Goal: Contribute content: Contribute content

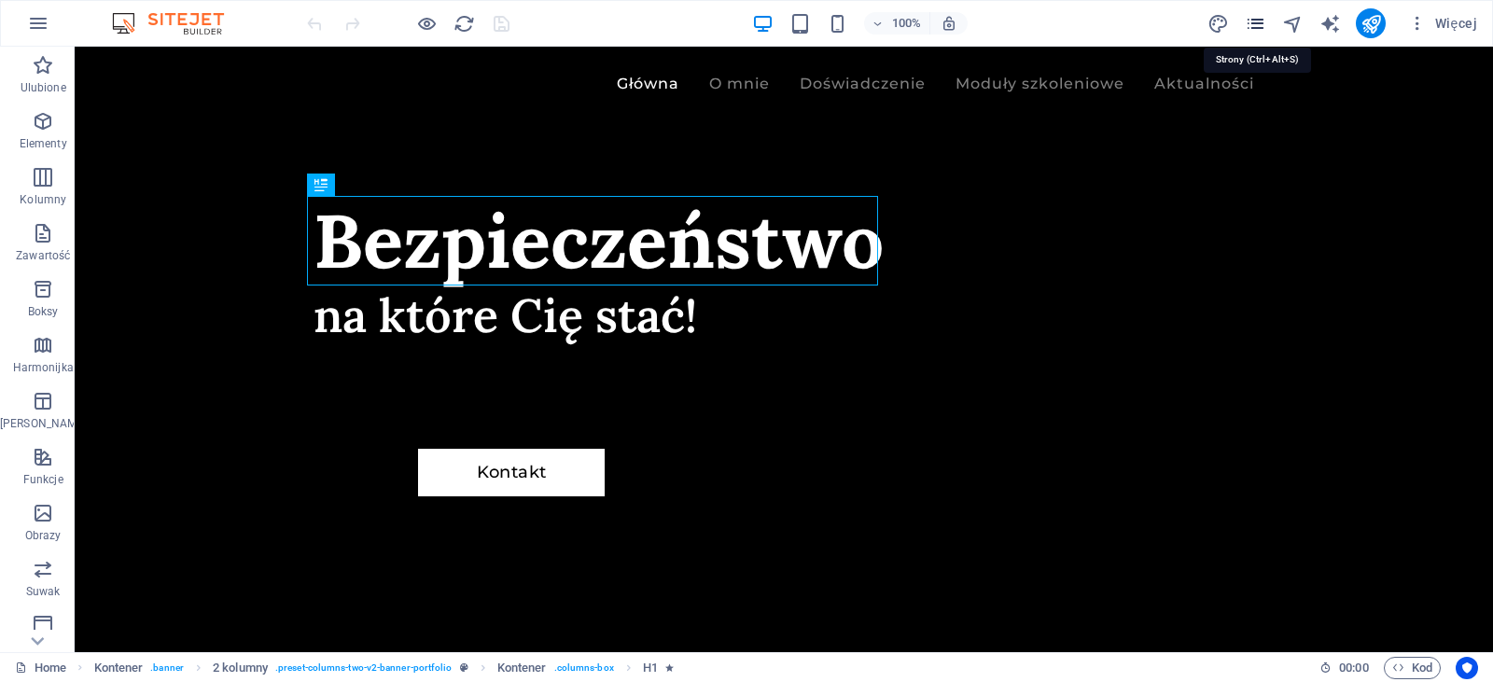
click at [1264, 19] on icon "pages" at bounding box center [1255, 23] width 21 height 21
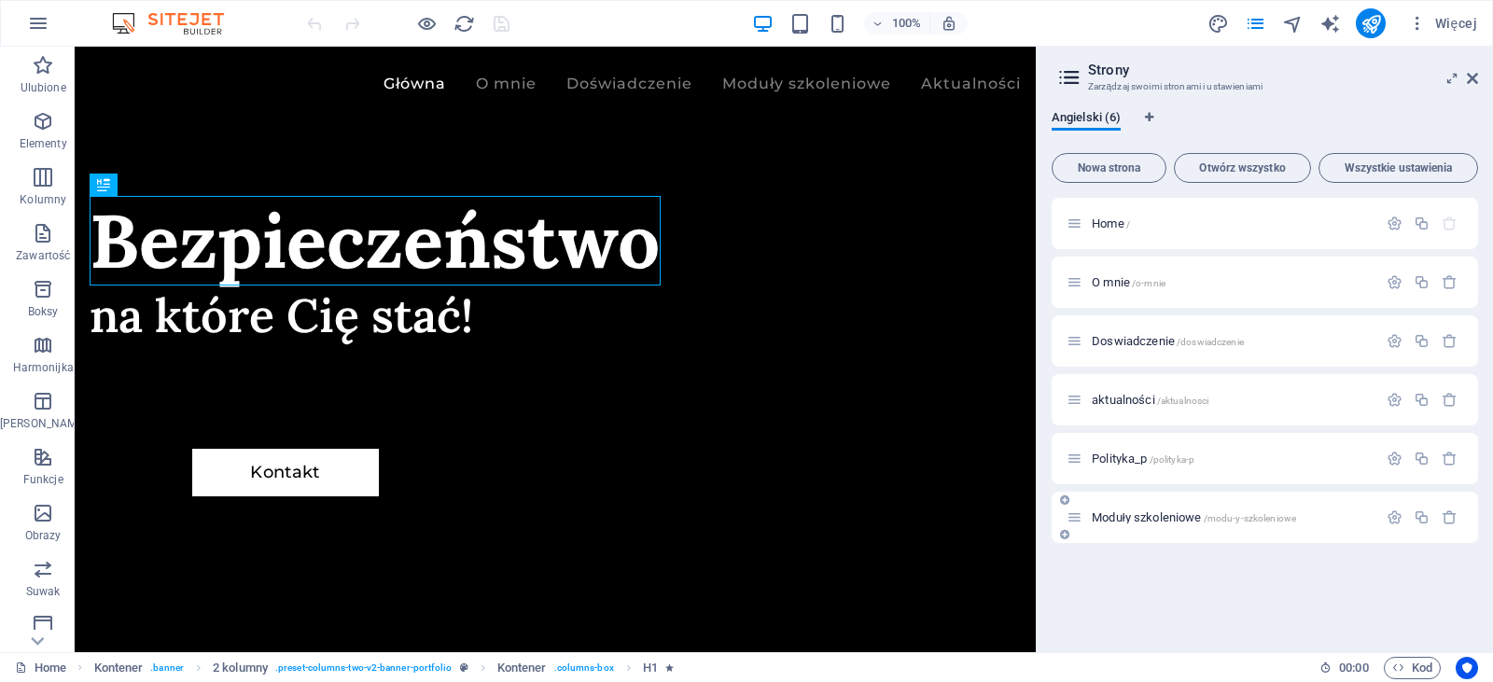
click at [1126, 524] on div "Moduły szkoleniowe /modu-y-szkoleniowe" at bounding box center [1222, 517] width 311 height 21
click at [1136, 518] on span "Moduły szkoleniowe /modu-y-szkoleniowe" at bounding box center [1194, 518] width 204 height 14
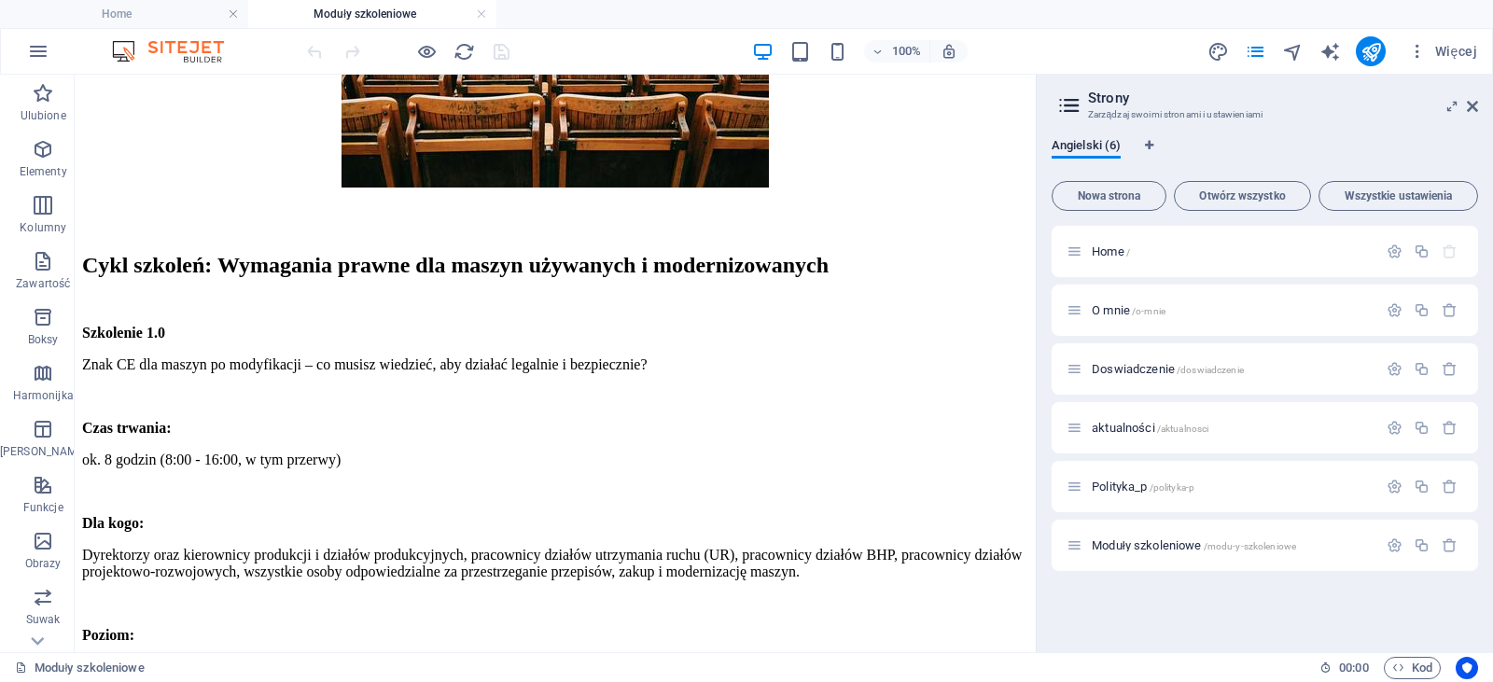
scroll to position [389, 0]
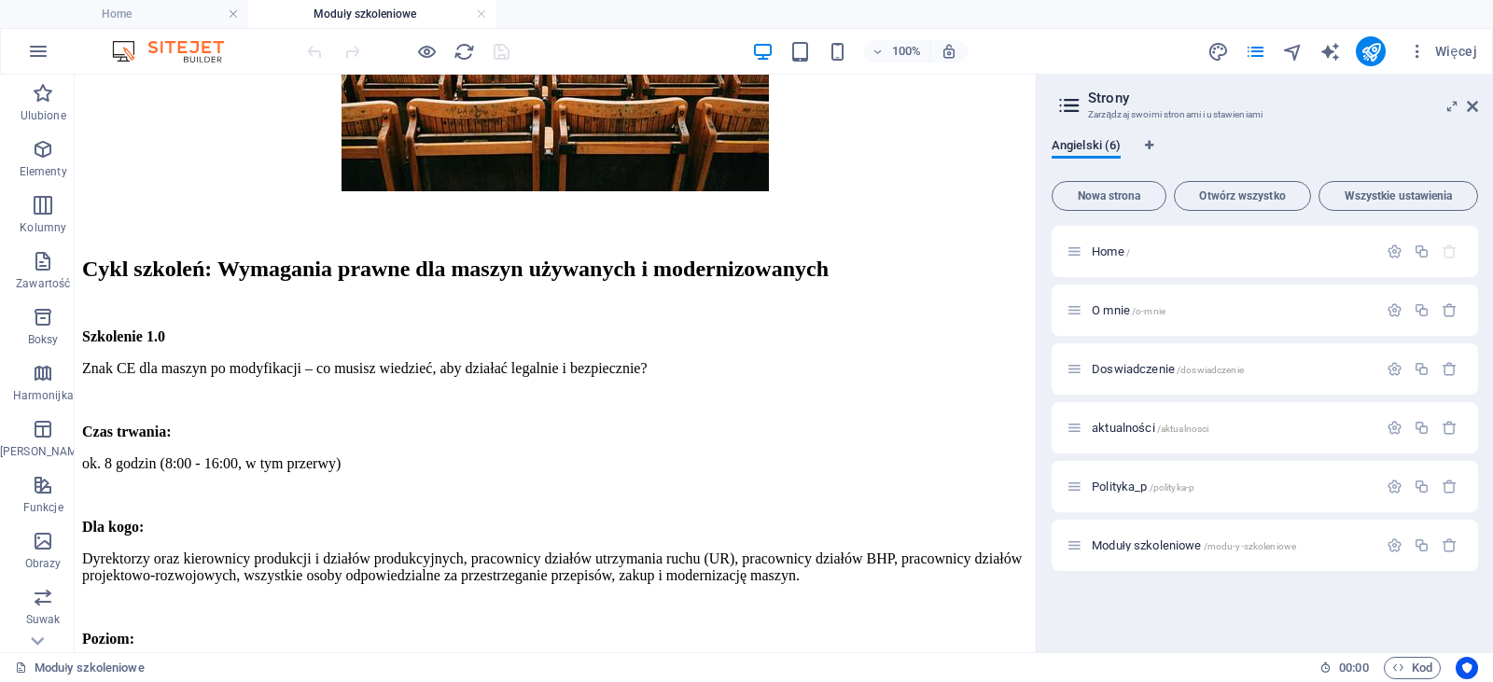
click at [1036, 208] on aside "Strony Zarządzaj swoimi stronami i ustawieniami Angielski (6) Nowa strona Otwór…" at bounding box center [1264, 364] width 457 height 578
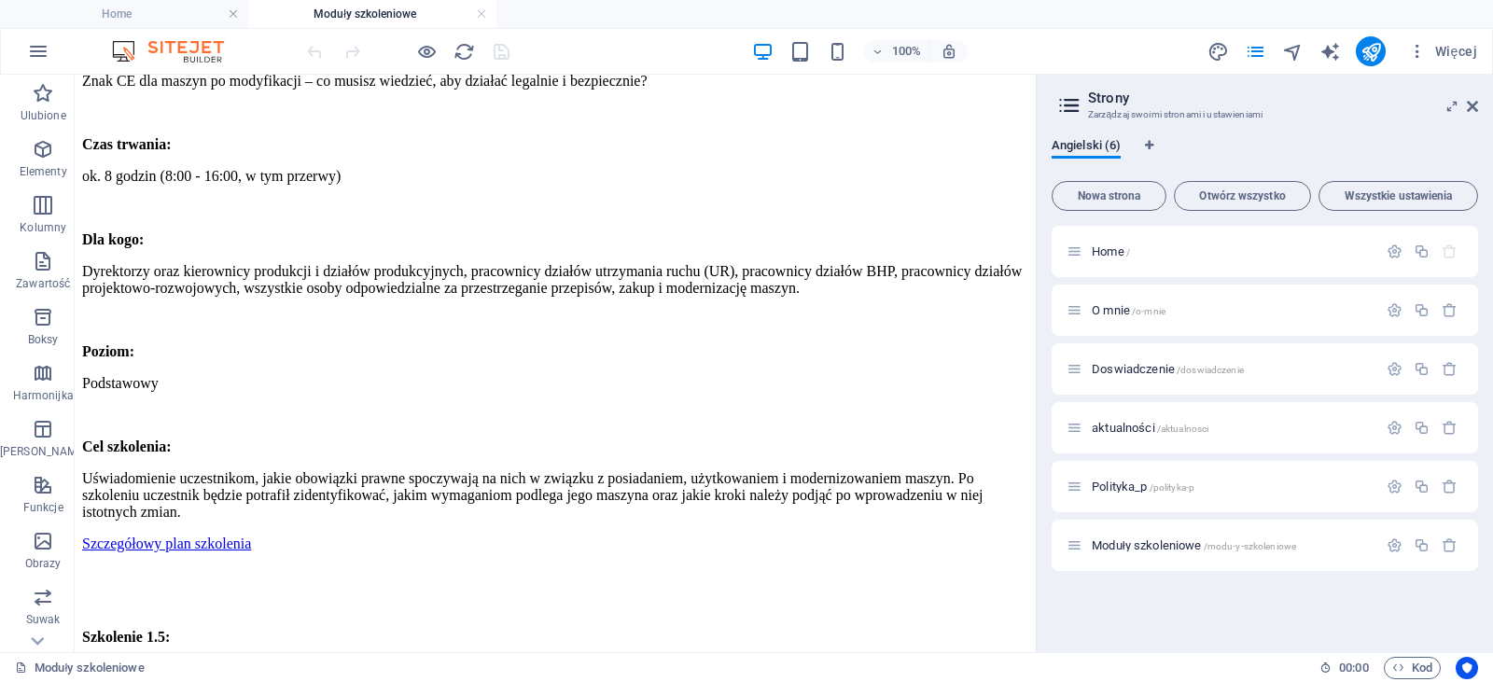
scroll to position [684, 0]
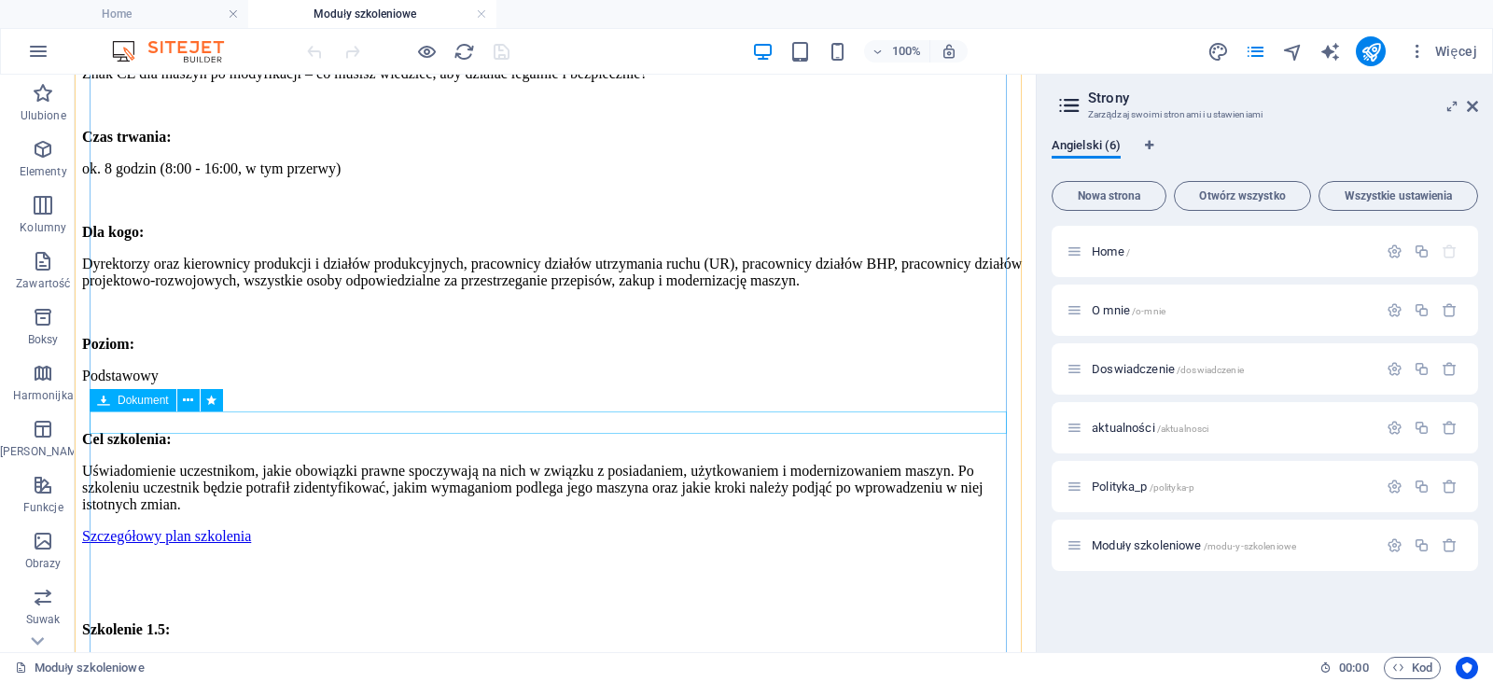
click at [180, 528] on div "Szczegółowy plan szkolenia 203.9 KB" at bounding box center [555, 536] width 946 height 17
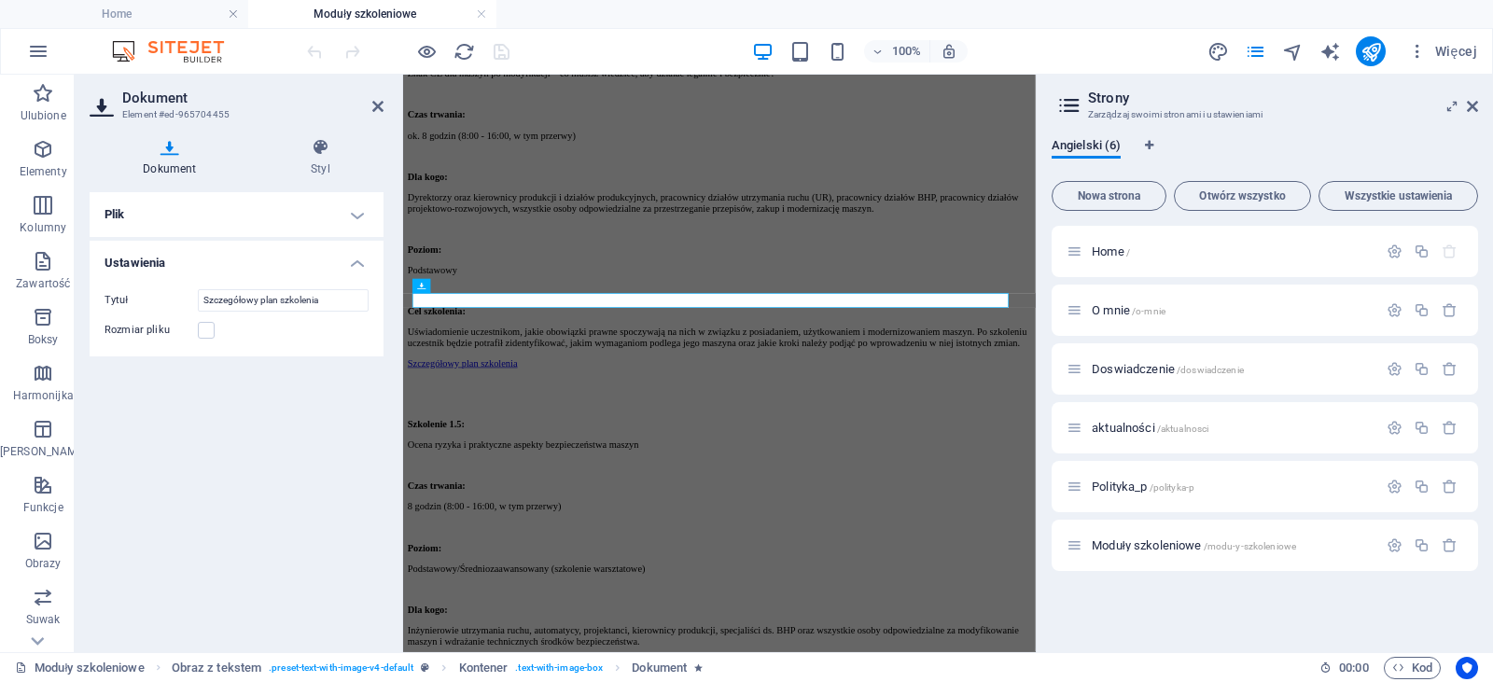
click at [180, 416] on div "Plik Przeciągnij pliki tutaj, kliknij, aby wybrać pliki lub wybierz pliki z Pli…" at bounding box center [237, 414] width 294 height 445
click at [156, 215] on h4 "Plik" at bounding box center [237, 214] width 294 height 45
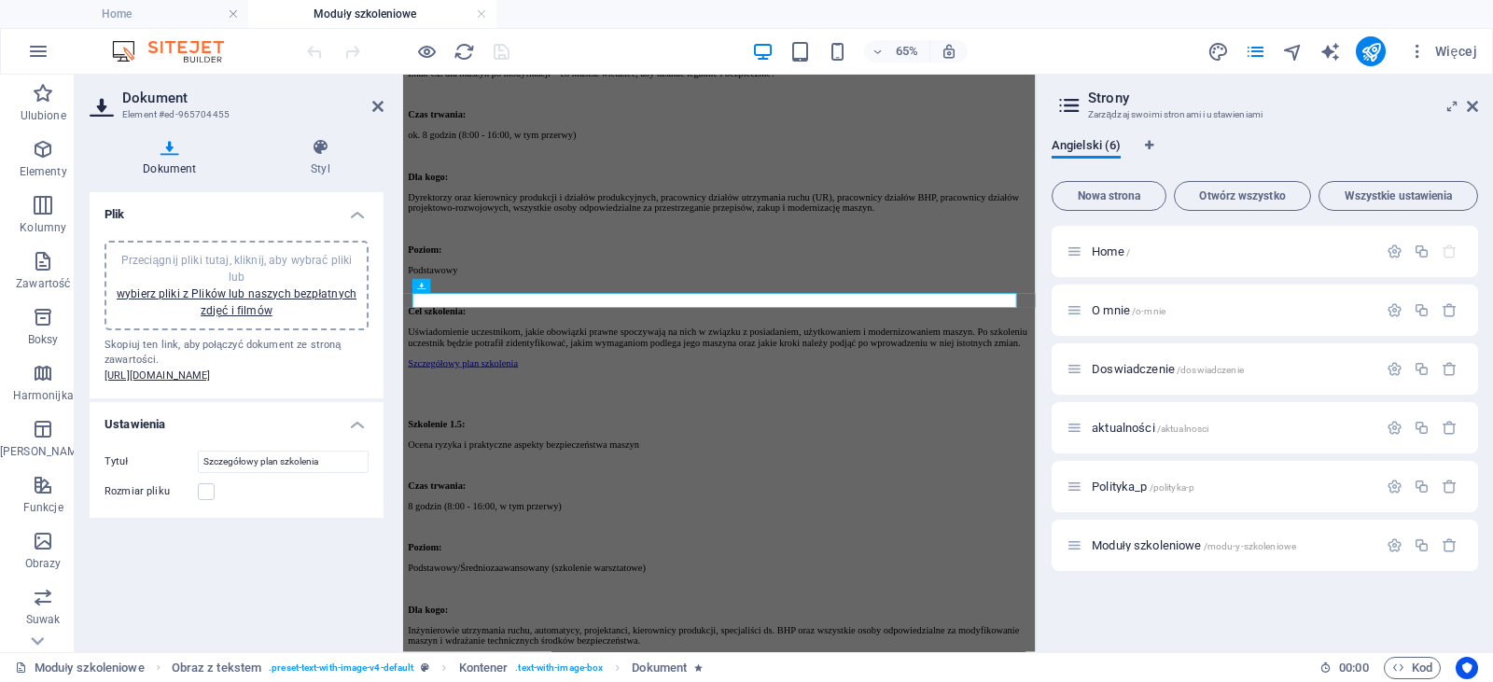
click at [228, 256] on span "Przeciągnij pliki tutaj, kliknij, aby wybrać pliki lub wybierz pliki z Plików l…" at bounding box center [237, 285] width 240 height 63
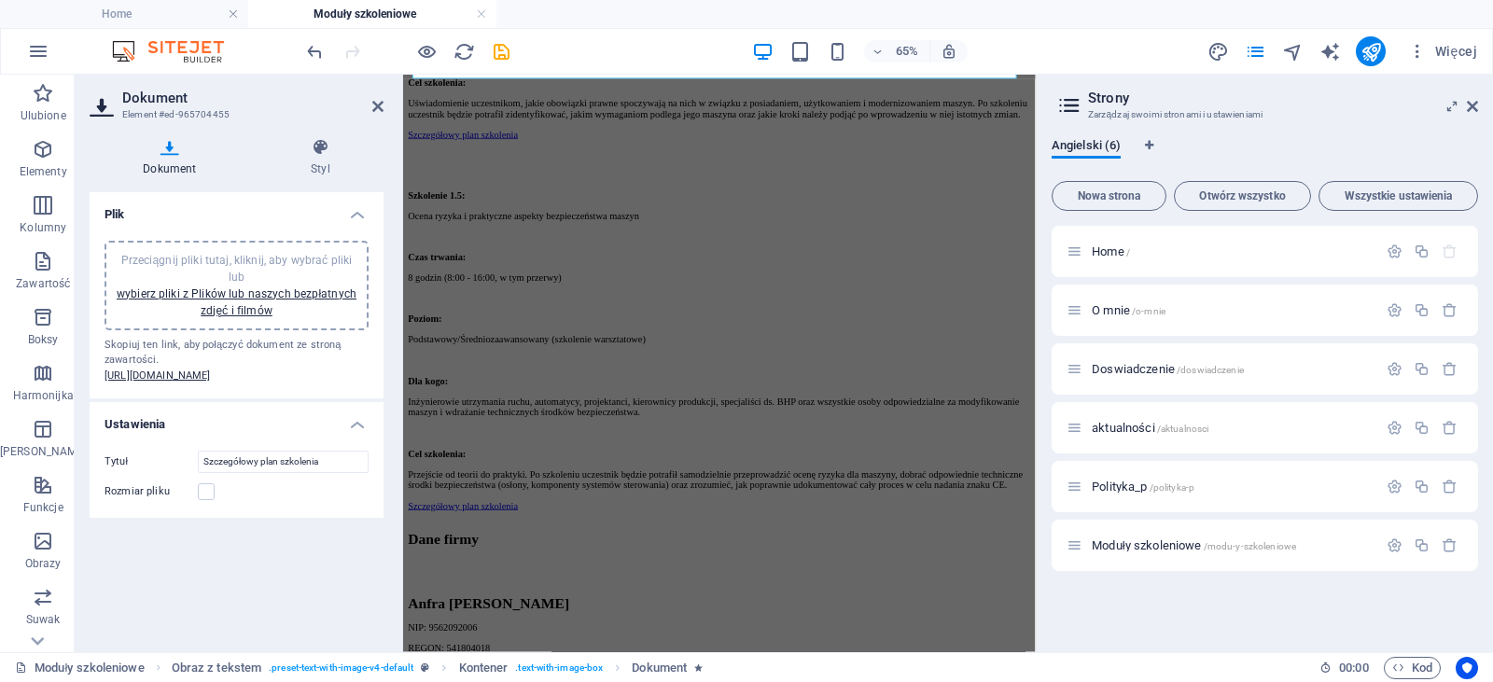
scroll to position [1042, 0]
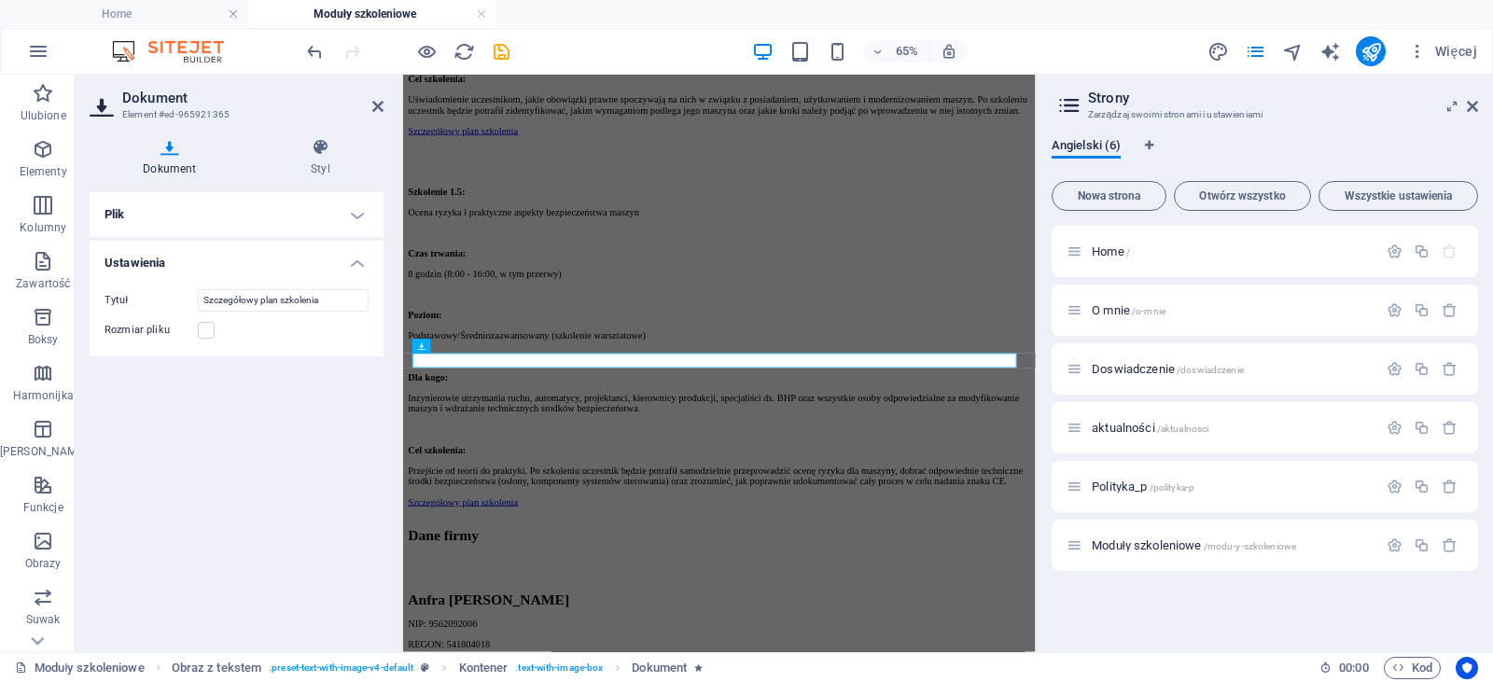
click at [154, 223] on h4 "Plik" at bounding box center [237, 214] width 294 height 45
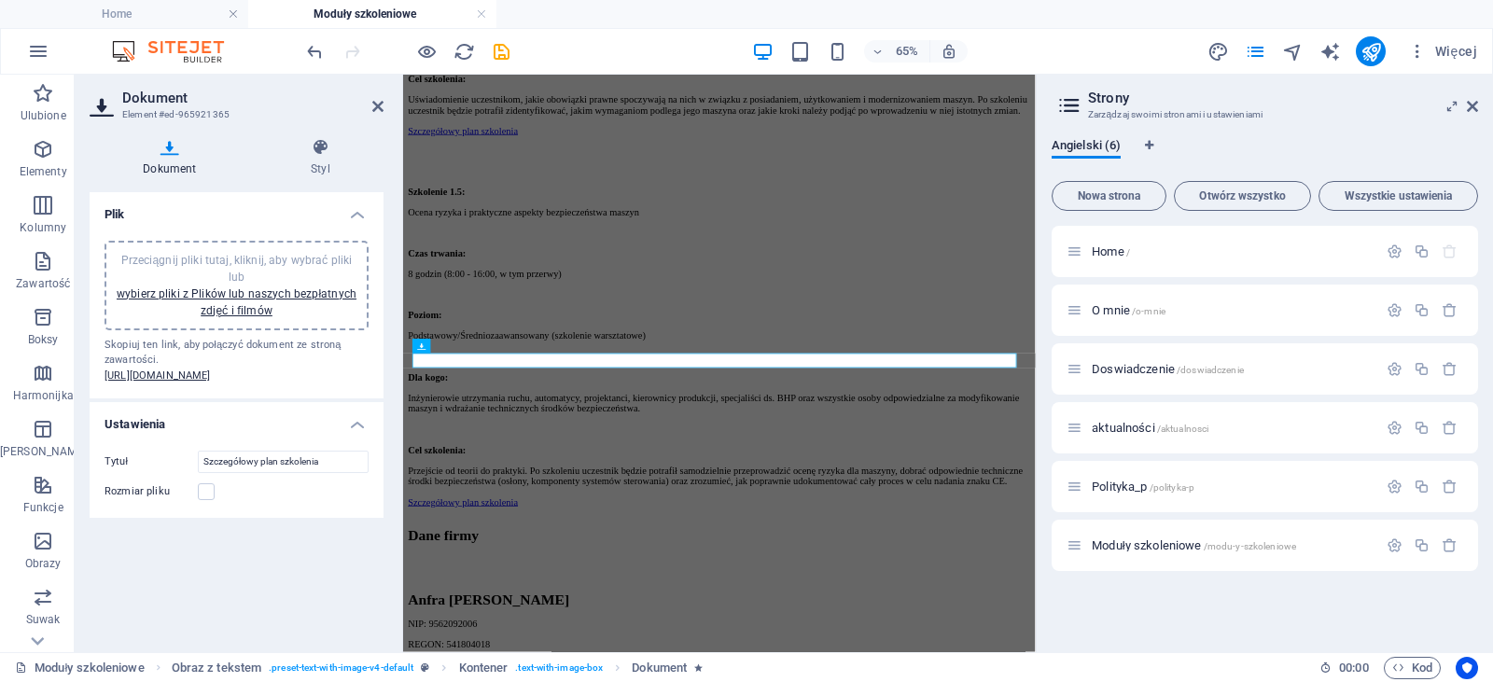
click at [197, 259] on span "Przeciągnij pliki tutaj, kliknij, aby wybrać pliki lub wybierz pliki z Plików l…" at bounding box center [237, 285] width 240 height 63
click at [498, 64] on div at bounding box center [407, 51] width 209 height 30
click at [503, 50] on icon "save" at bounding box center [501, 51] width 21 height 21
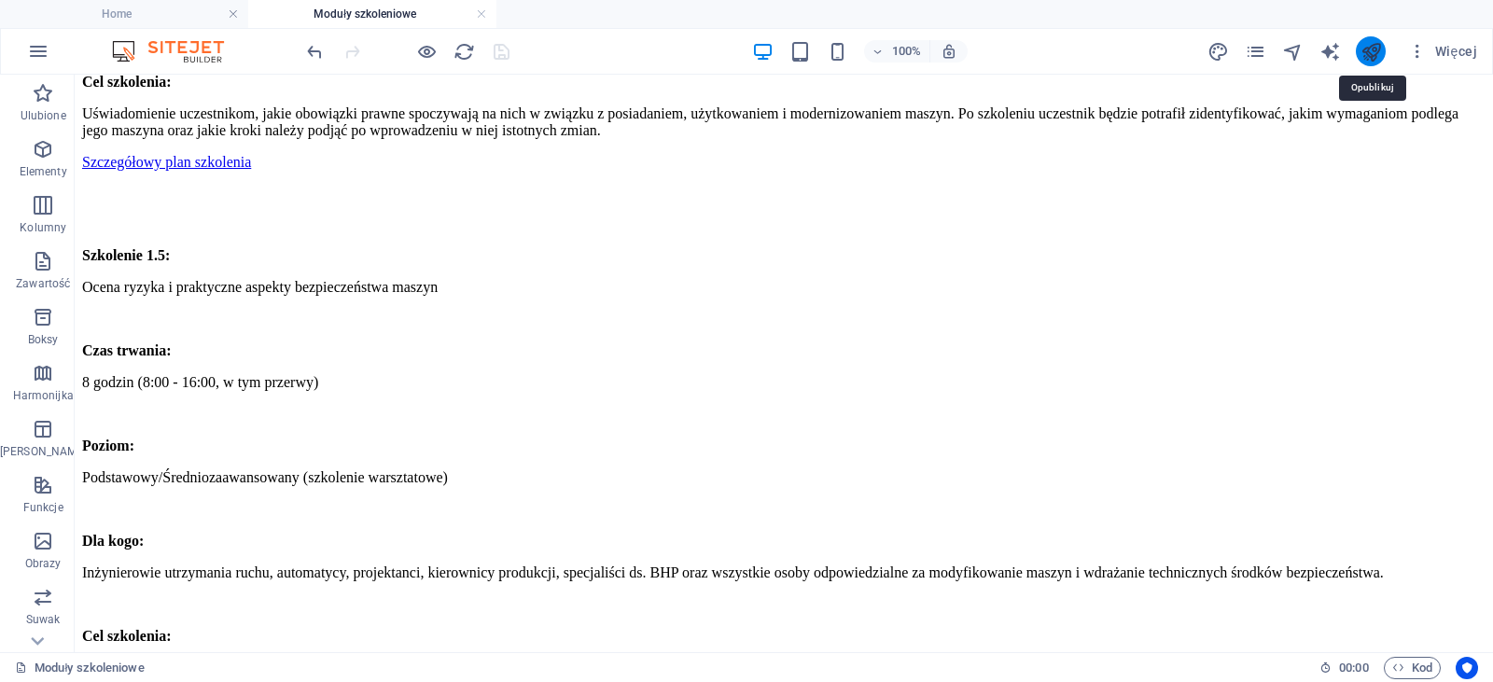
click at [1378, 60] on icon "publish" at bounding box center [1371, 51] width 21 height 21
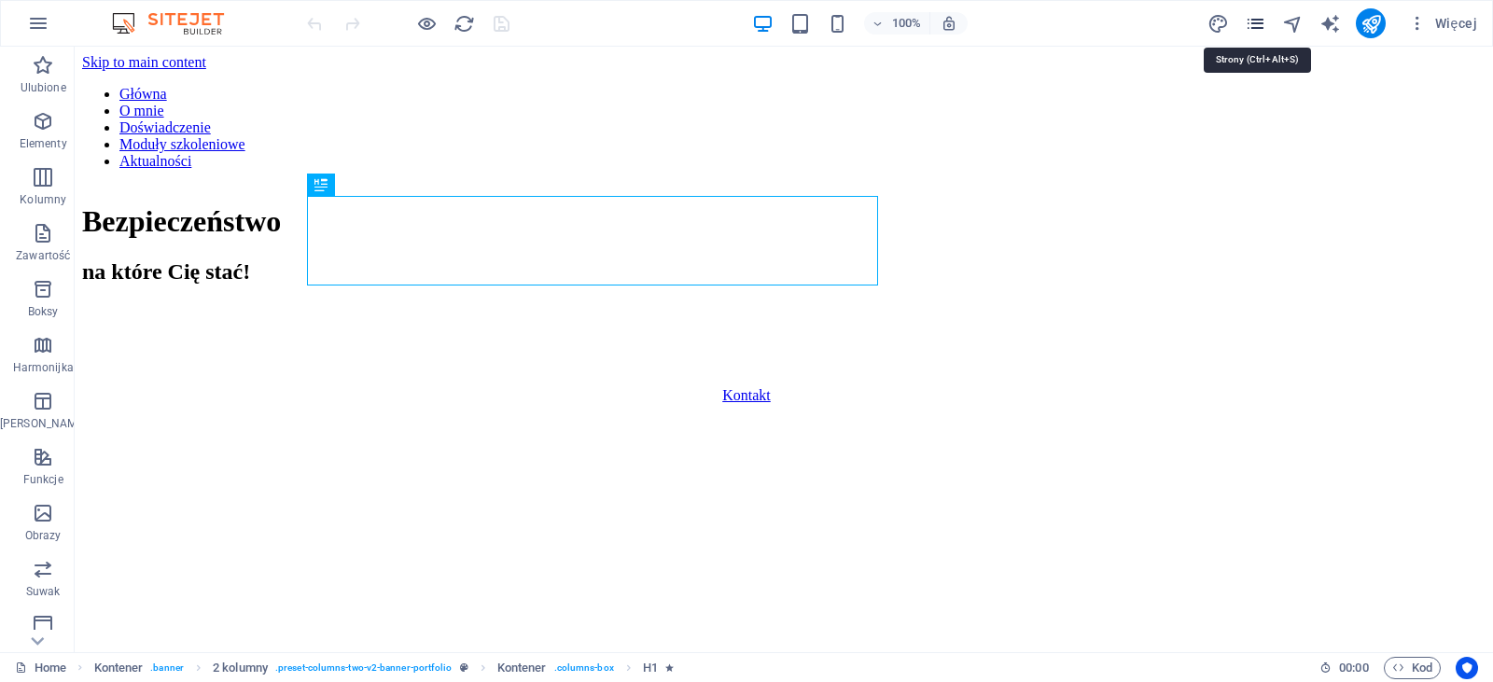
click at [1253, 22] on icon "pages" at bounding box center [1255, 23] width 21 height 21
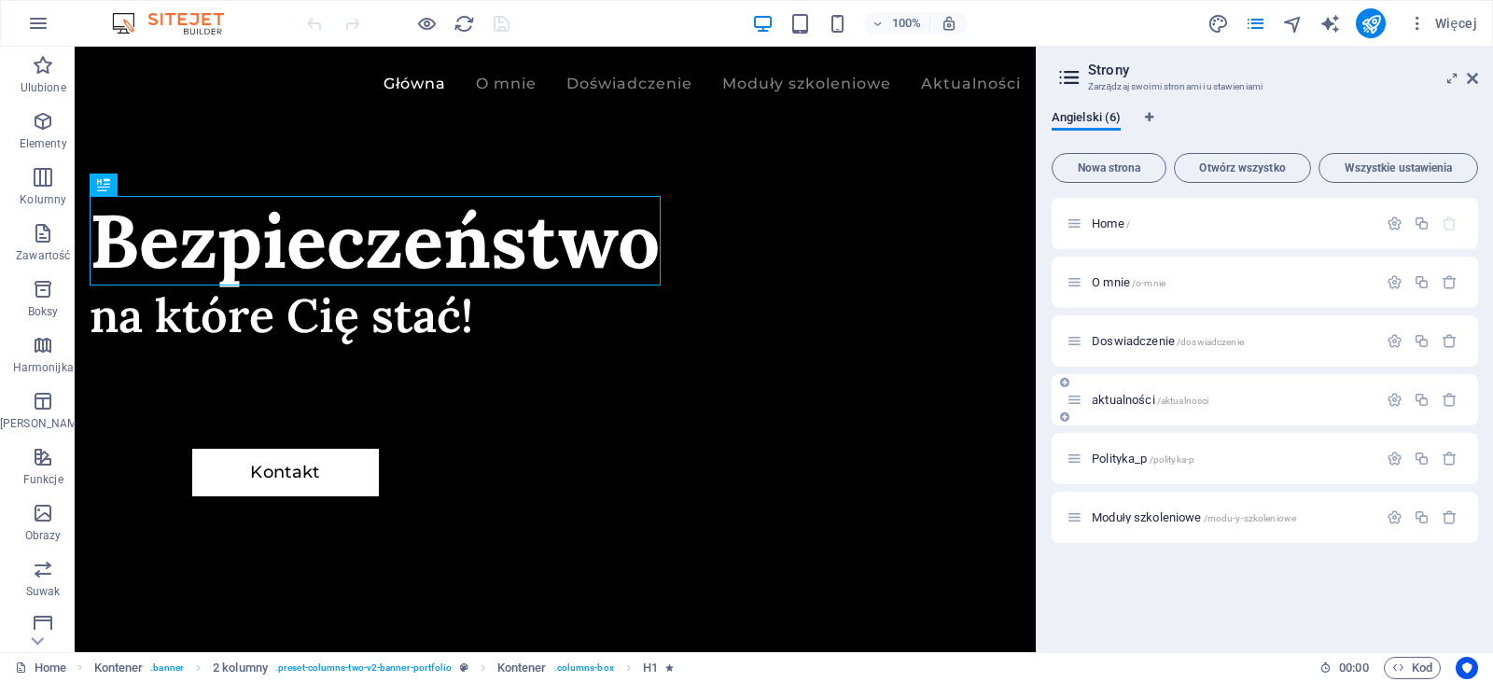
click at [1169, 406] on div "aktualności /aktualnosci" at bounding box center [1222, 399] width 311 height 21
click at [1123, 394] on span "aktualności /aktualnosci" at bounding box center [1150, 400] width 117 height 14
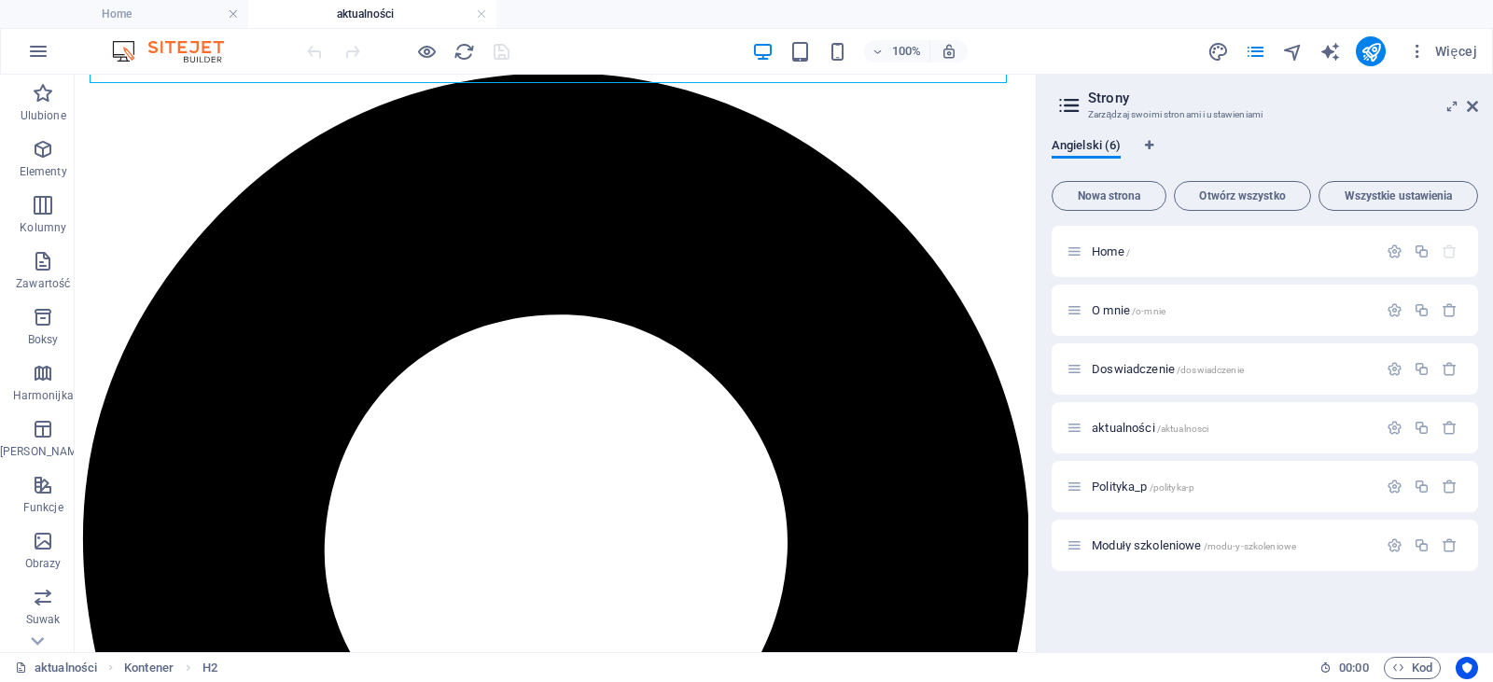
scroll to position [319, 0]
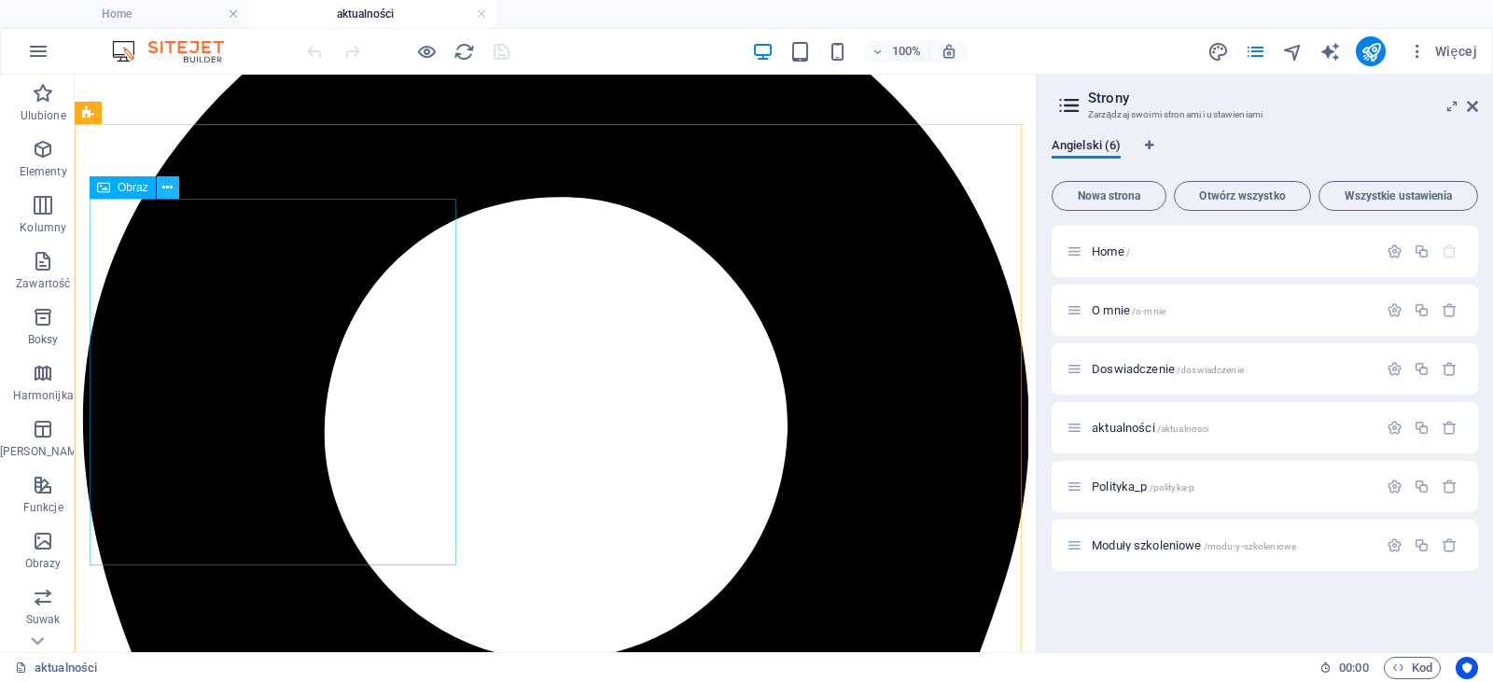
click at [177, 187] on button at bounding box center [168, 187] width 22 height 22
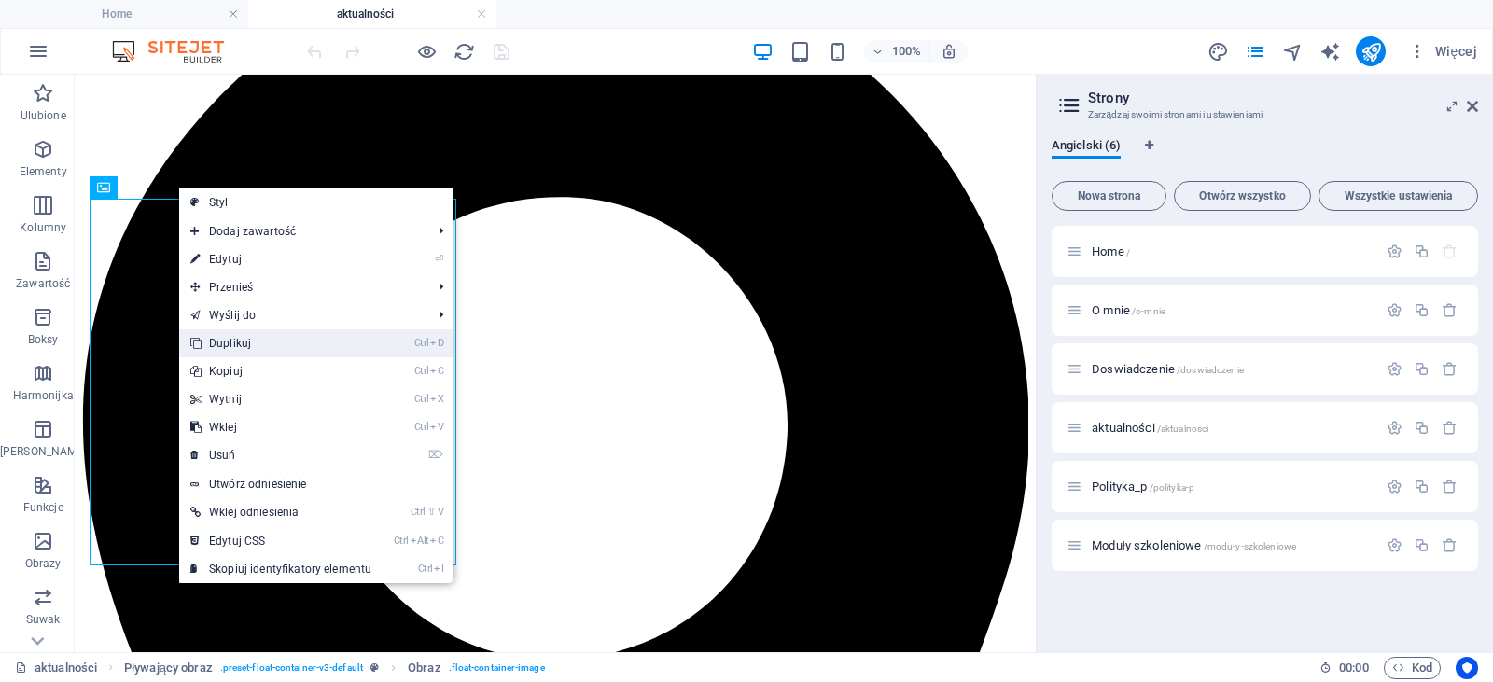
click at [266, 347] on link "Ctrl D Duplikuj" at bounding box center [280, 343] width 203 height 28
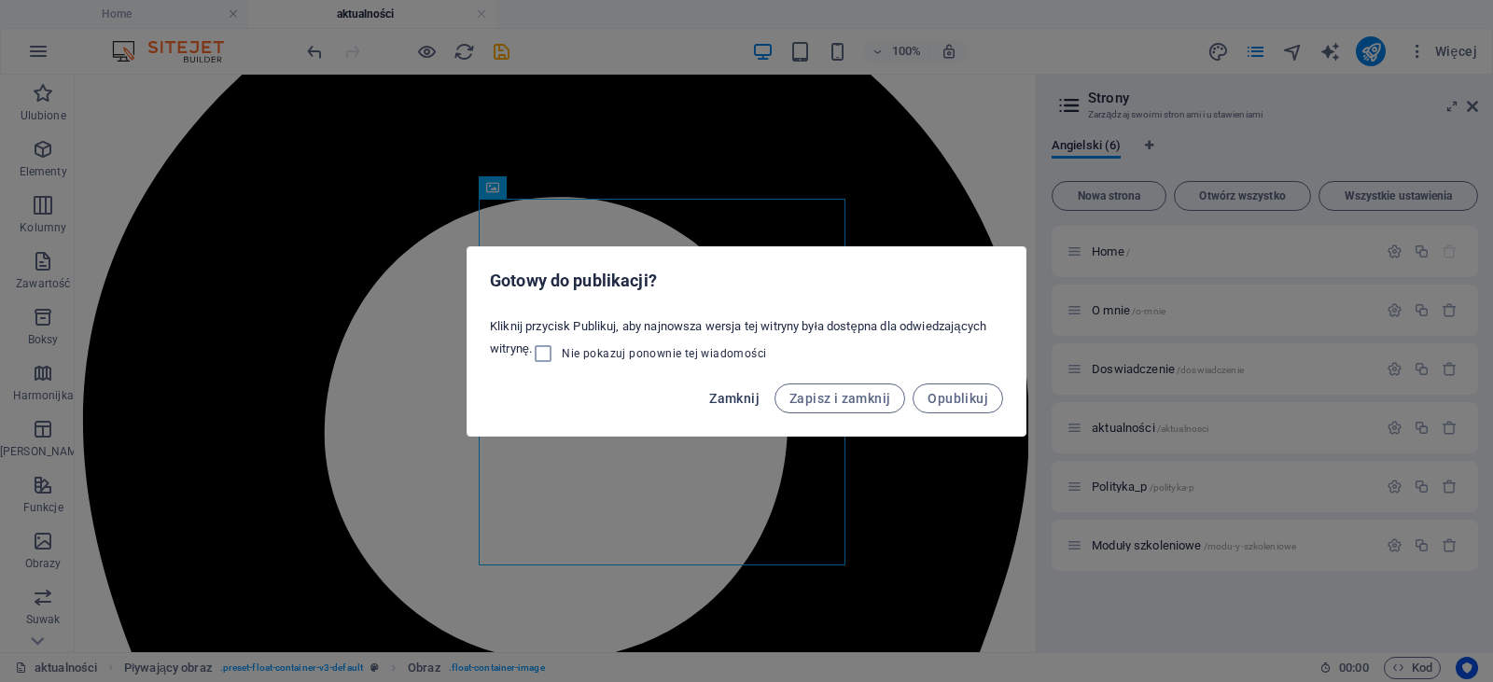
click at [737, 399] on span "Zamknij" at bounding box center [734, 398] width 50 height 15
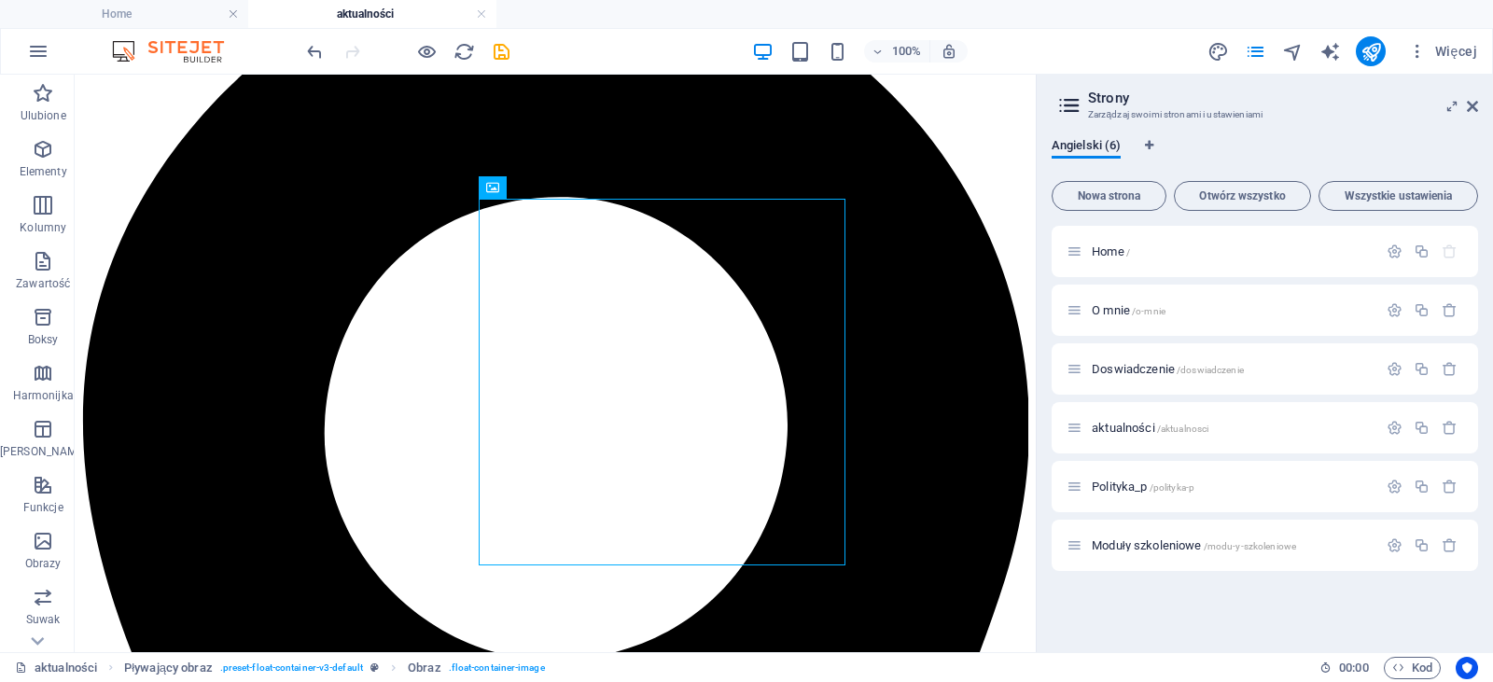
click at [300, 55] on div "100% Więcej" at bounding box center [746, 51] width 1491 height 45
click at [306, 54] on icon "undo" at bounding box center [314, 51] width 21 height 21
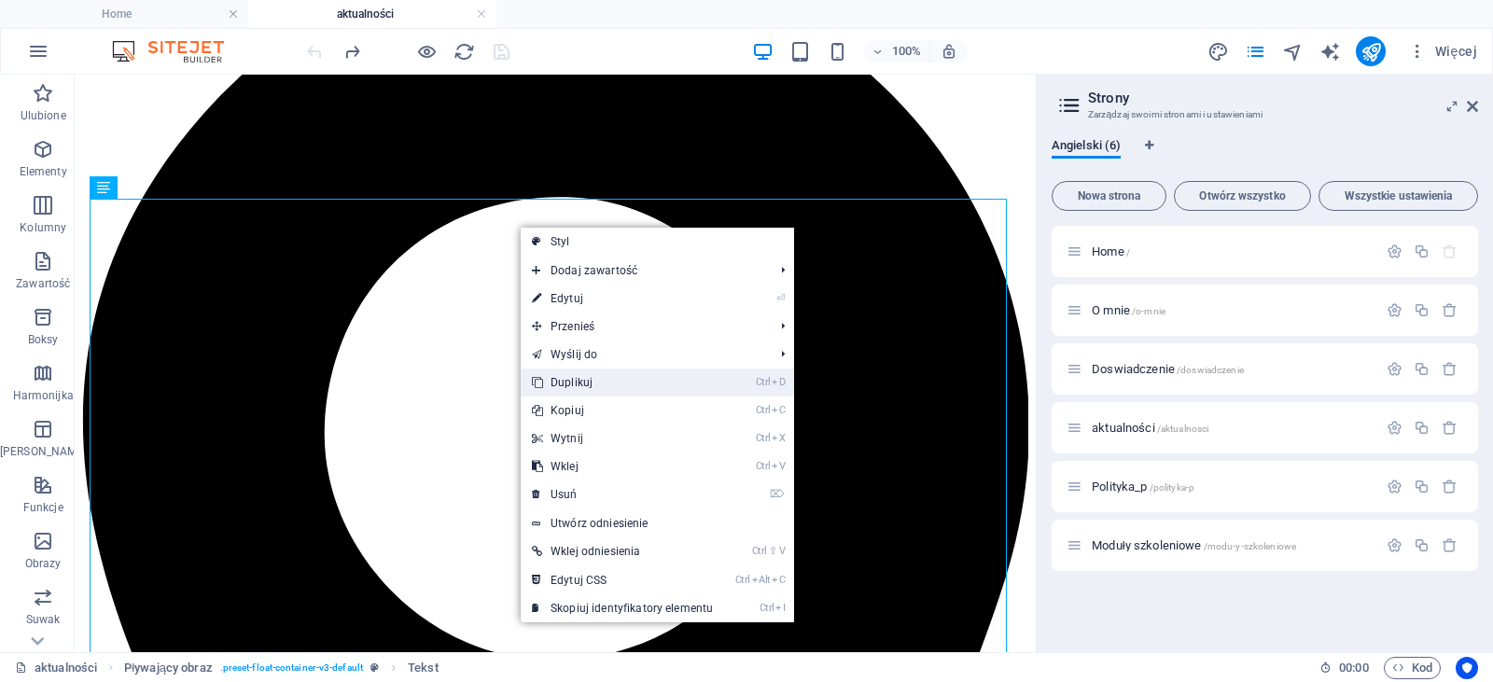
click at [608, 377] on link "Ctrl D Duplikuj" at bounding box center [622, 383] width 203 height 28
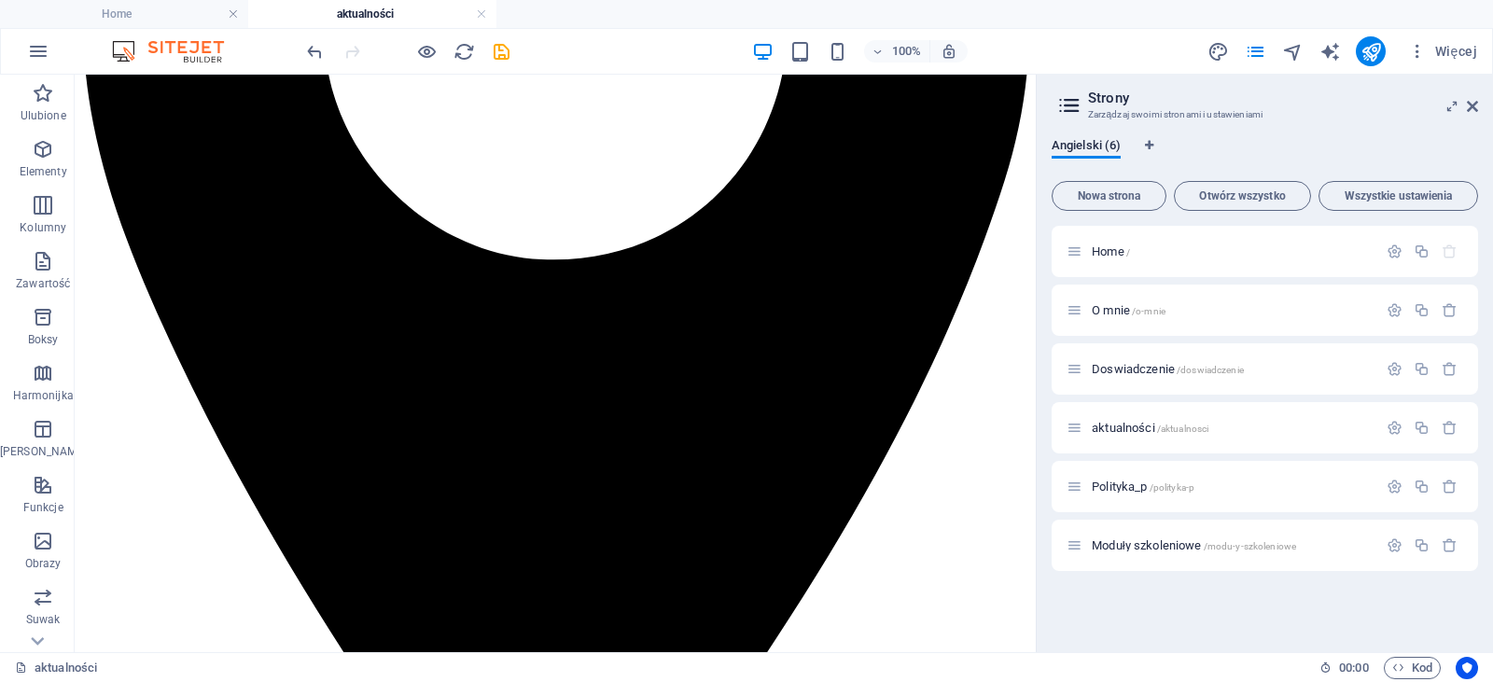
scroll to position [680, 0]
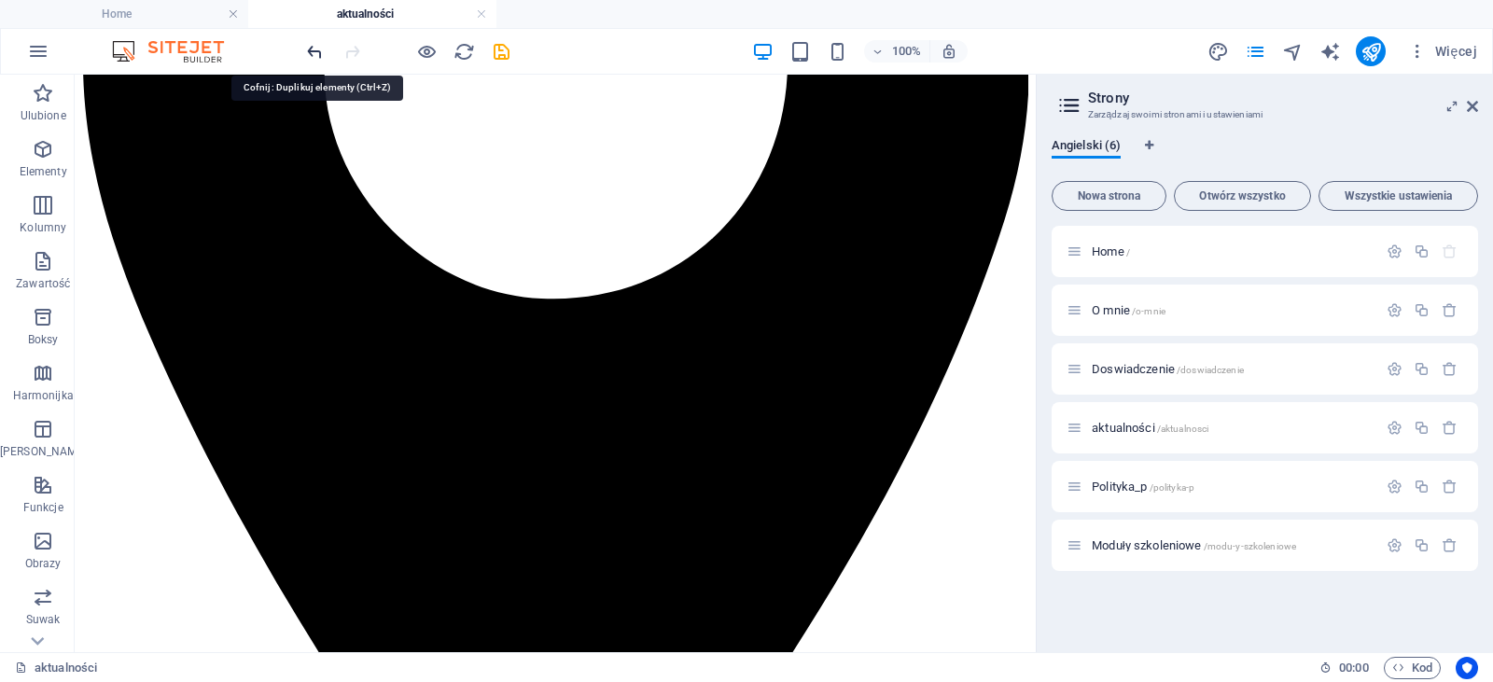
click at [317, 41] on icon "undo" at bounding box center [314, 51] width 21 height 21
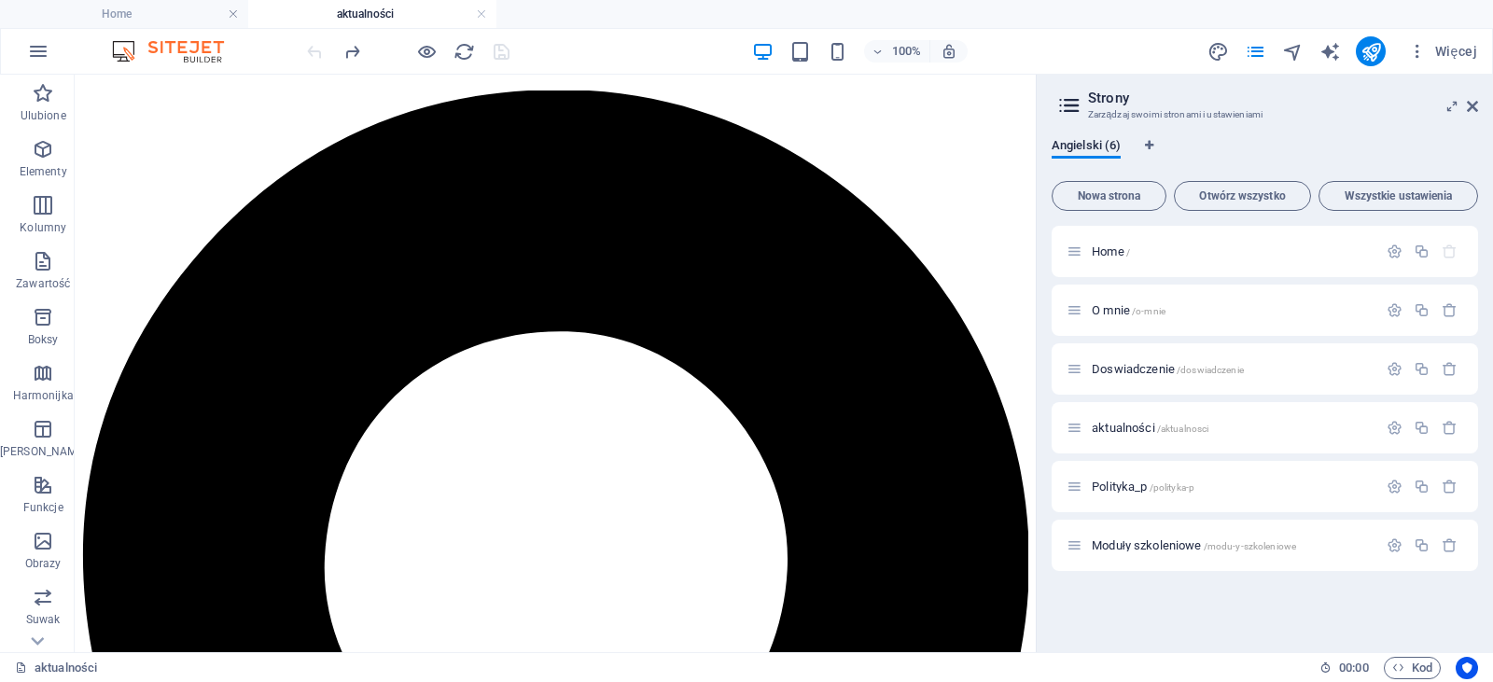
scroll to position [118, 0]
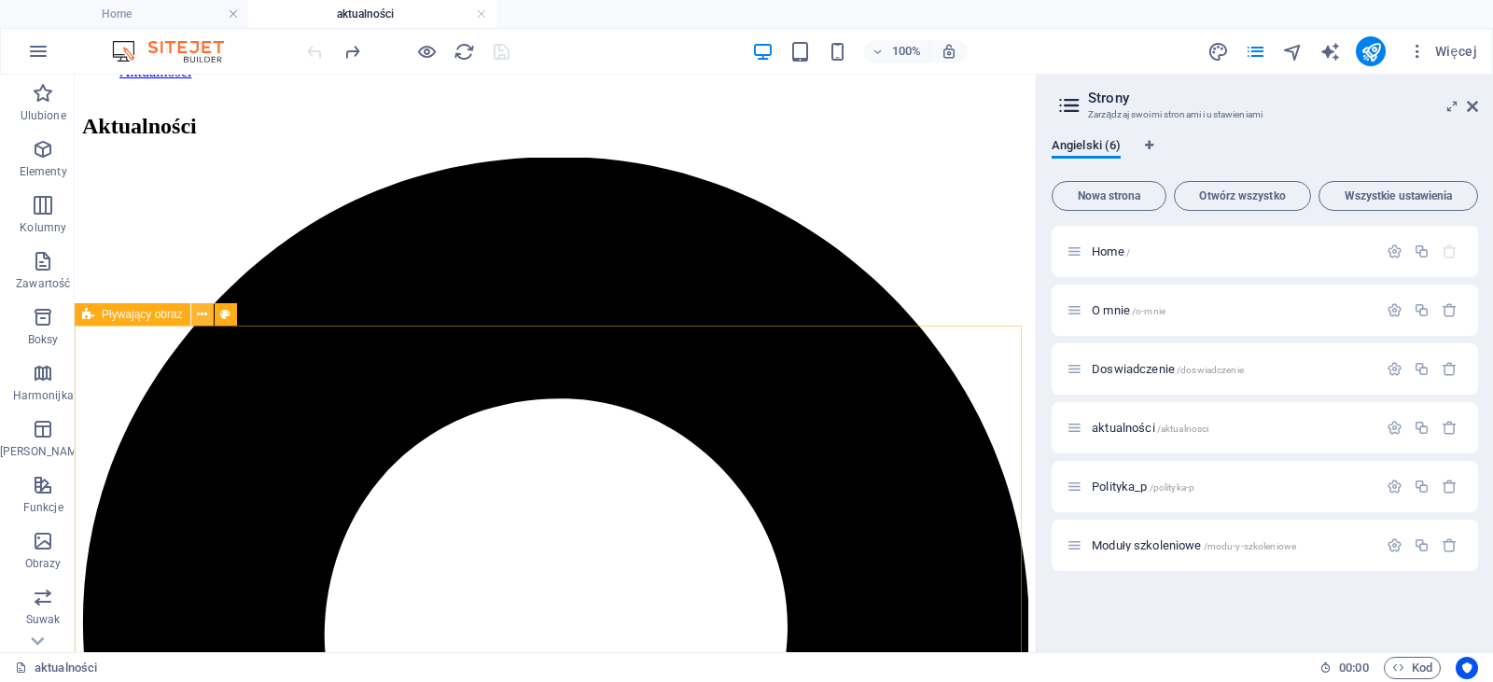
click at [201, 320] on icon at bounding box center [202, 315] width 10 height 20
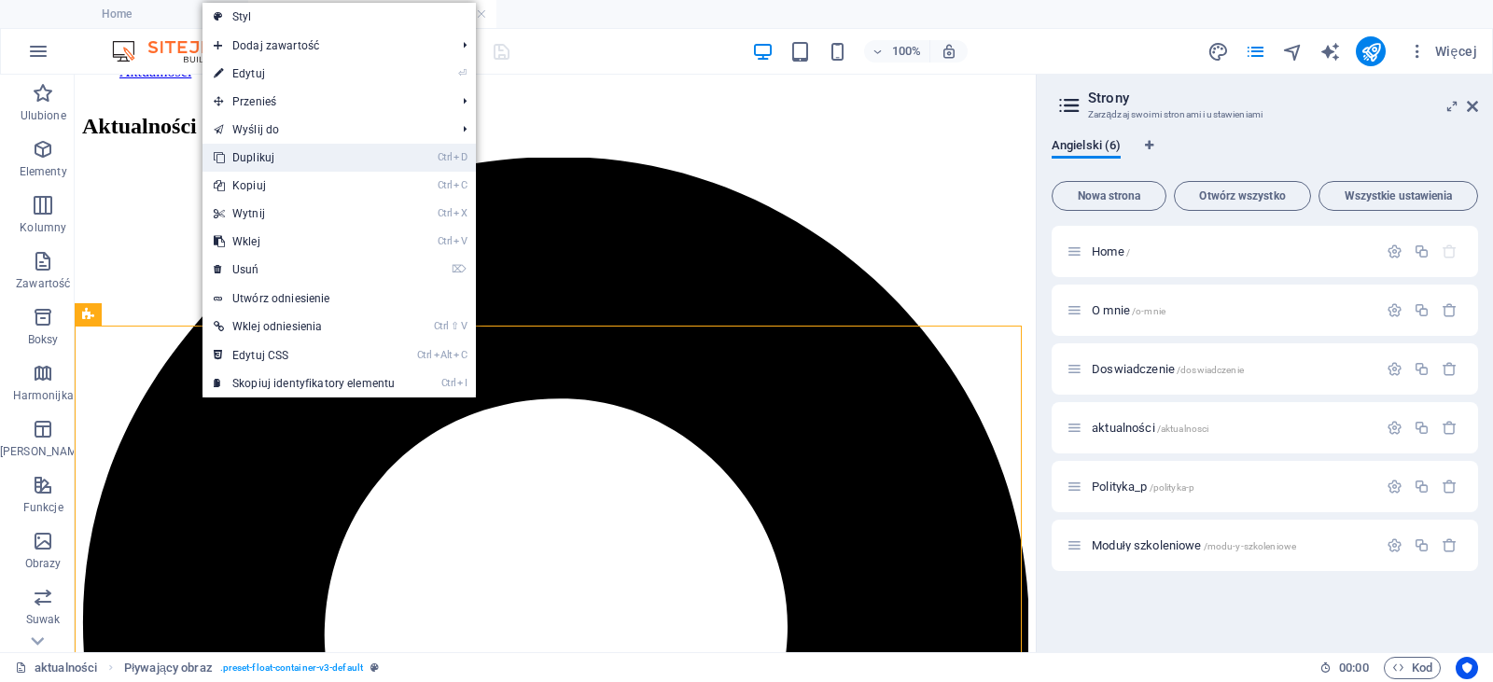
click at [282, 155] on link "Ctrl D Duplikuj" at bounding box center [304, 158] width 203 height 28
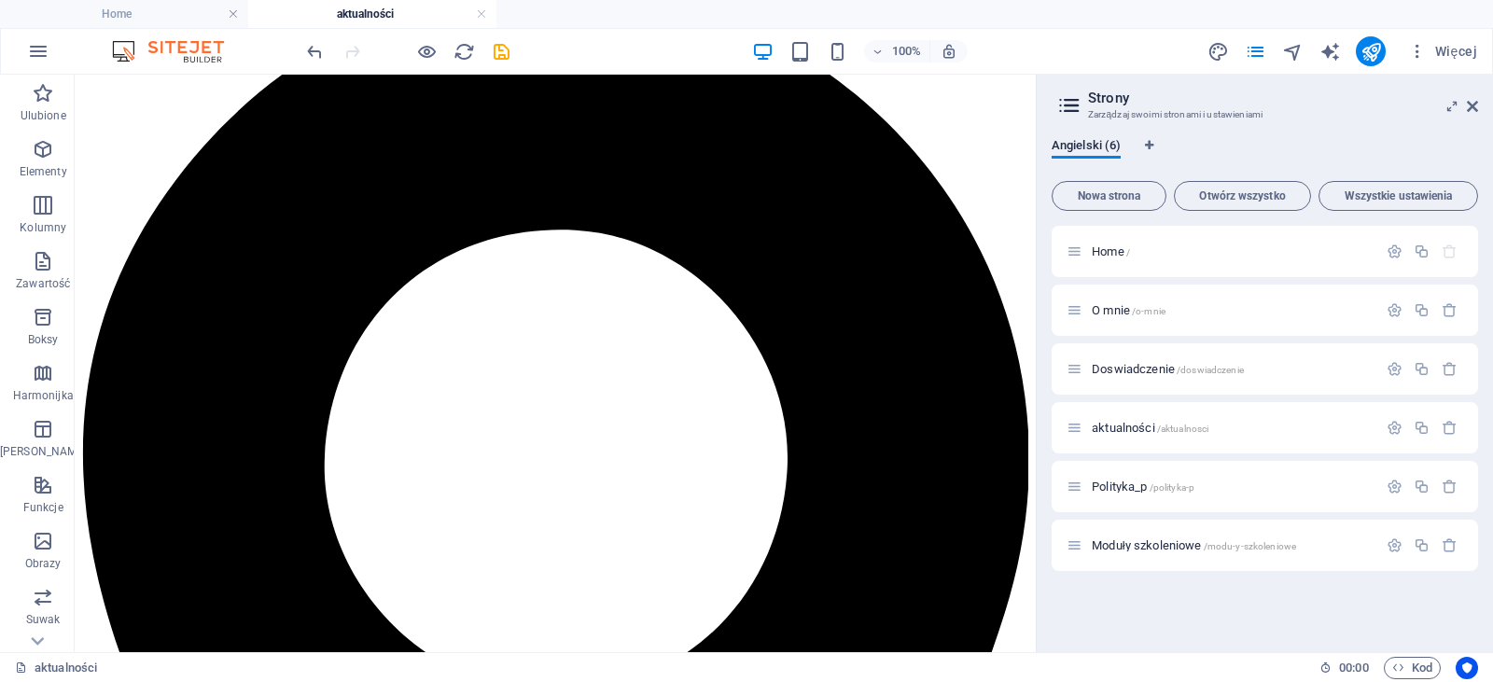
scroll to position [266, 0]
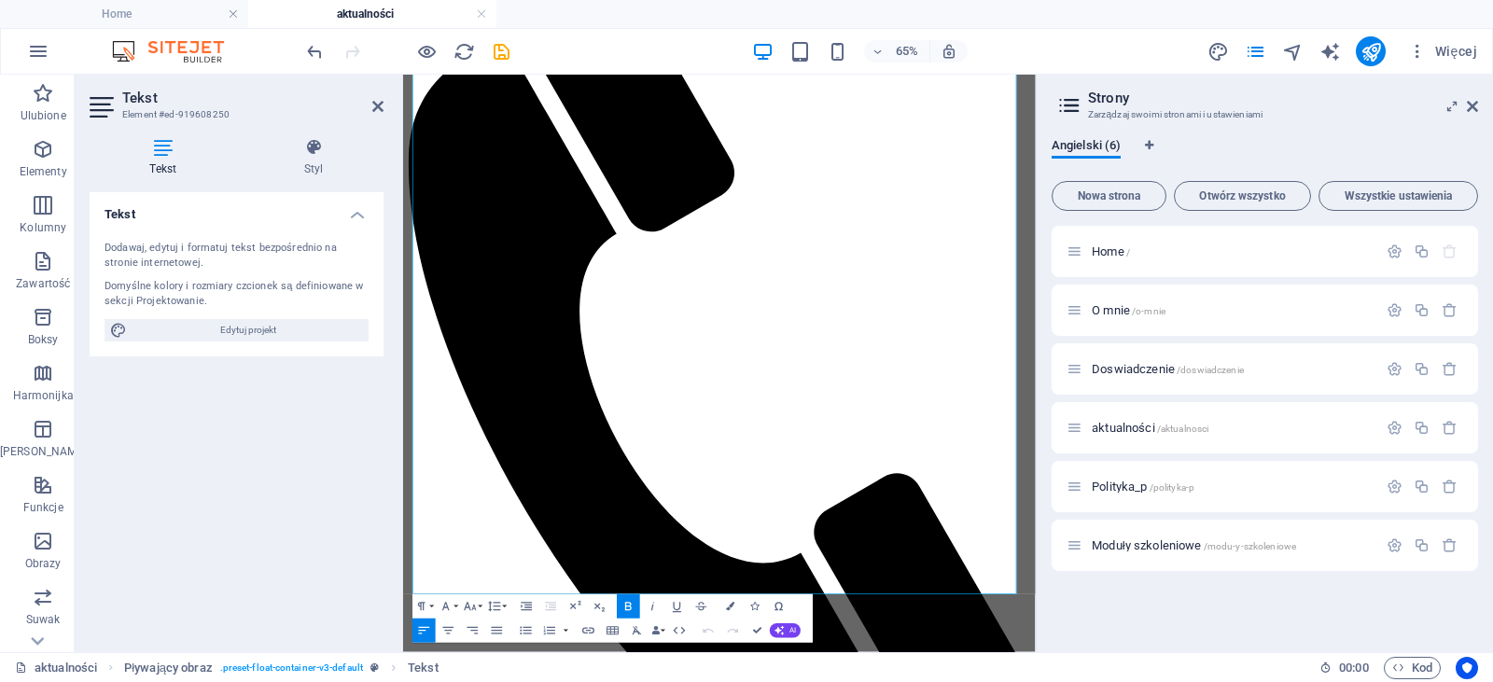
scroll to position [2050, 0]
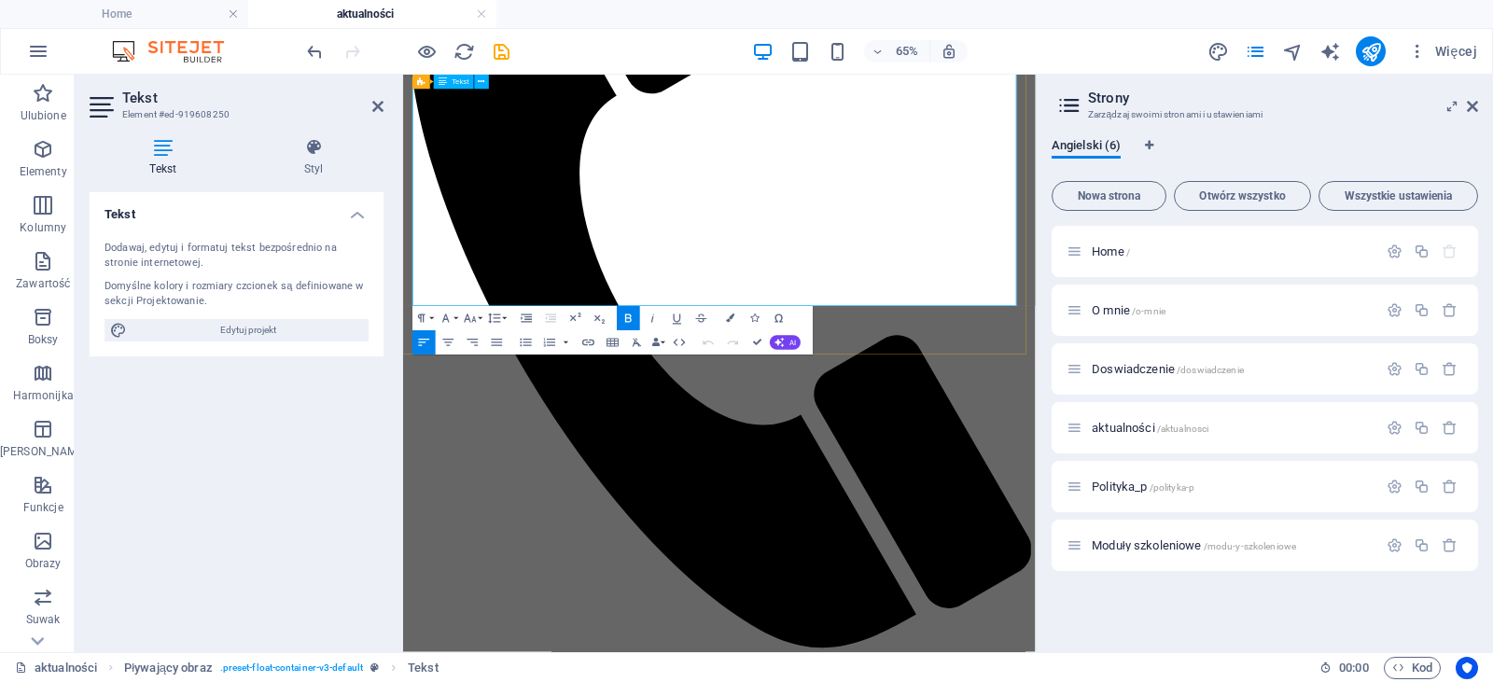
drag, startPoint x: 818, startPoint y: 267, endPoint x: 860, endPoint y: 377, distance: 118.2
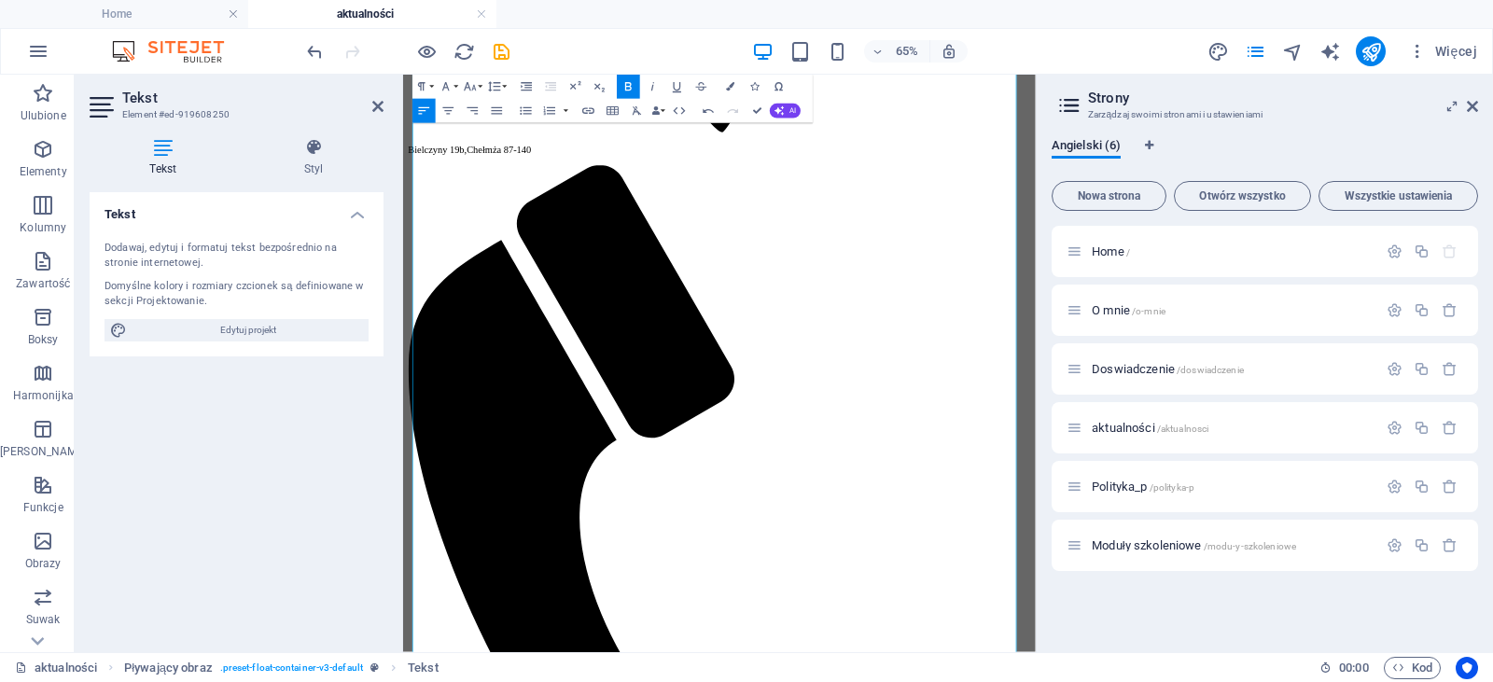
scroll to position [0, 0]
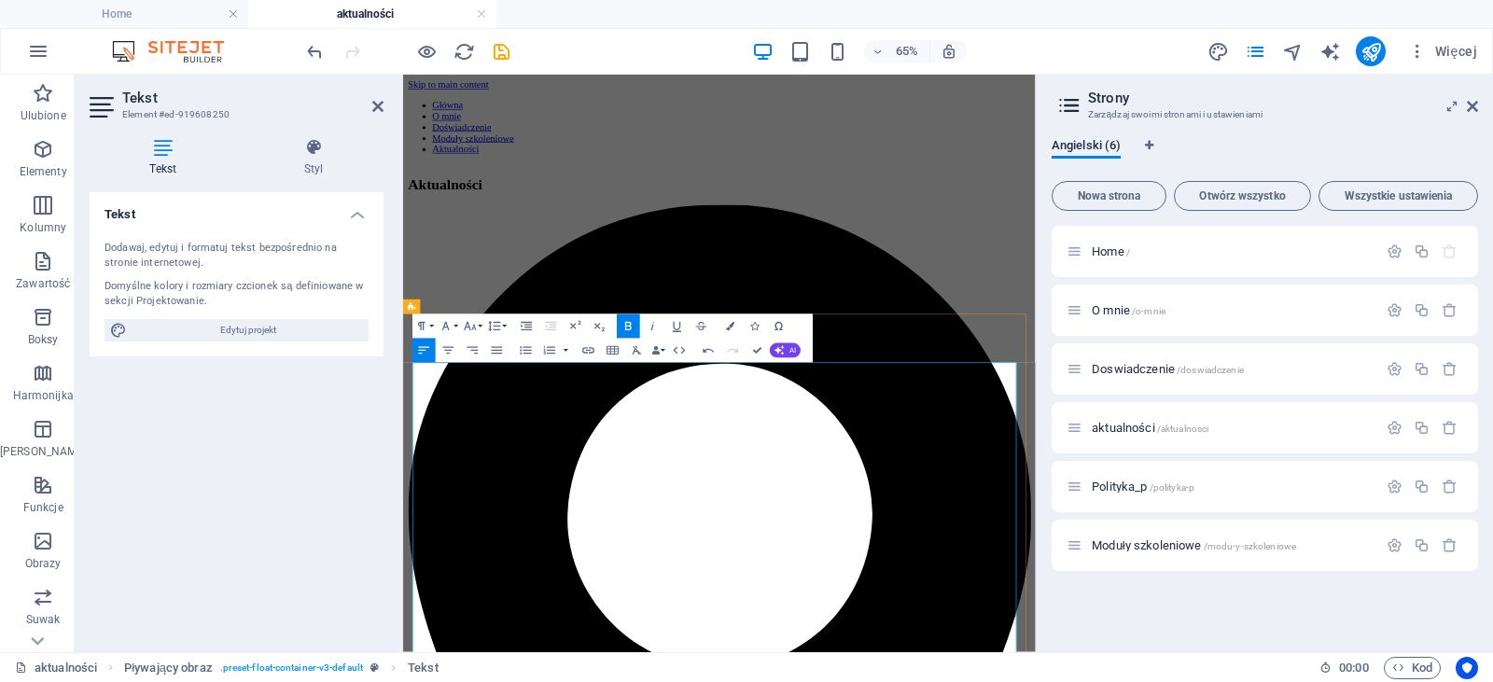
drag, startPoint x: 1329, startPoint y: 843, endPoint x: 819, endPoint y: 521, distance: 602.8
click at [380, 100] on icon at bounding box center [377, 106] width 11 height 15
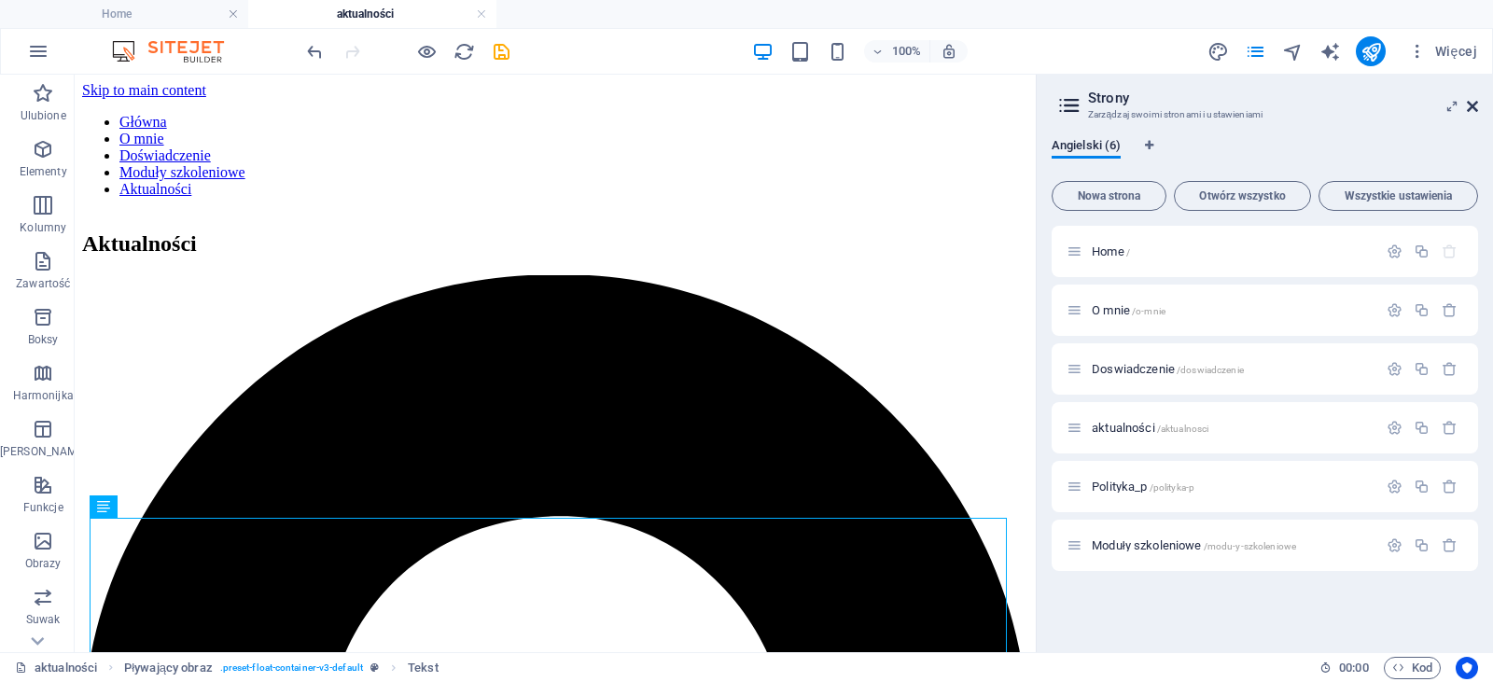
click at [1472, 113] on icon at bounding box center [1472, 106] width 11 height 15
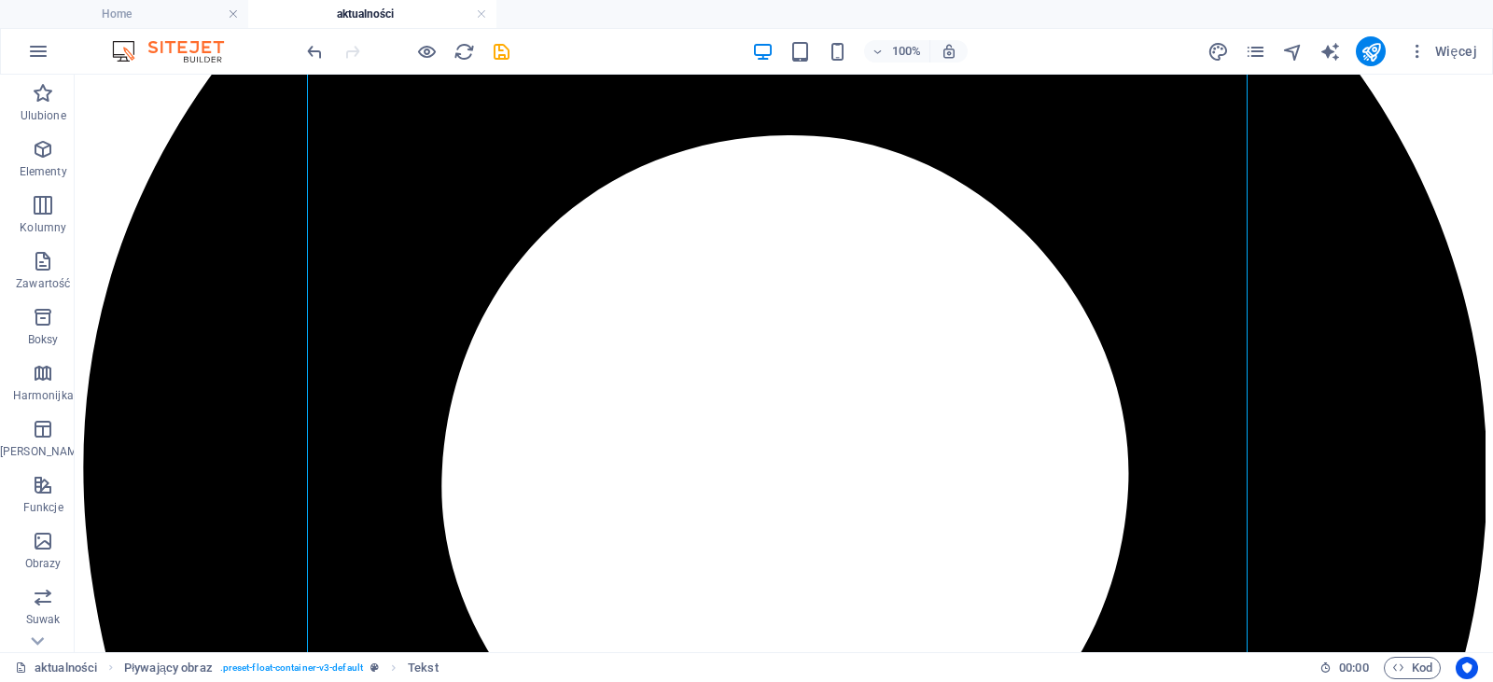
scroll to position [476, 0]
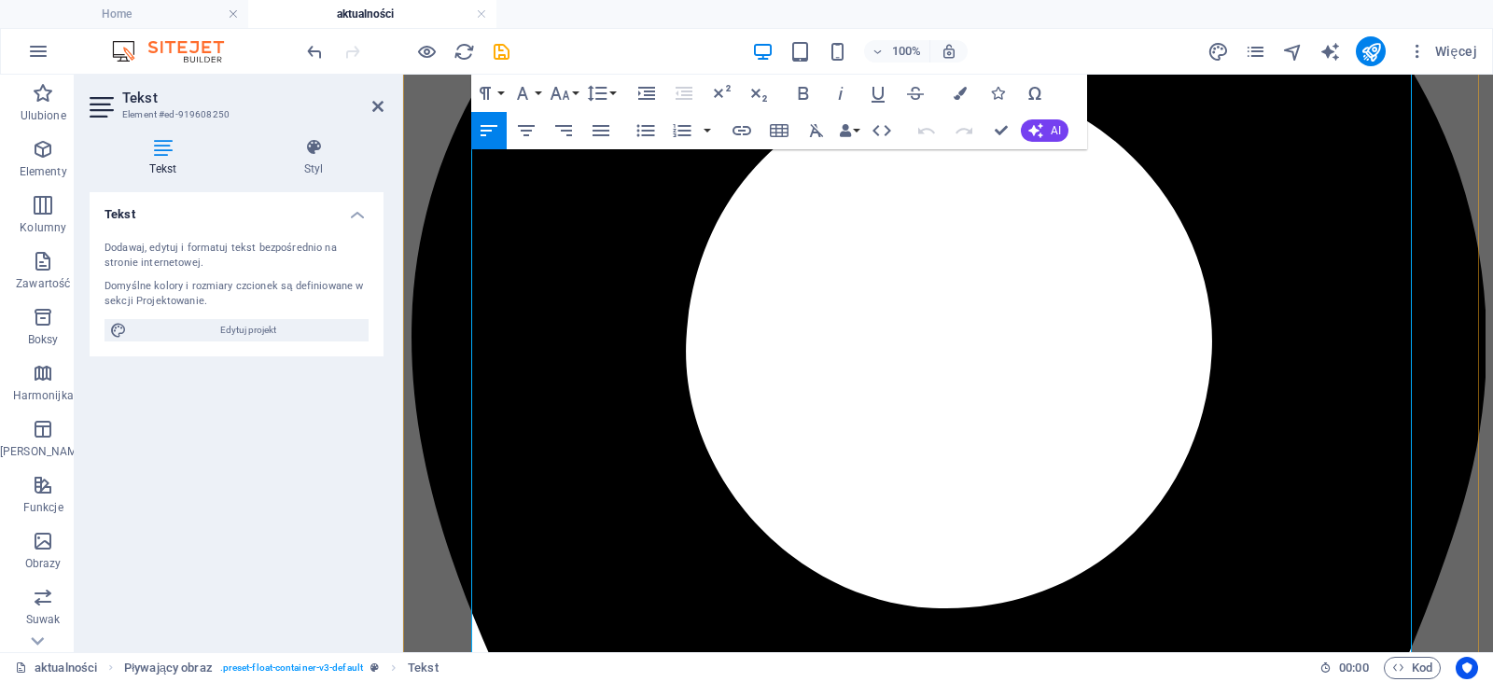
scroll to position [473, 0]
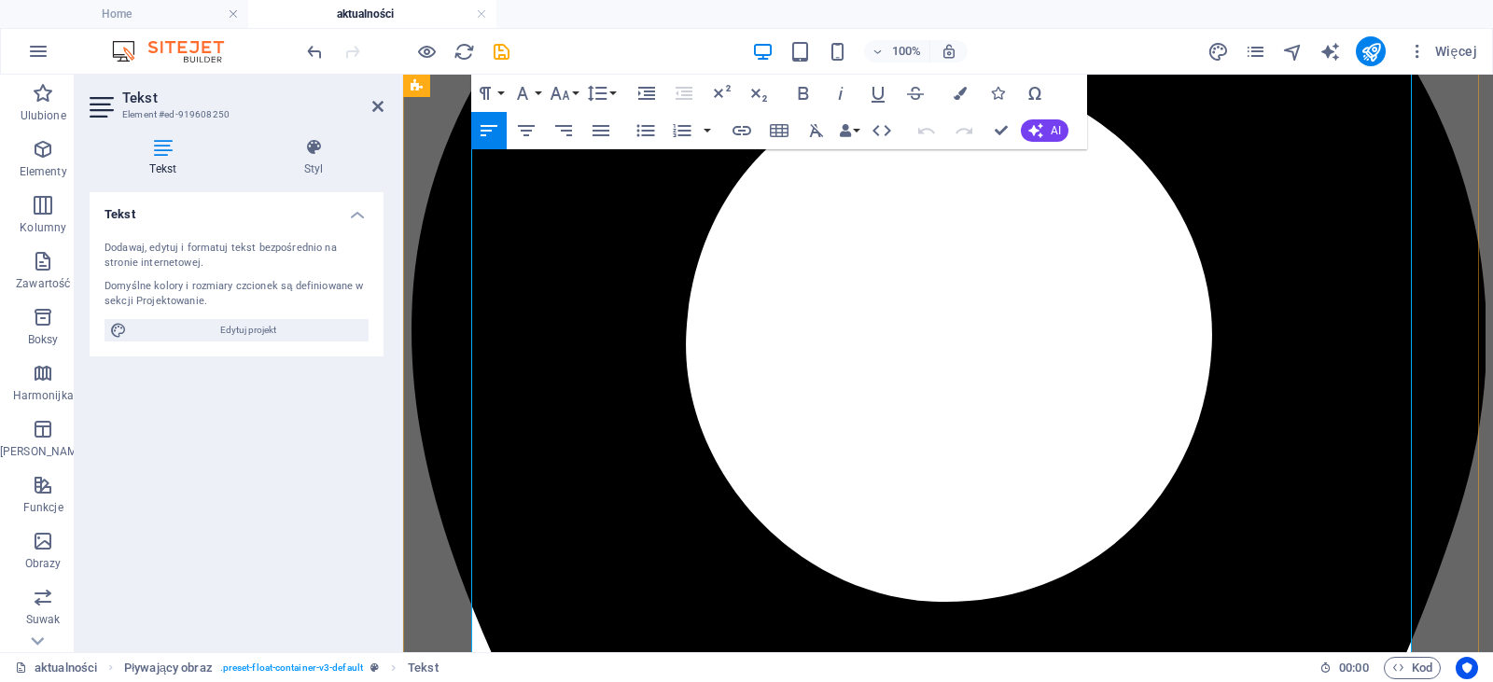
drag, startPoint x: 874, startPoint y: 380, endPoint x: 1393, endPoint y: 371, distance: 519.0
click at [581, 91] on div "Paragraph Format Normal Heading 1 Heading 2 Heading 3 Heading 4 Heading 5 Headi…" at bounding box center [545, 93] width 148 height 37
click at [578, 90] on button "Font Size" at bounding box center [563, 93] width 35 height 37
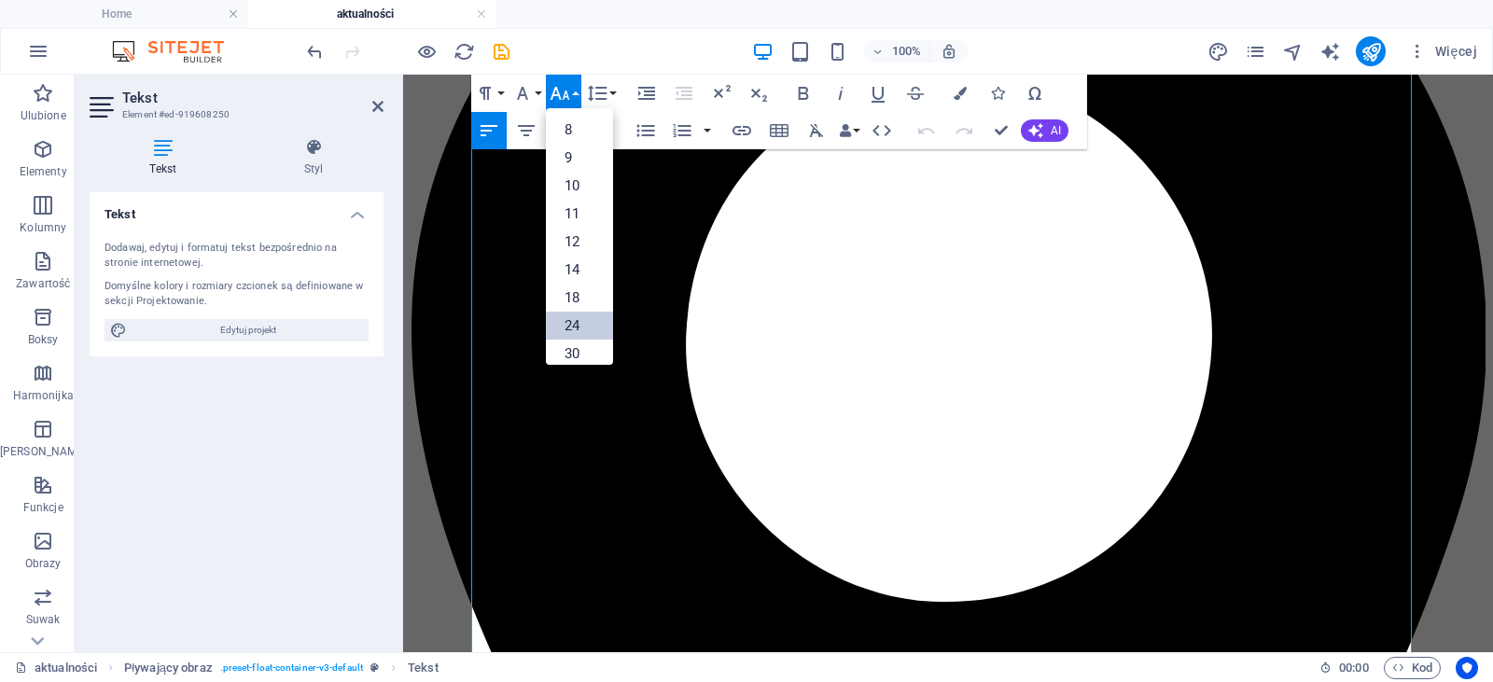
click at [564, 322] on link "24" at bounding box center [579, 326] width 67 height 28
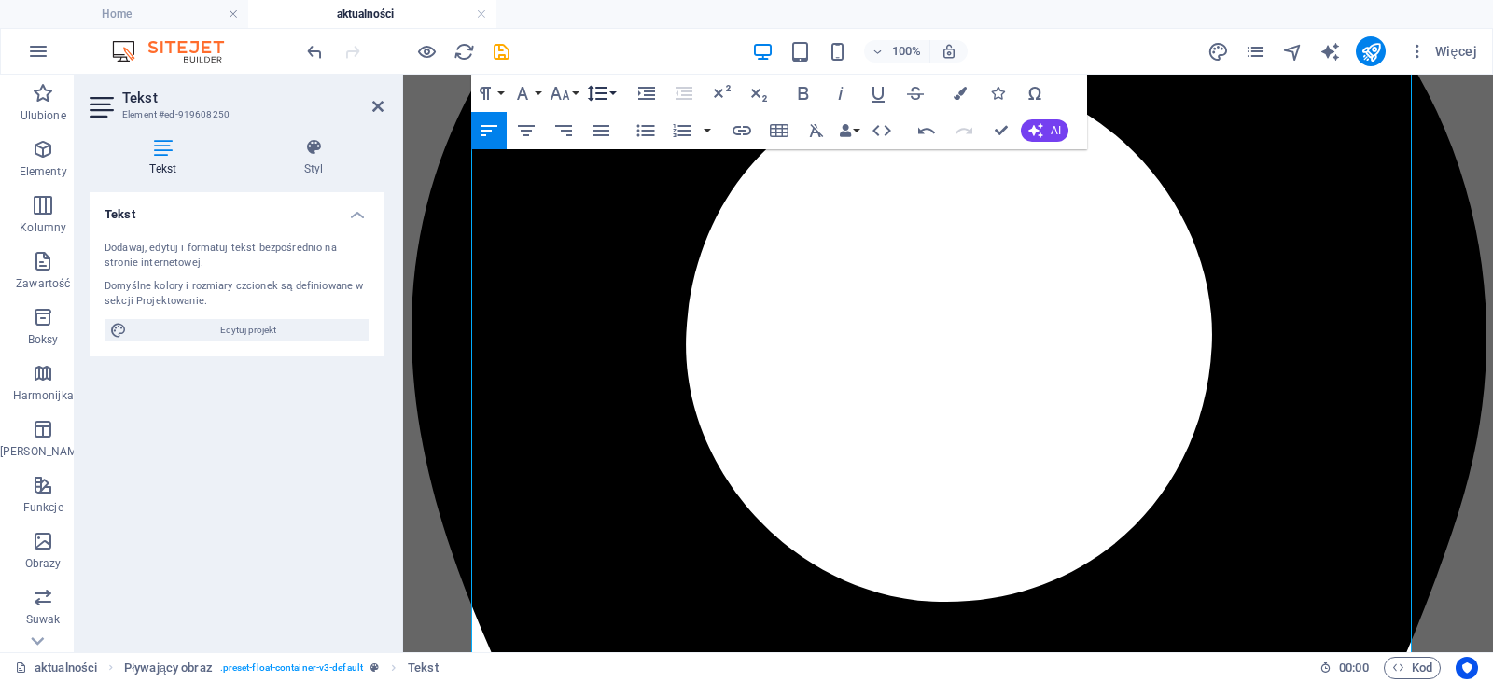
click at [603, 83] on icon "button" at bounding box center [597, 93] width 22 height 22
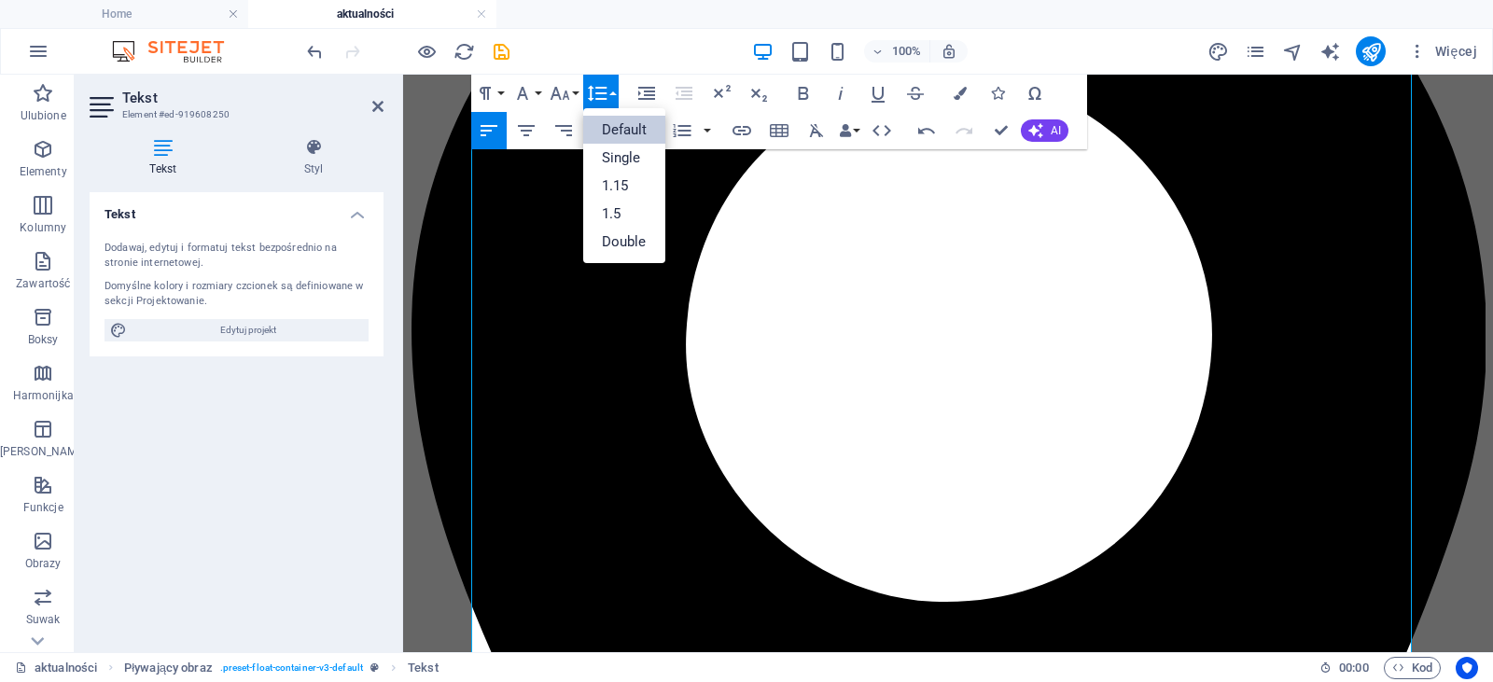
scroll to position [0, 0]
click at [625, 133] on link "Default" at bounding box center [624, 130] width 83 height 28
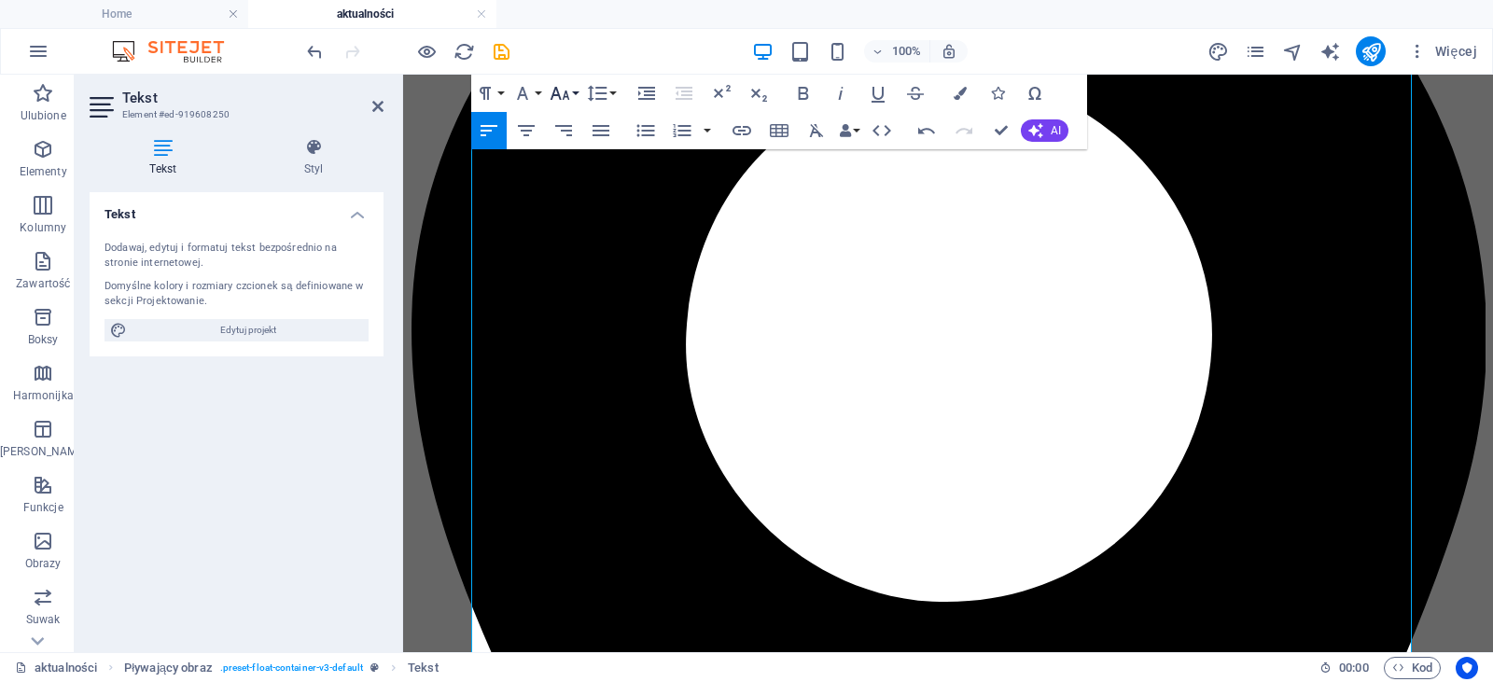
click at [568, 91] on icon "button" at bounding box center [560, 93] width 22 height 22
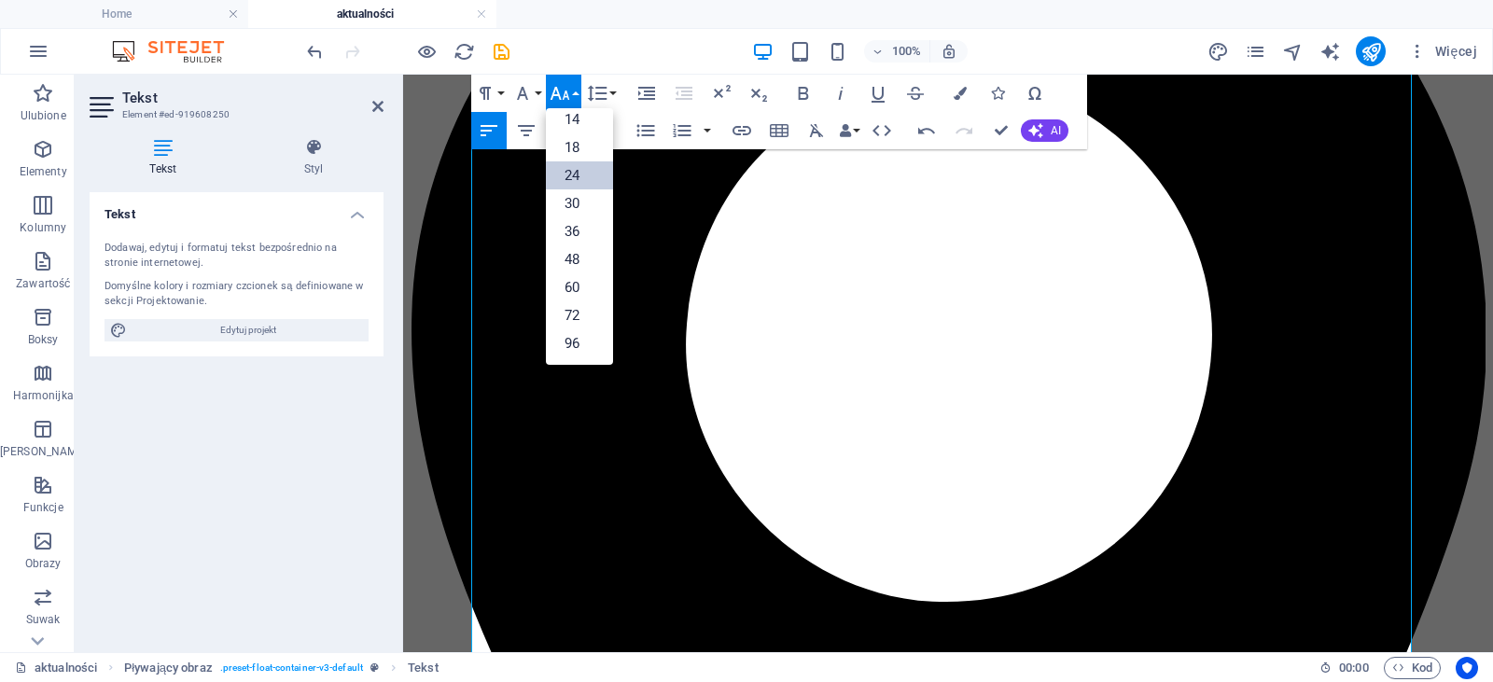
scroll to position [150, 0]
click at [543, 91] on button "Font Family" at bounding box center [526, 93] width 35 height 37
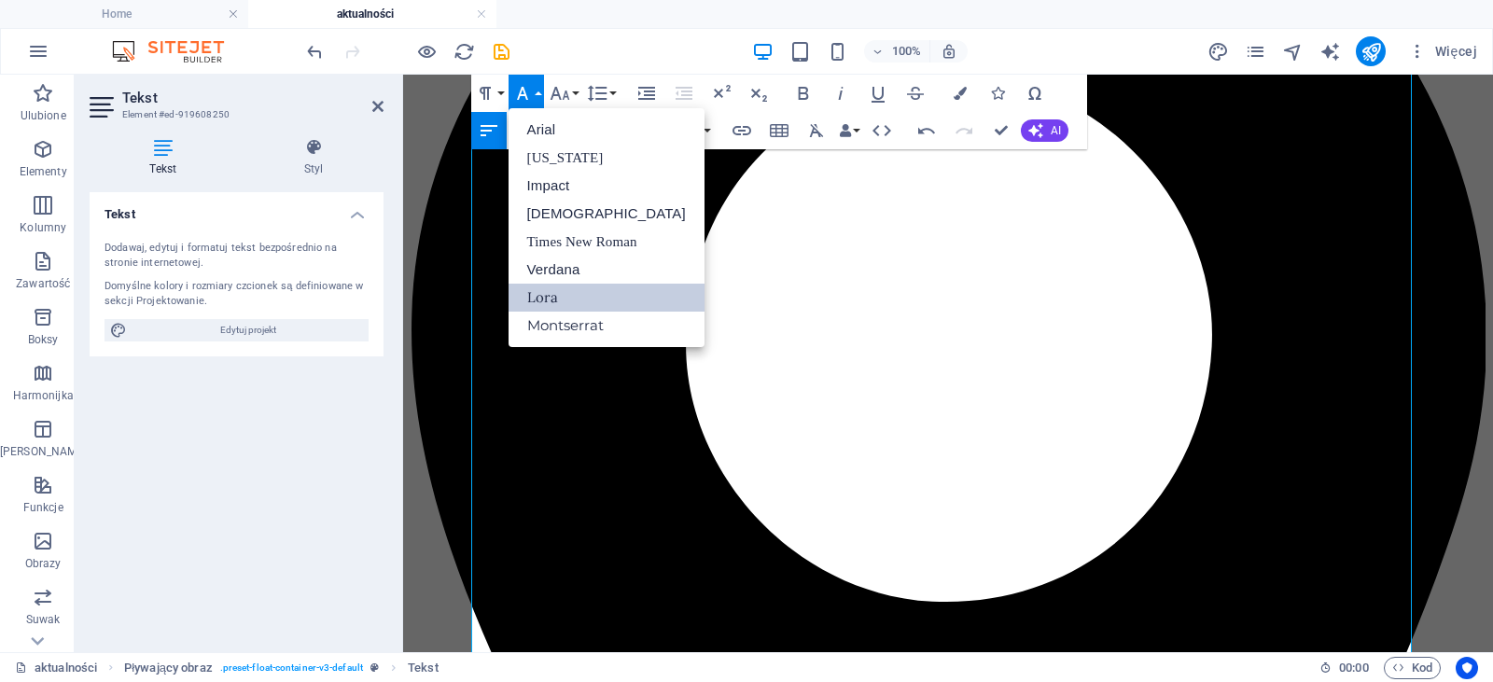
scroll to position [0, 0]
click at [598, 332] on link "Montserrat" at bounding box center [607, 326] width 196 height 28
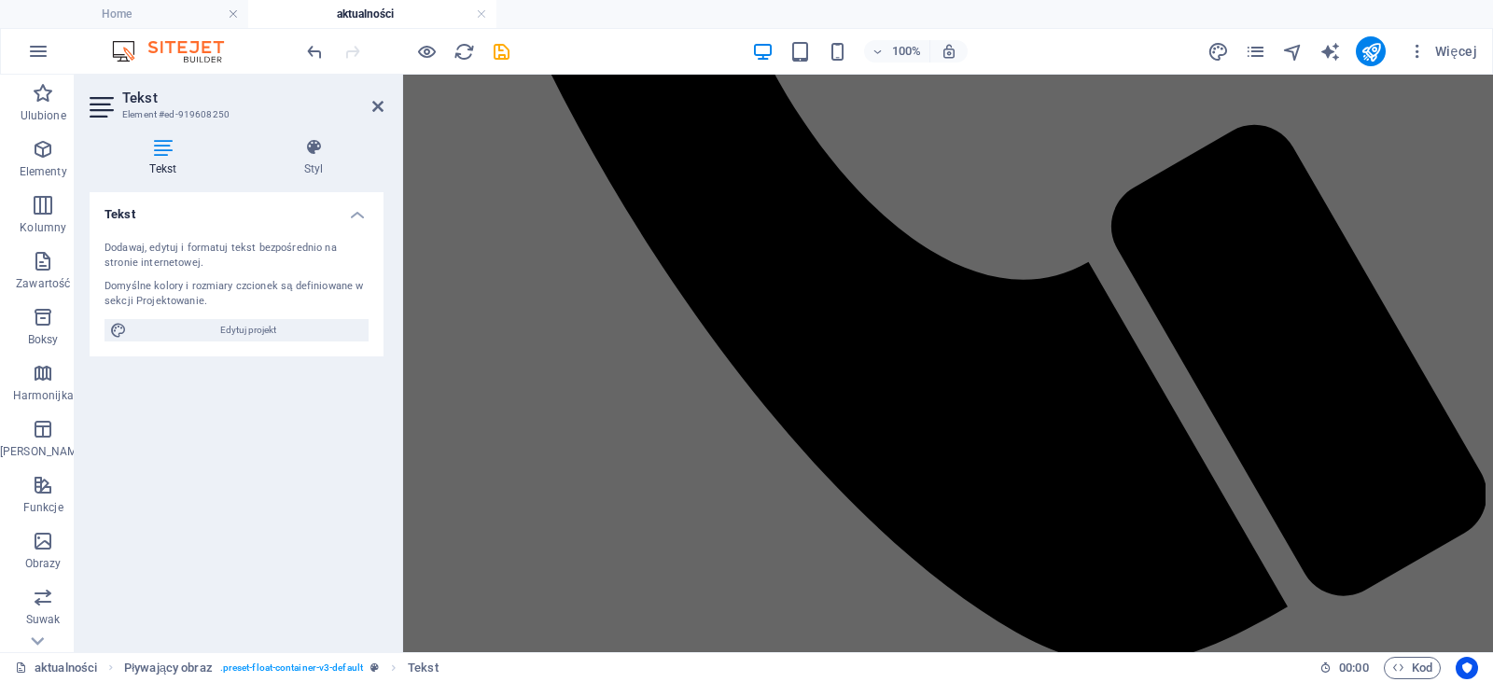
scroll to position [2423, 0]
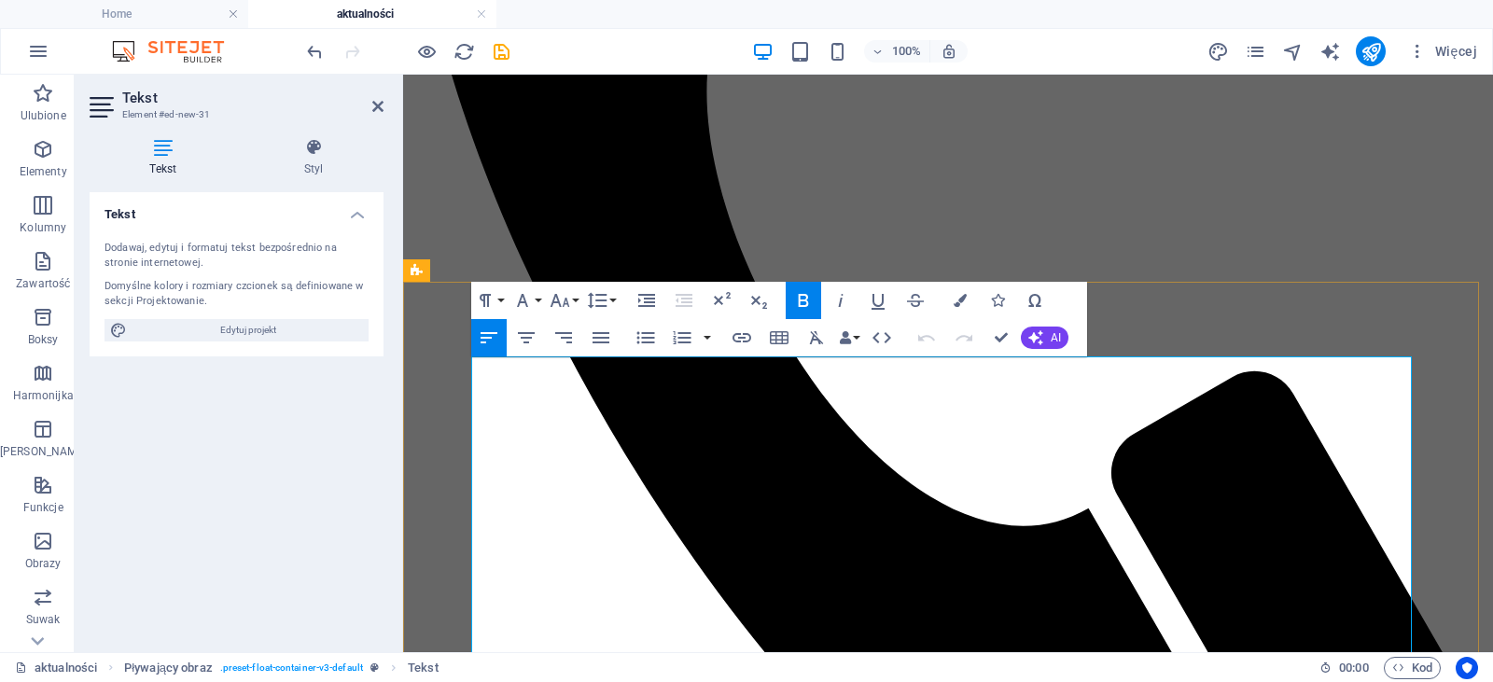
drag, startPoint x: 1095, startPoint y: 375, endPoint x: 1032, endPoint y: 381, distance: 62.8
click at [568, 301] on icon "button" at bounding box center [560, 300] width 22 height 22
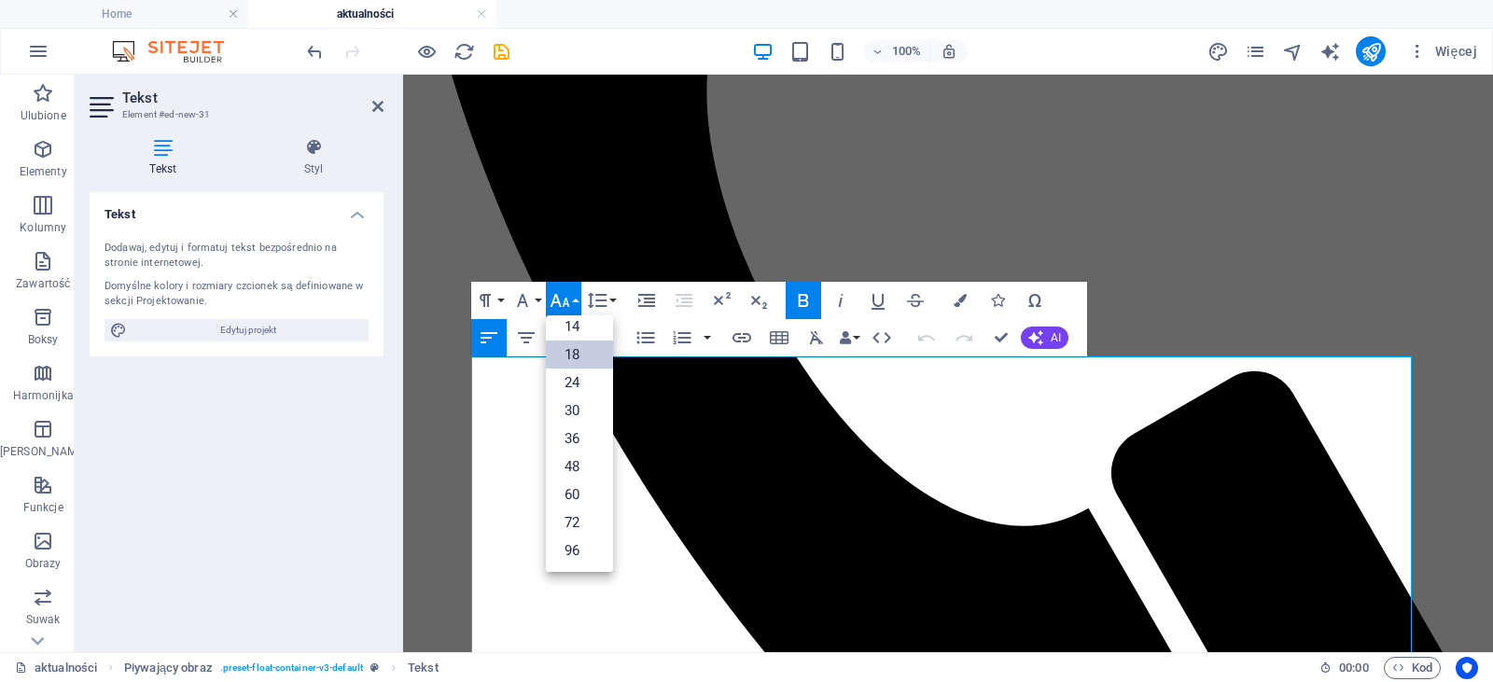
scroll to position [150, 0]
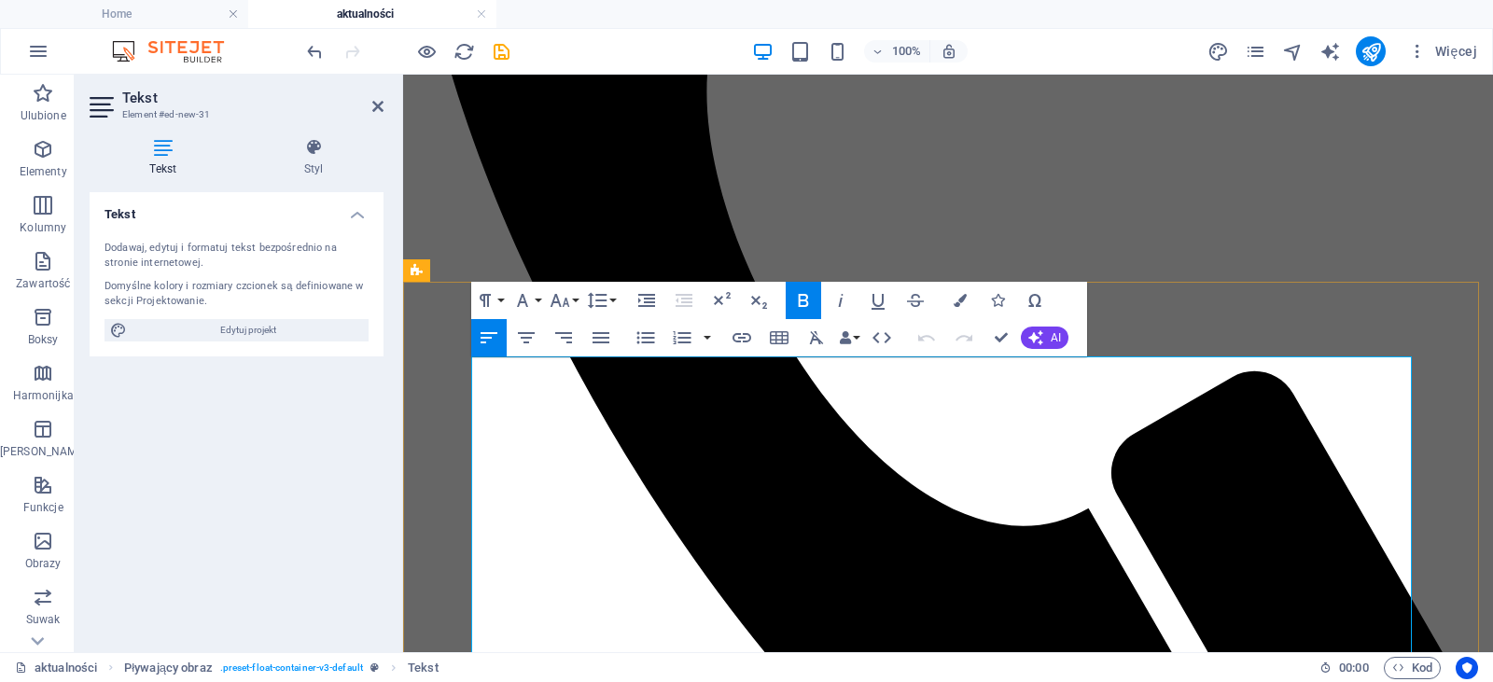
drag, startPoint x: 929, startPoint y: 483, endPoint x: 861, endPoint y: 465, distance: 69.5
click at [538, 299] on button "Font Family" at bounding box center [526, 300] width 35 height 37
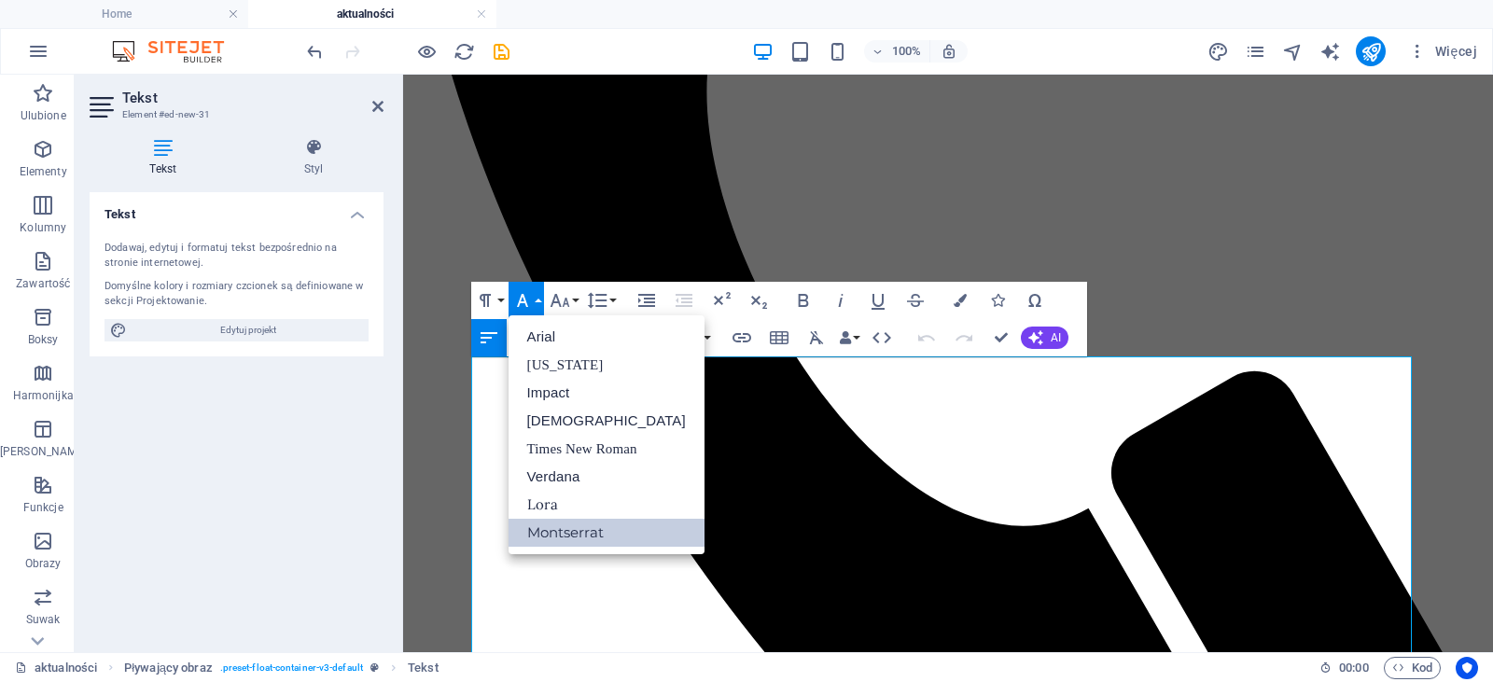
scroll to position [0, 0]
click at [569, 295] on icon "button" at bounding box center [560, 300] width 22 height 22
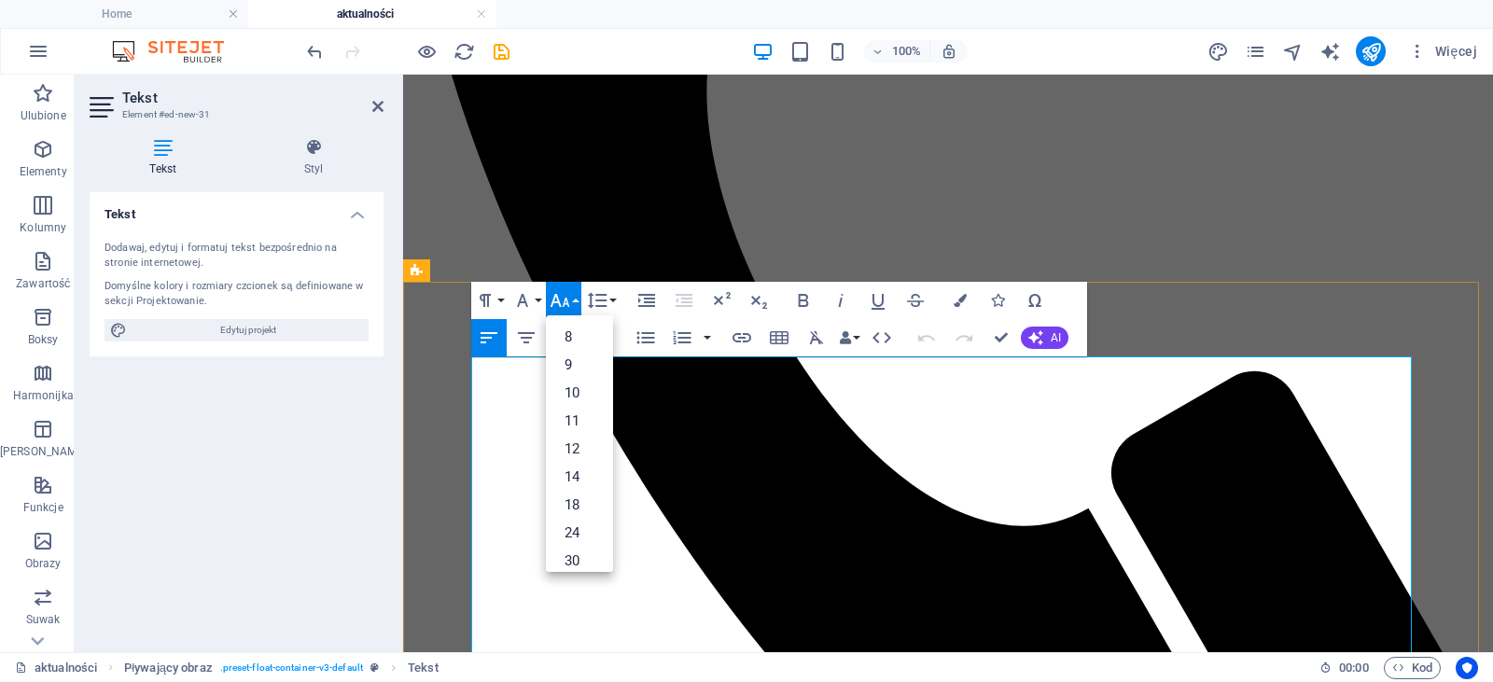
drag, startPoint x: 1006, startPoint y: 508, endPoint x: 948, endPoint y: 507, distance: 57.9
drag, startPoint x: 1024, startPoint y: 434, endPoint x: 990, endPoint y: 432, distance: 33.7
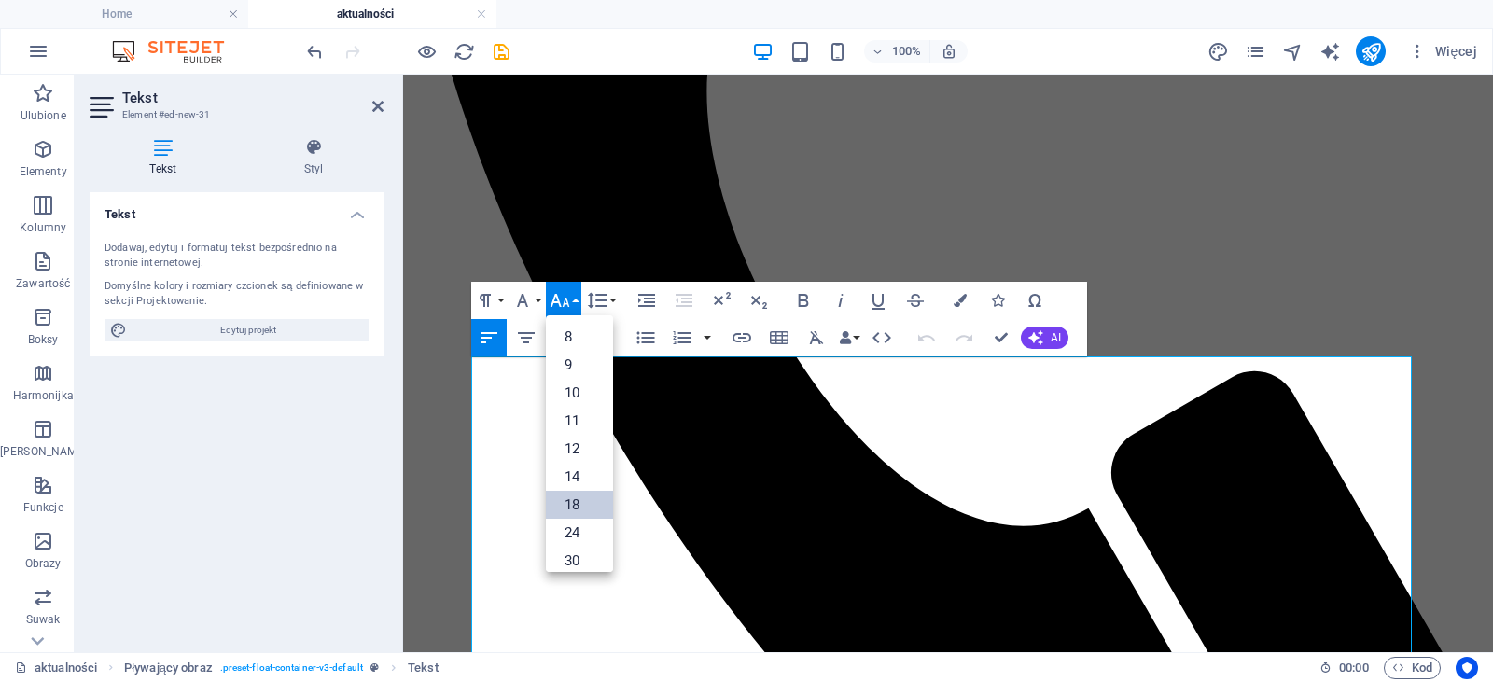
click at [576, 499] on link "18" at bounding box center [579, 505] width 67 height 28
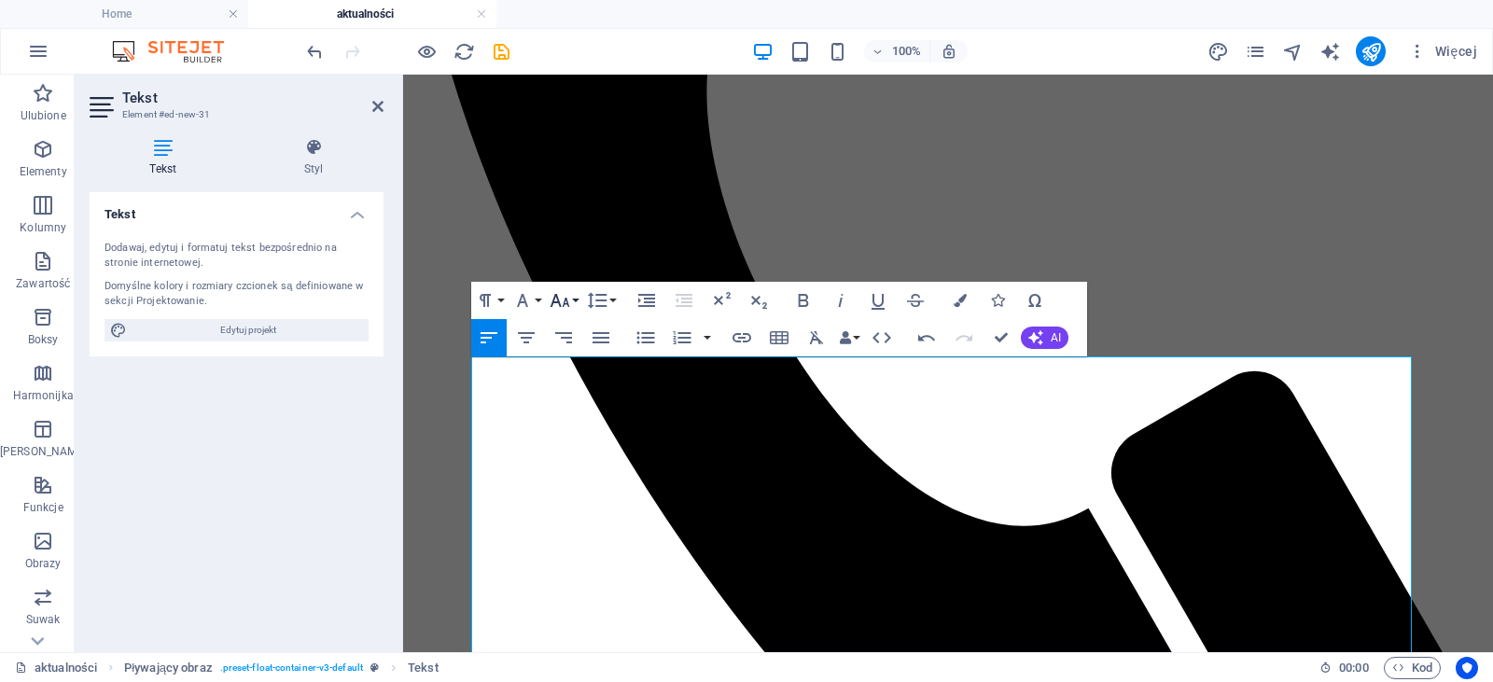
click at [562, 308] on icon "button" at bounding box center [560, 300] width 22 height 22
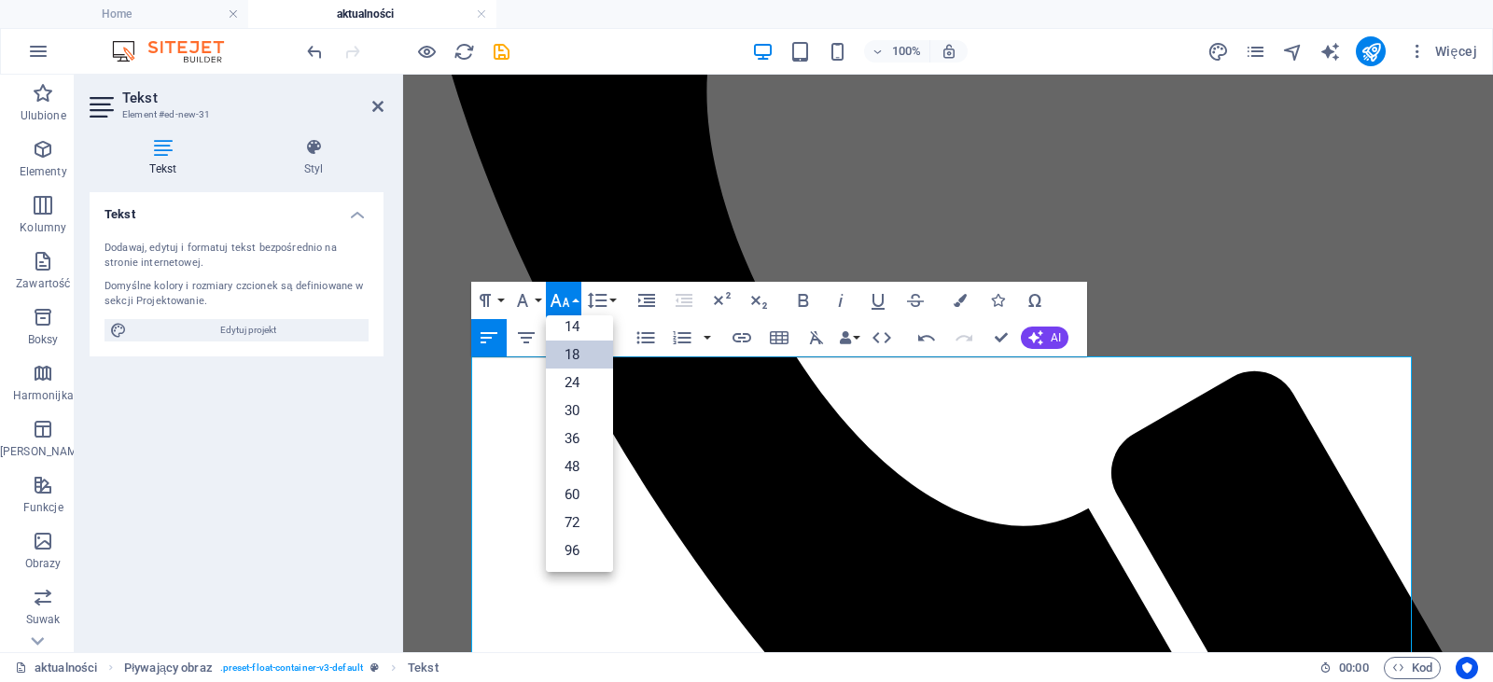
scroll to position [150, 0]
click at [574, 332] on link "14" at bounding box center [579, 327] width 67 height 28
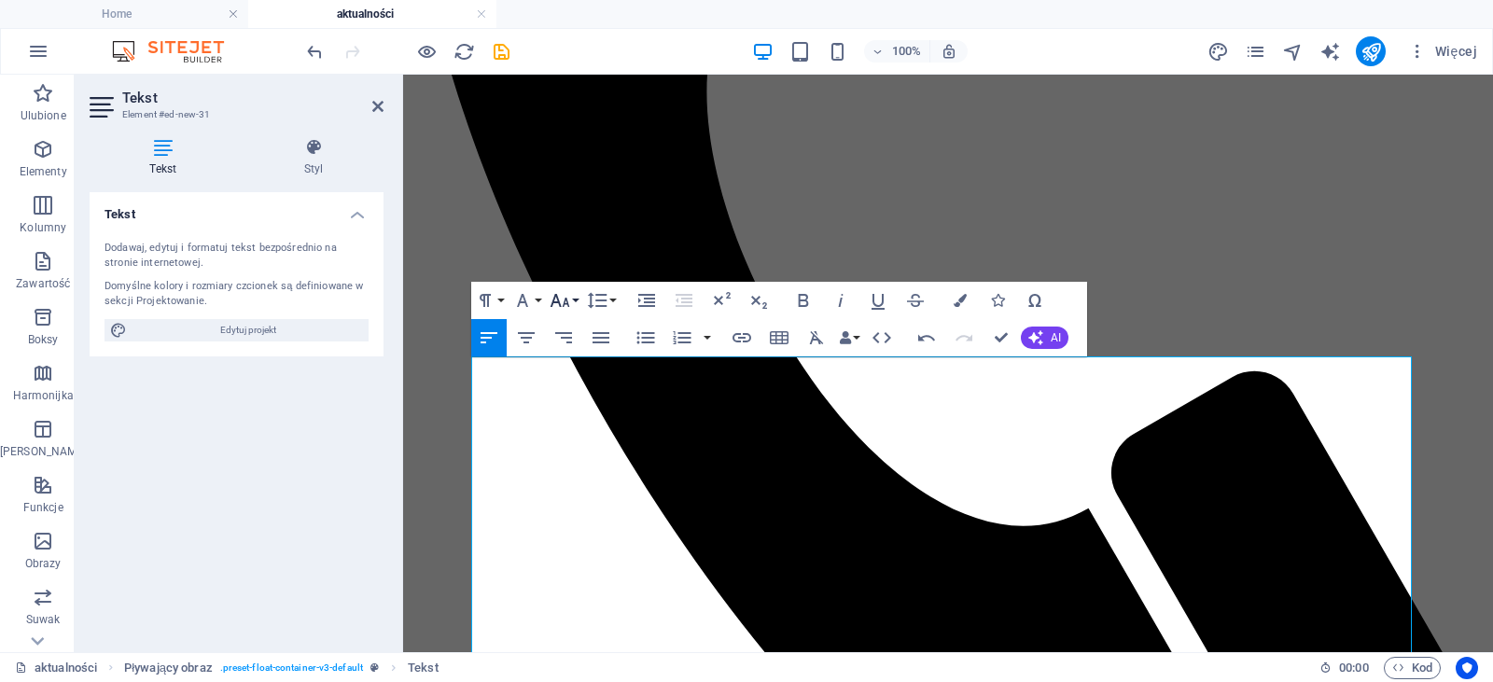
click at [567, 304] on icon "button" at bounding box center [560, 300] width 20 height 13
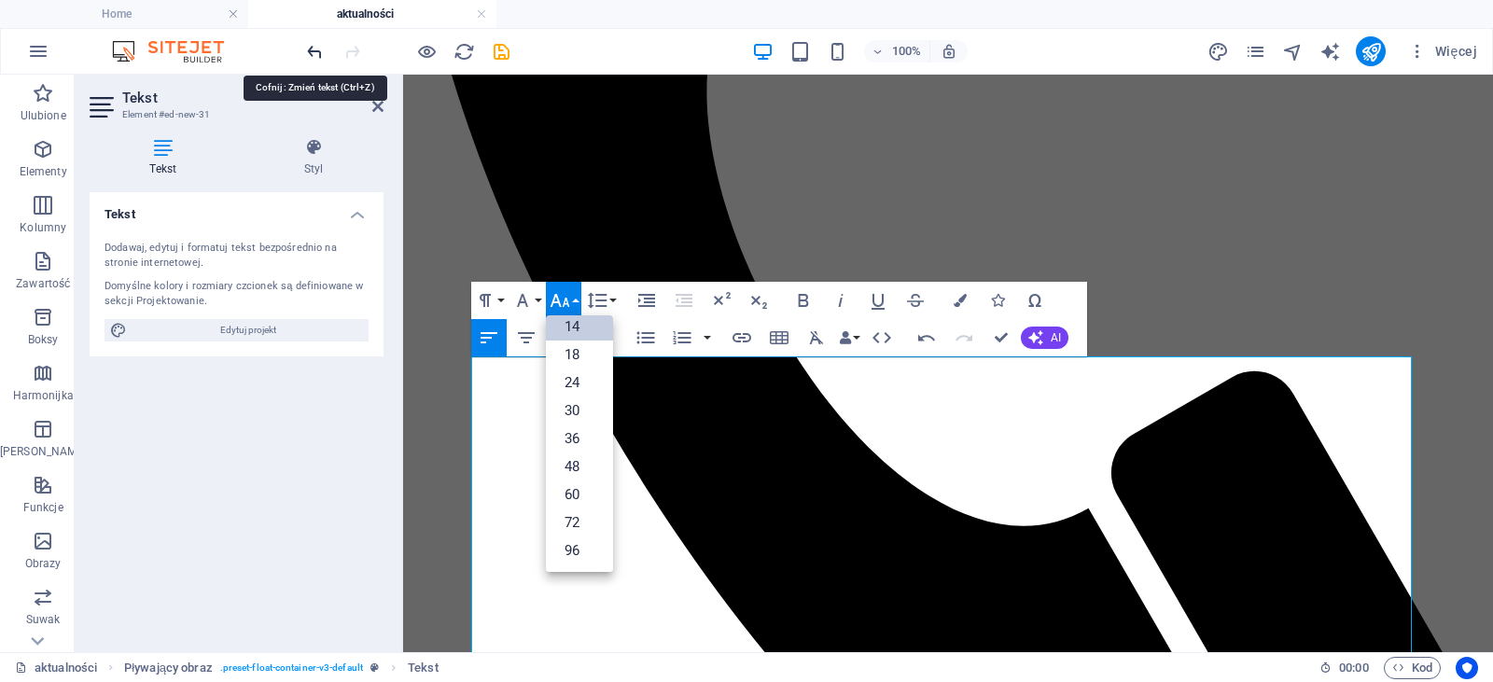
click at [315, 61] on icon "undo" at bounding box center [314, 51] width 21 height 21
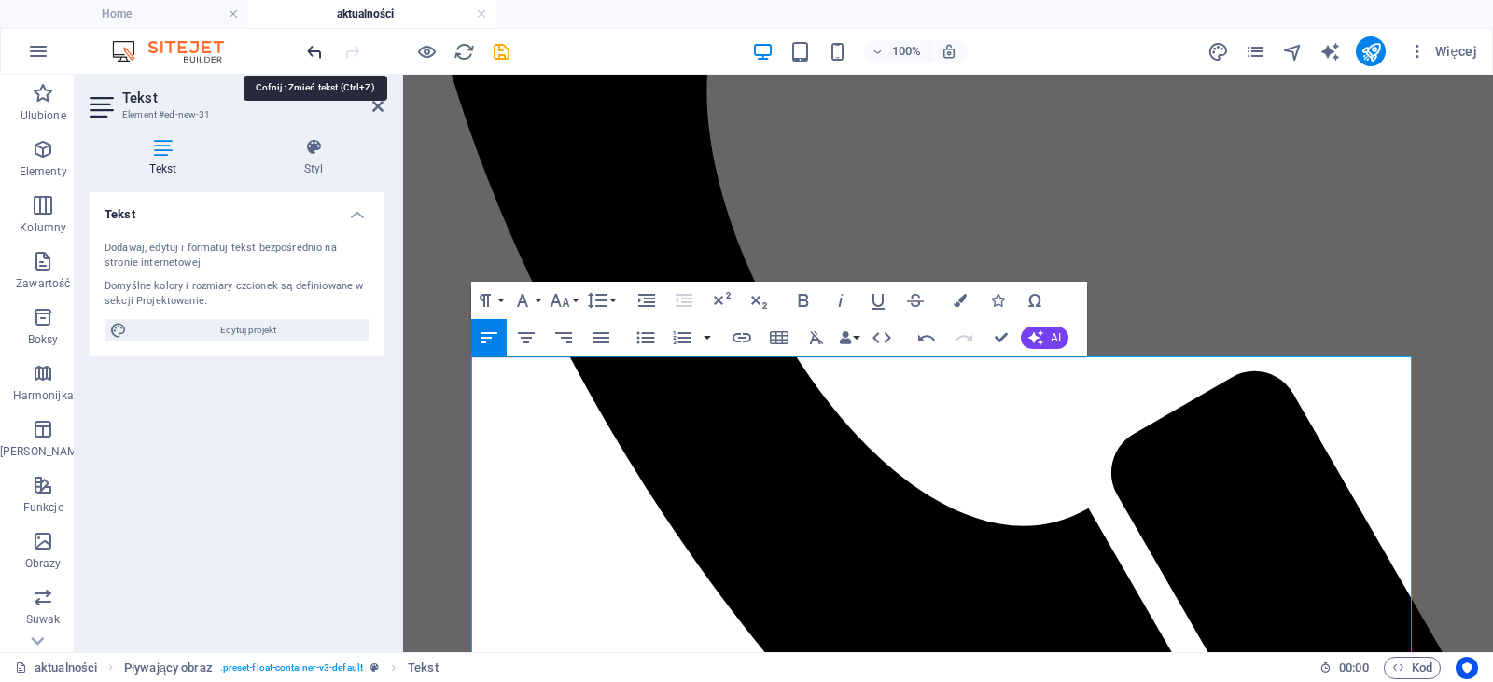
click at [315, 61] on icon "undo" at bounding box center [314, 51] width 21 height 21
click at [322, 49] on icon "undo" at bounding box center [314, 51] width 21 height 21
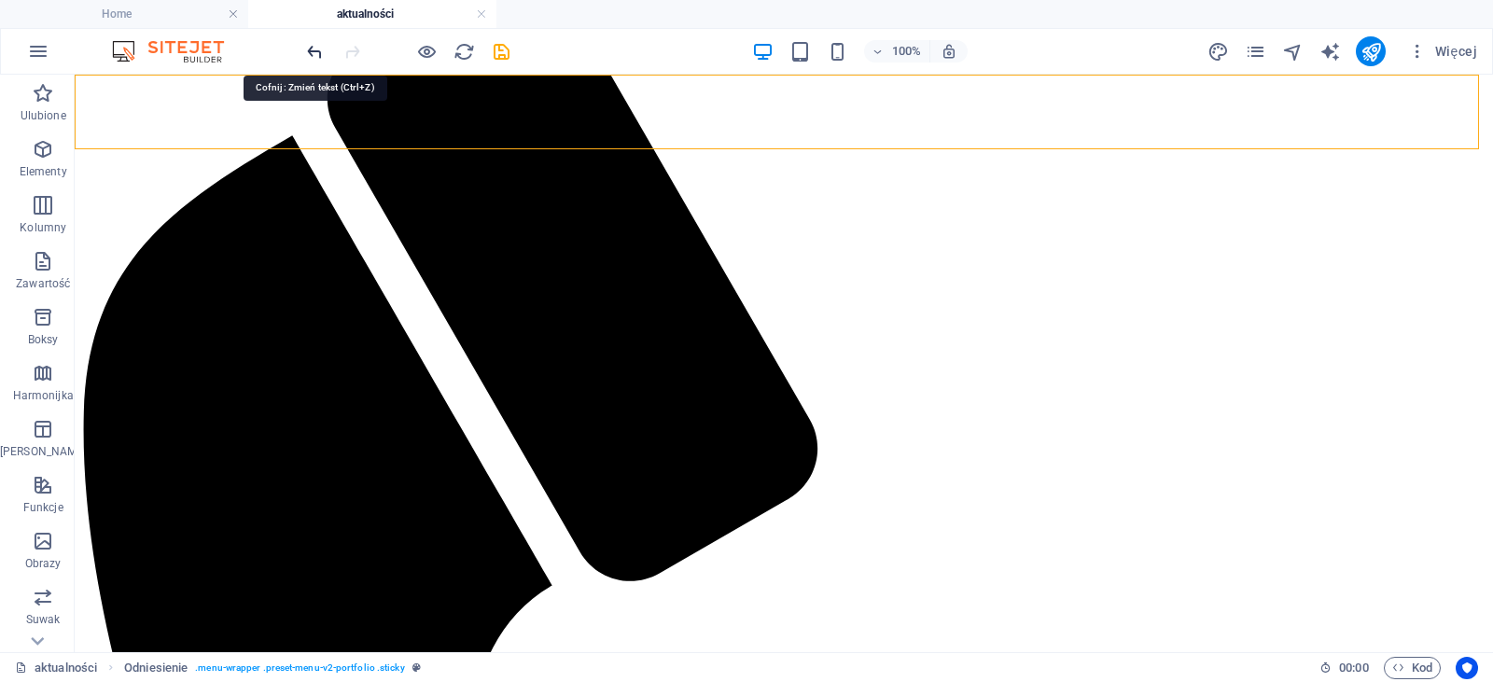
click at [317, 46] on icon "undo" at bounding box center [314, 51] width 21 height 21
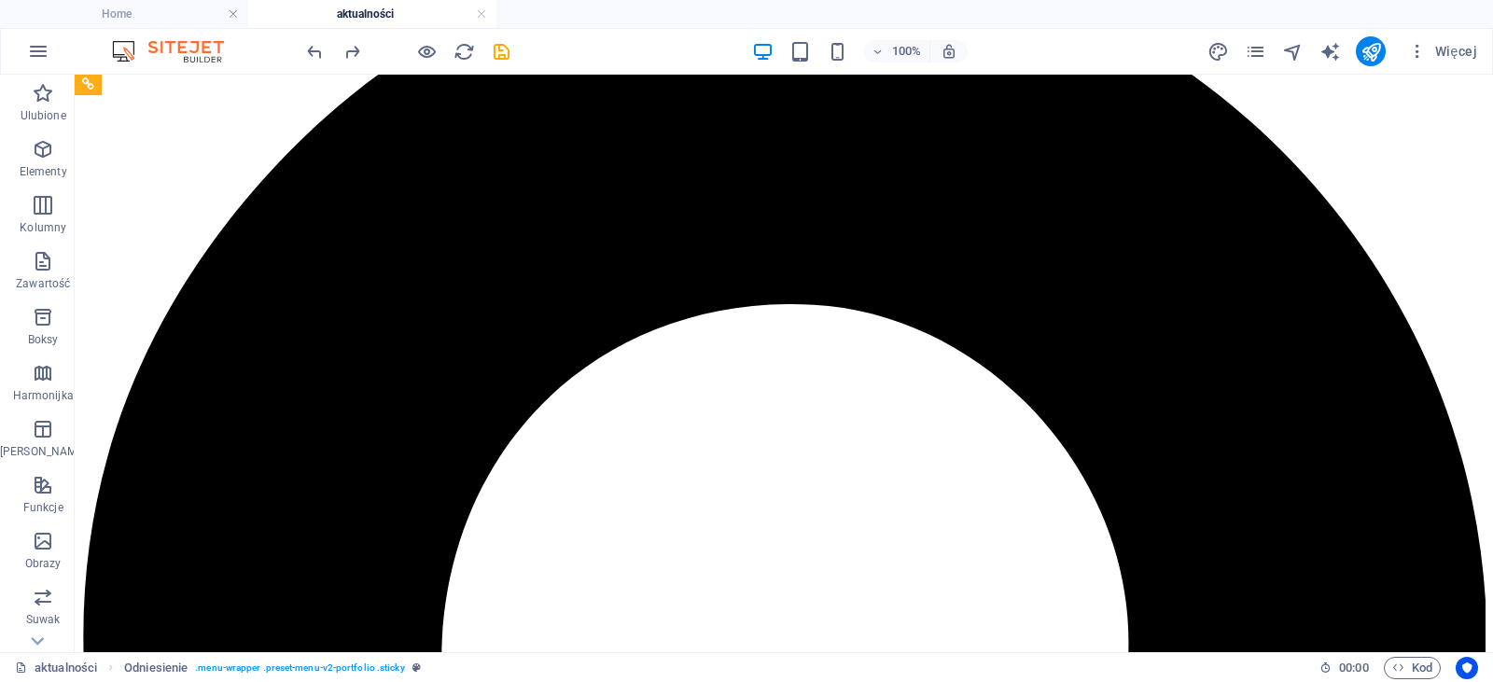
scroll to position [308, 0]
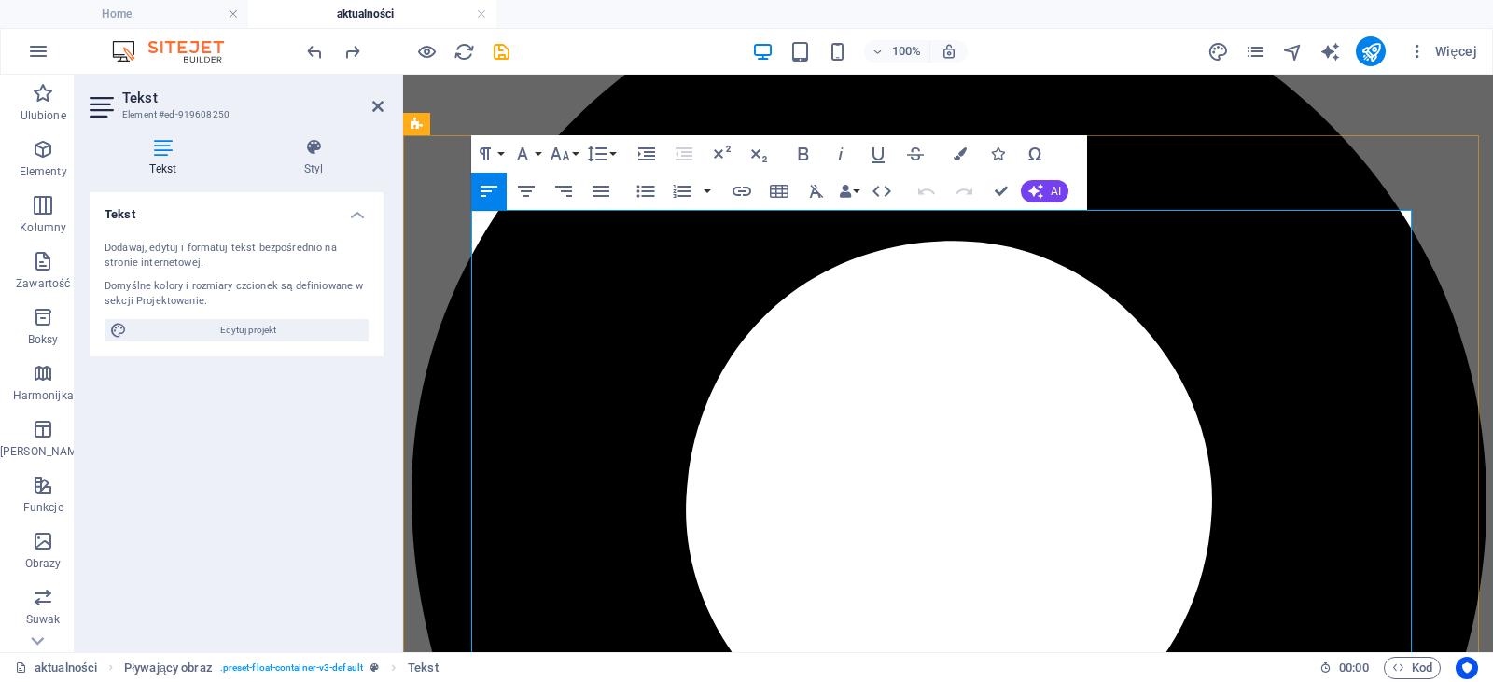
drag, startPoint x: 1392, startPoint y: 371, endPoint x: 869, endPoint y: 234, distance: 540.1
click at [573, 153] on button "Font Size" at bounding box center [563, 153] width 35 height 37
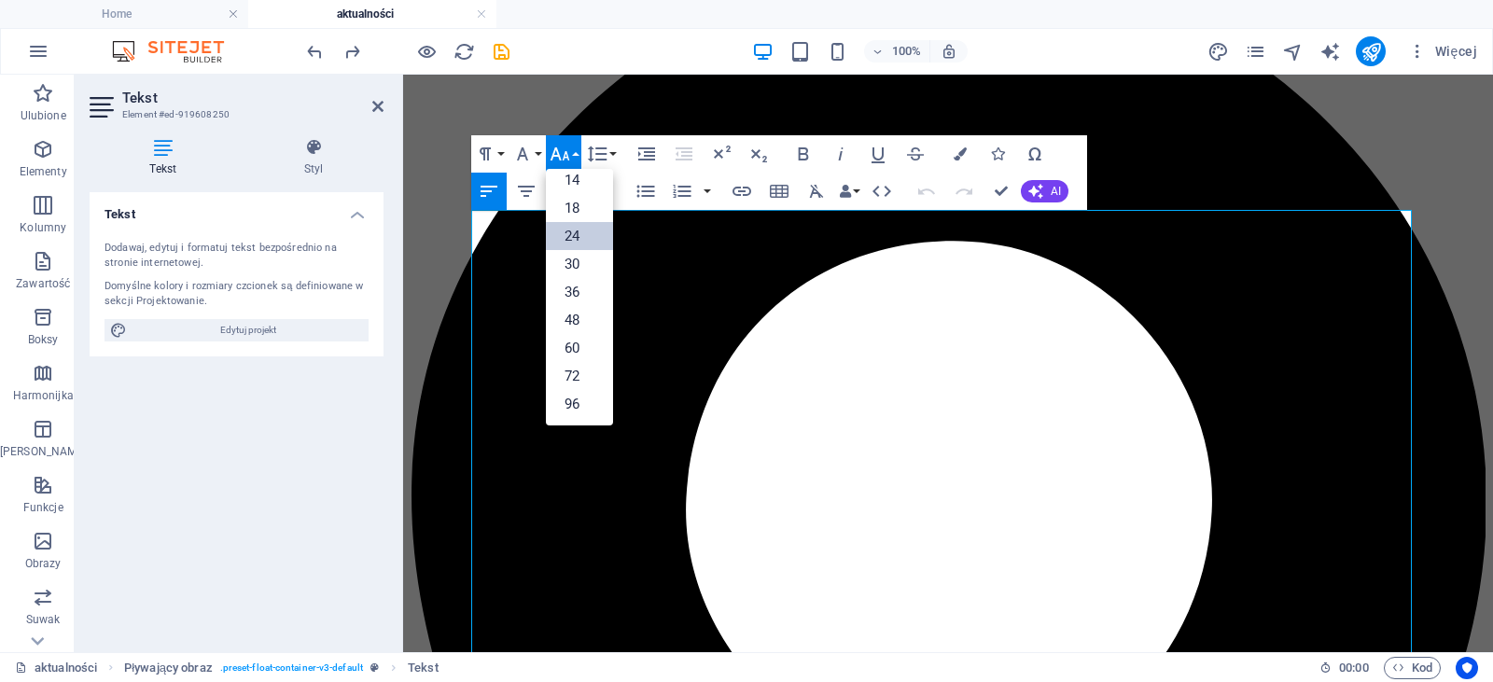
scroll to position [150, 0]
click at [581, 214] on link "18" at bounding box center [579, 208] width 67 height 28
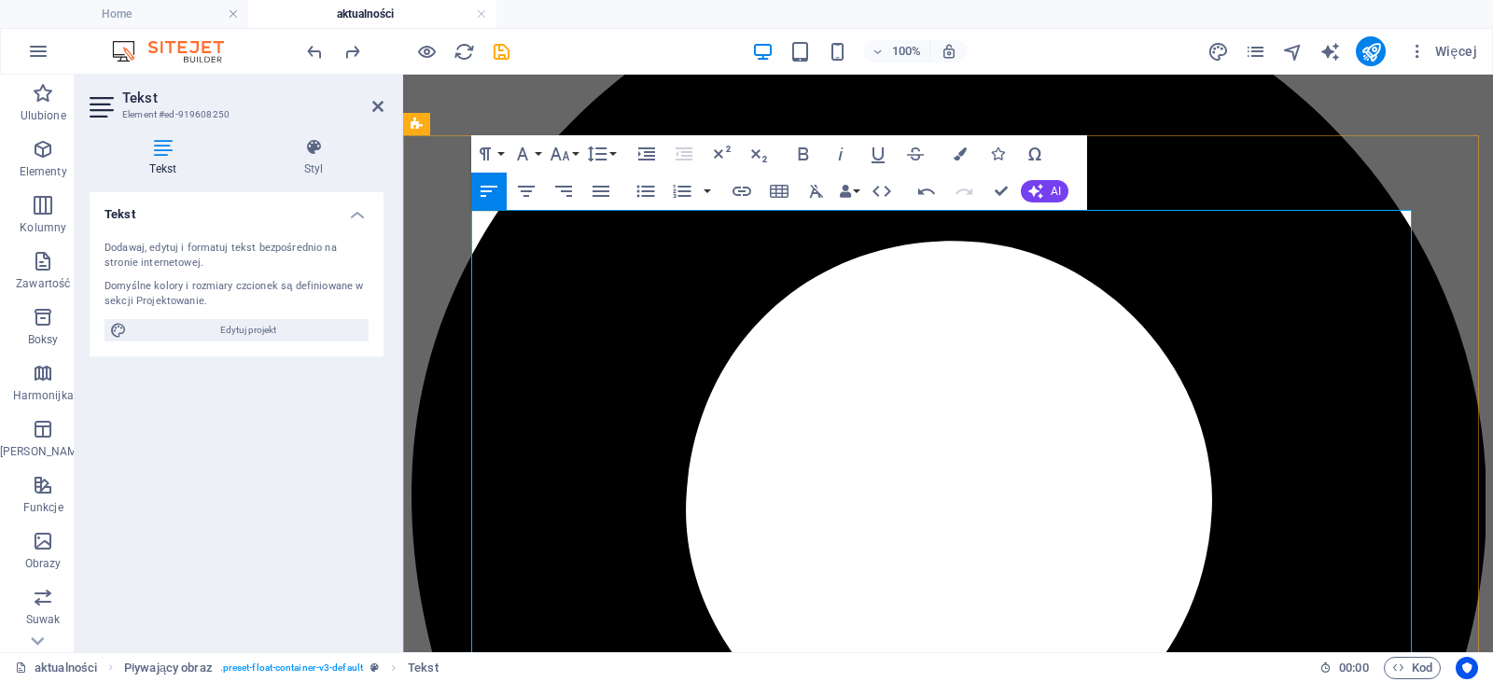
drag, startPoint x: 1042, startPoint y: 374, endPoint x: 857, endPoint y: 233, distance: 232.4
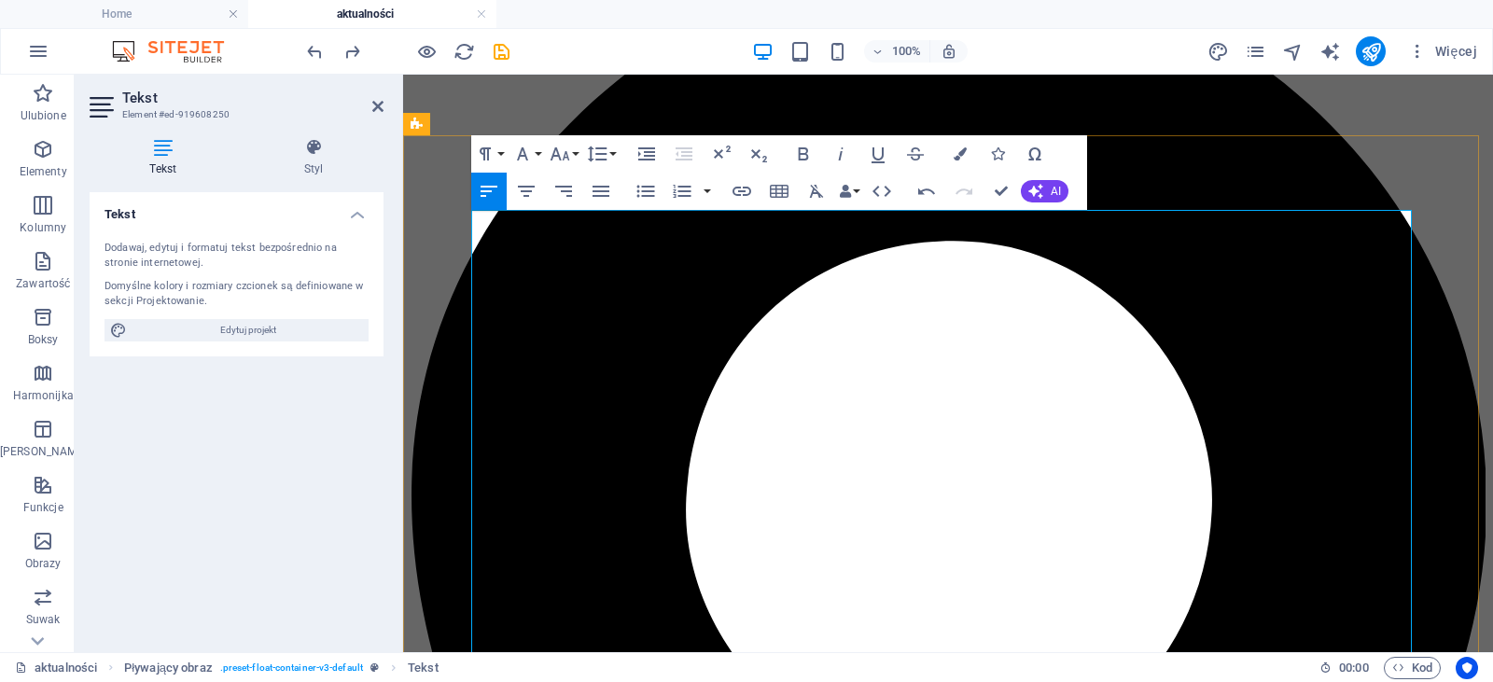
click at [610, 141] on button "Line Height" at bounding box center [600, 153] width 35 height 37
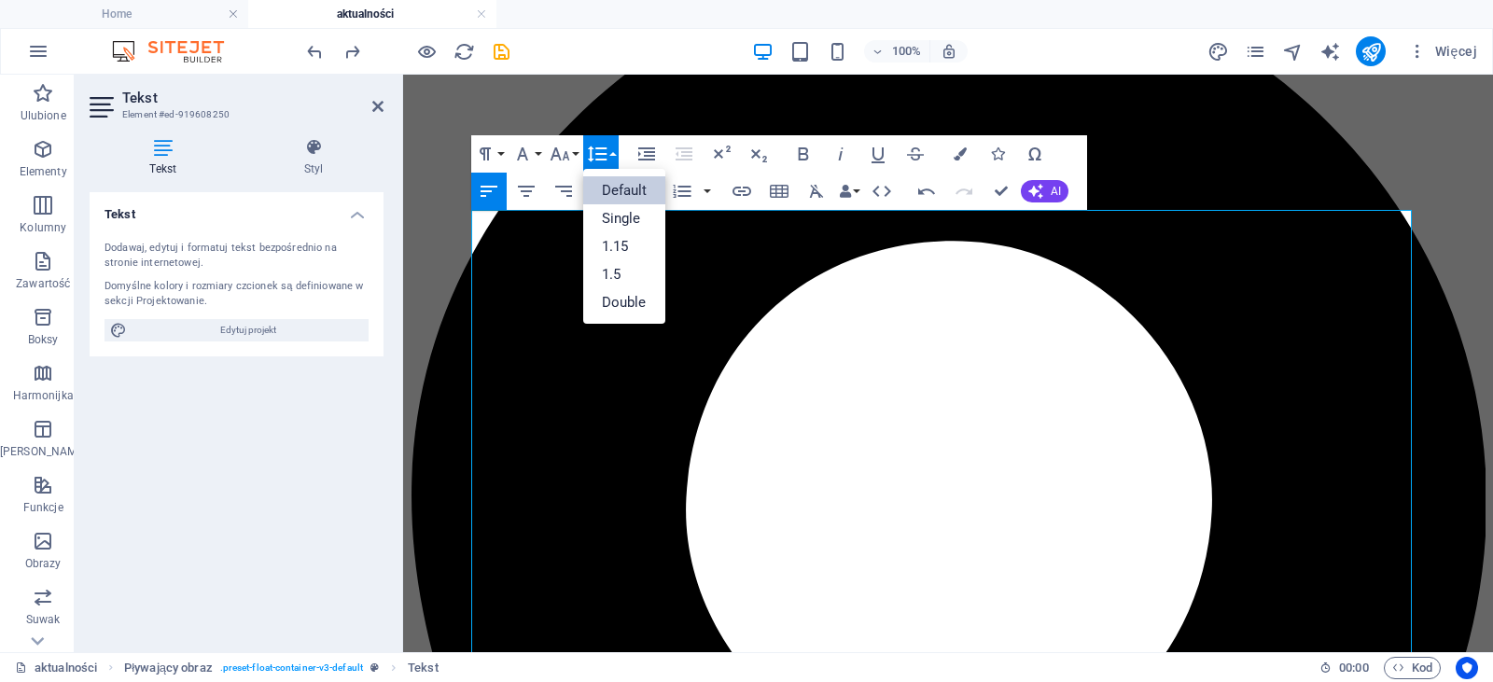
scroll to position [0, 0]
click at [629, 221] on link "Single" at bounding box center [624, 218] width 83 height 28
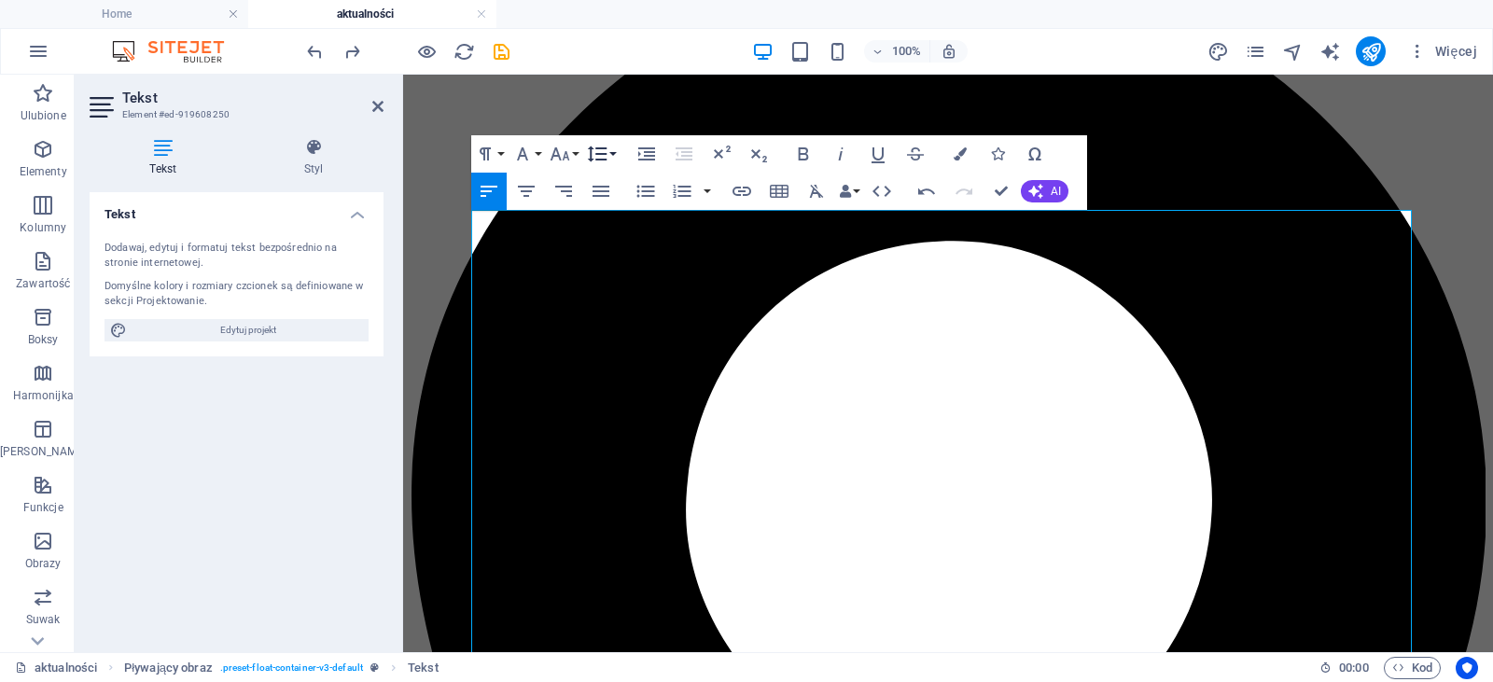
click at [605, 149] on icon "button" at bounding box center [597, 155] width 20 height 16
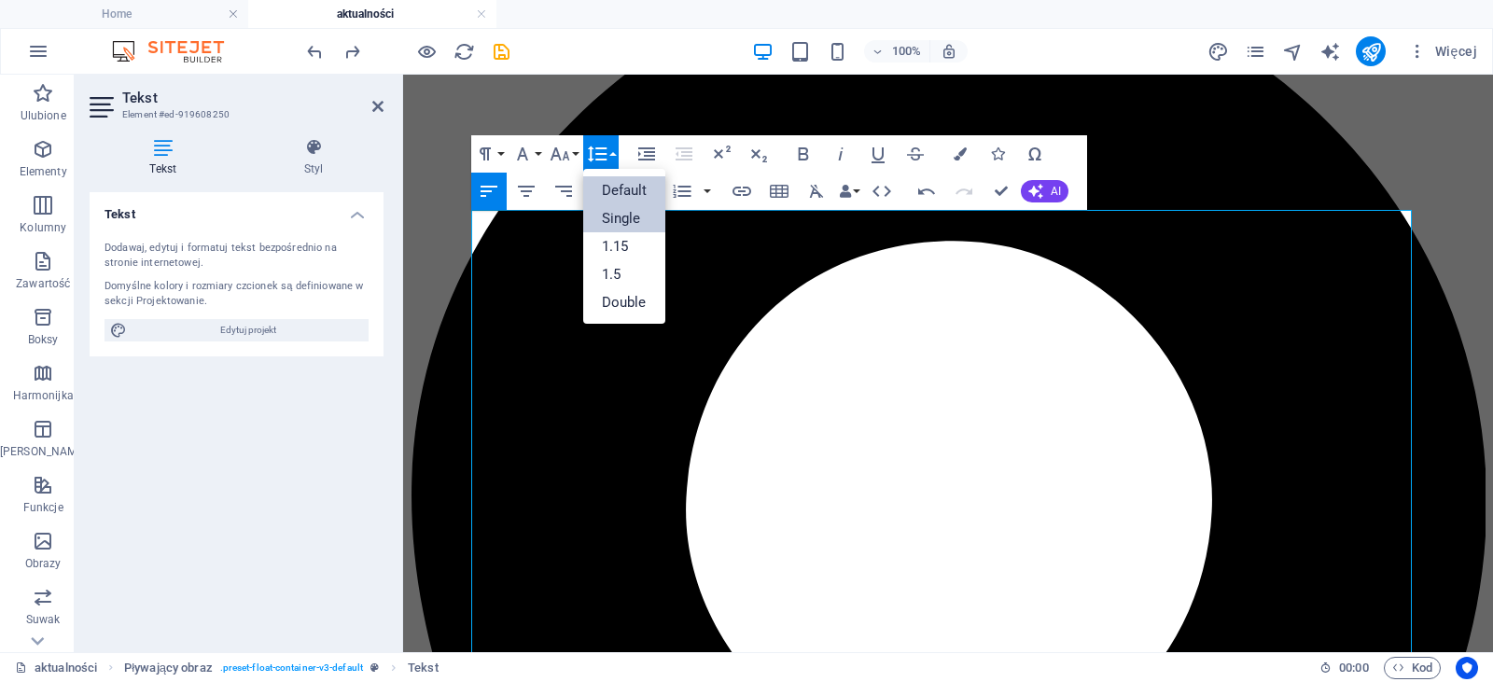
click at [634, 186] on link "Default" at bounding box center [624, 190] width 83 height 28
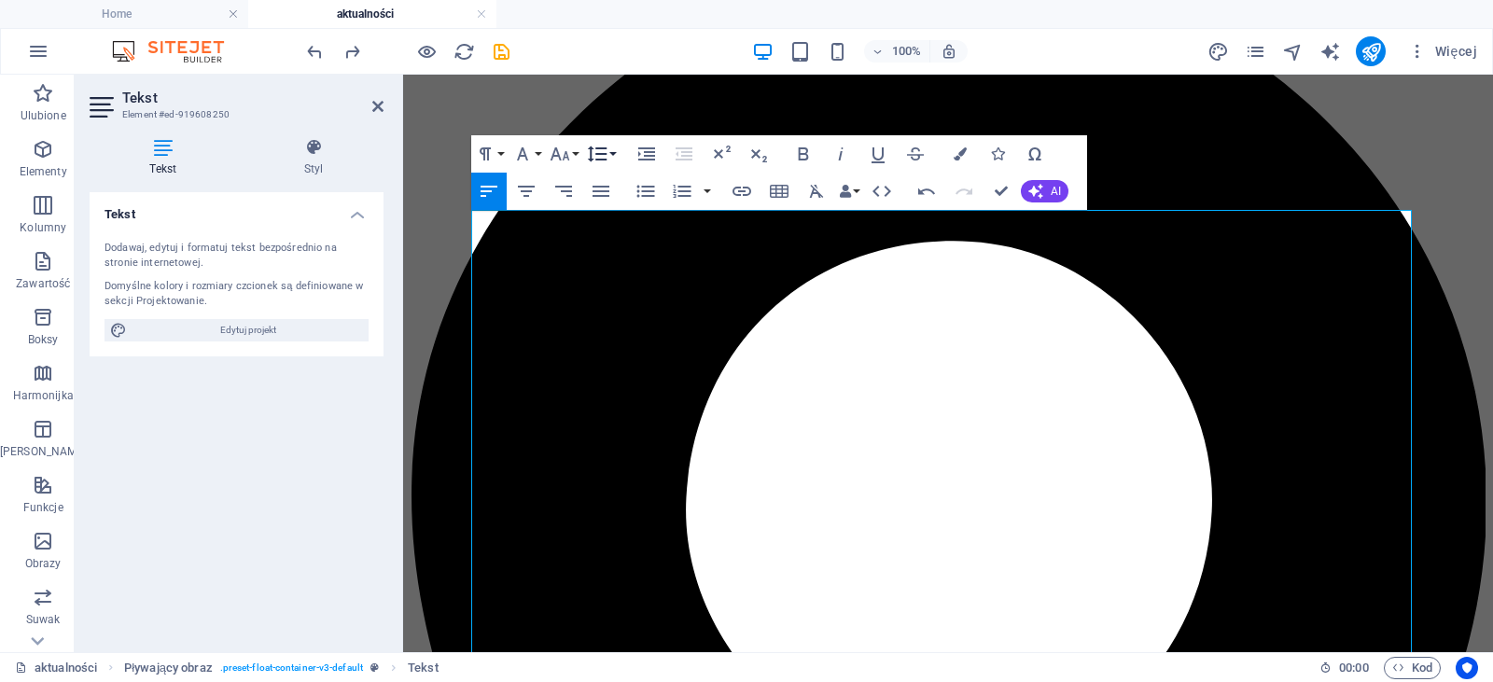
click at [611, 156] on button "Line Height" at bounding box center [600, 153] width 35 height 37
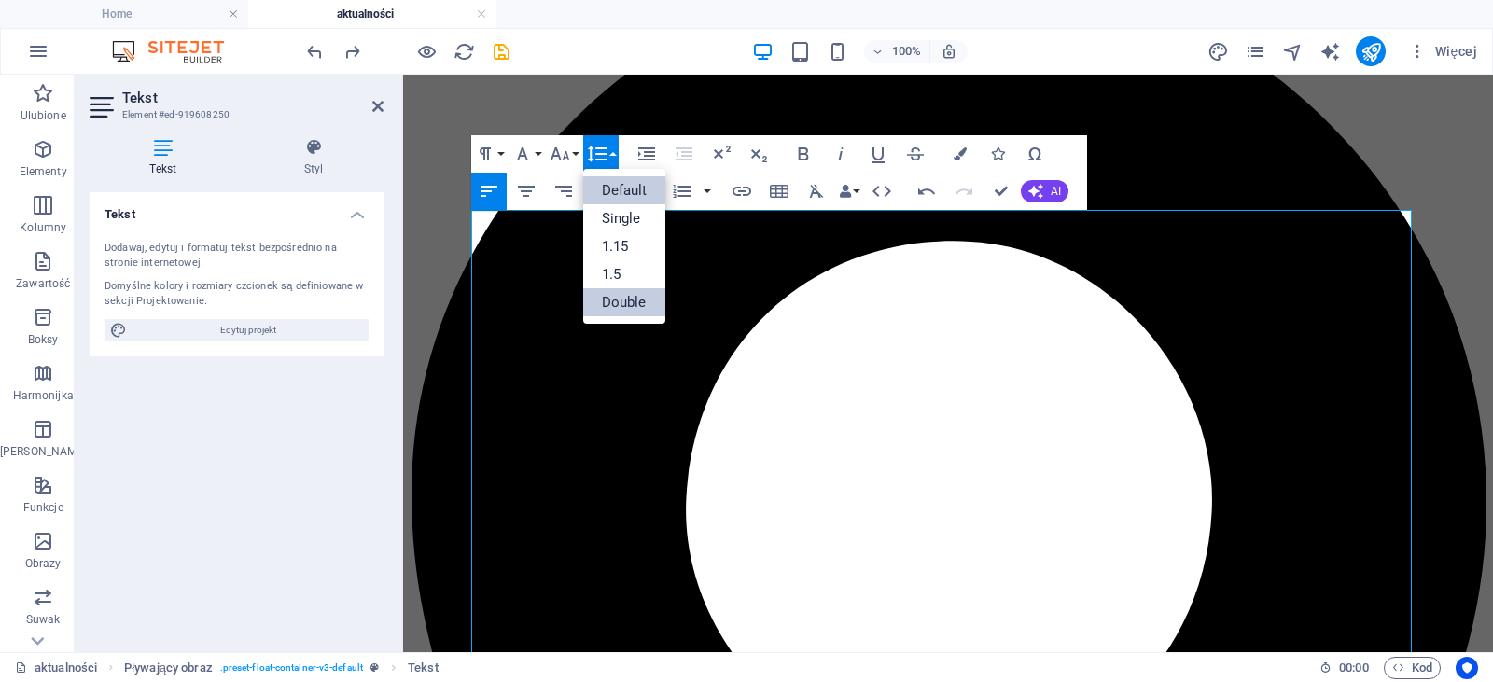
click at [618, 301] on link "Double" at bounding box center [624, 302] width 83 height 28
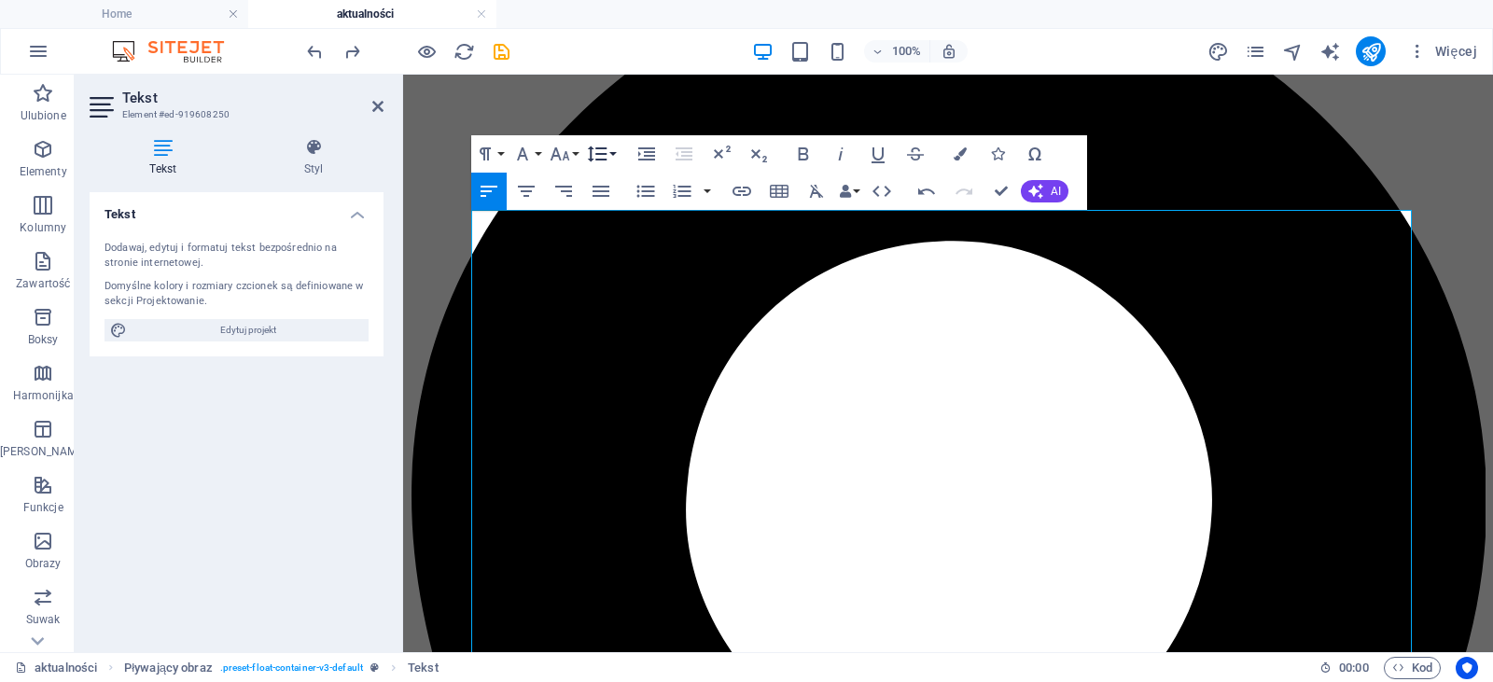
click at [595, 152] on icon "button" at bounding box center [597, 154] width 22 height 22
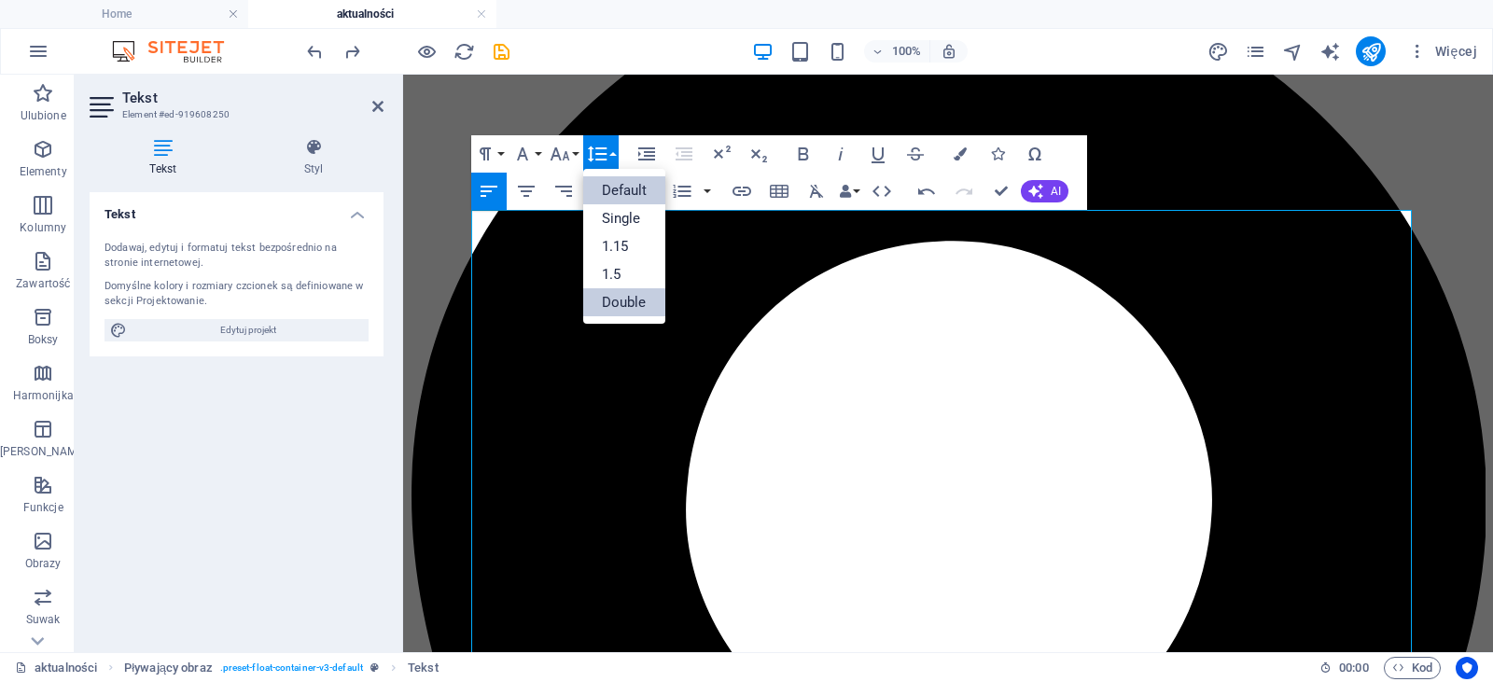
click at [631, 195] on link "Default" at bounding box center [624, 190] width 83 height 28
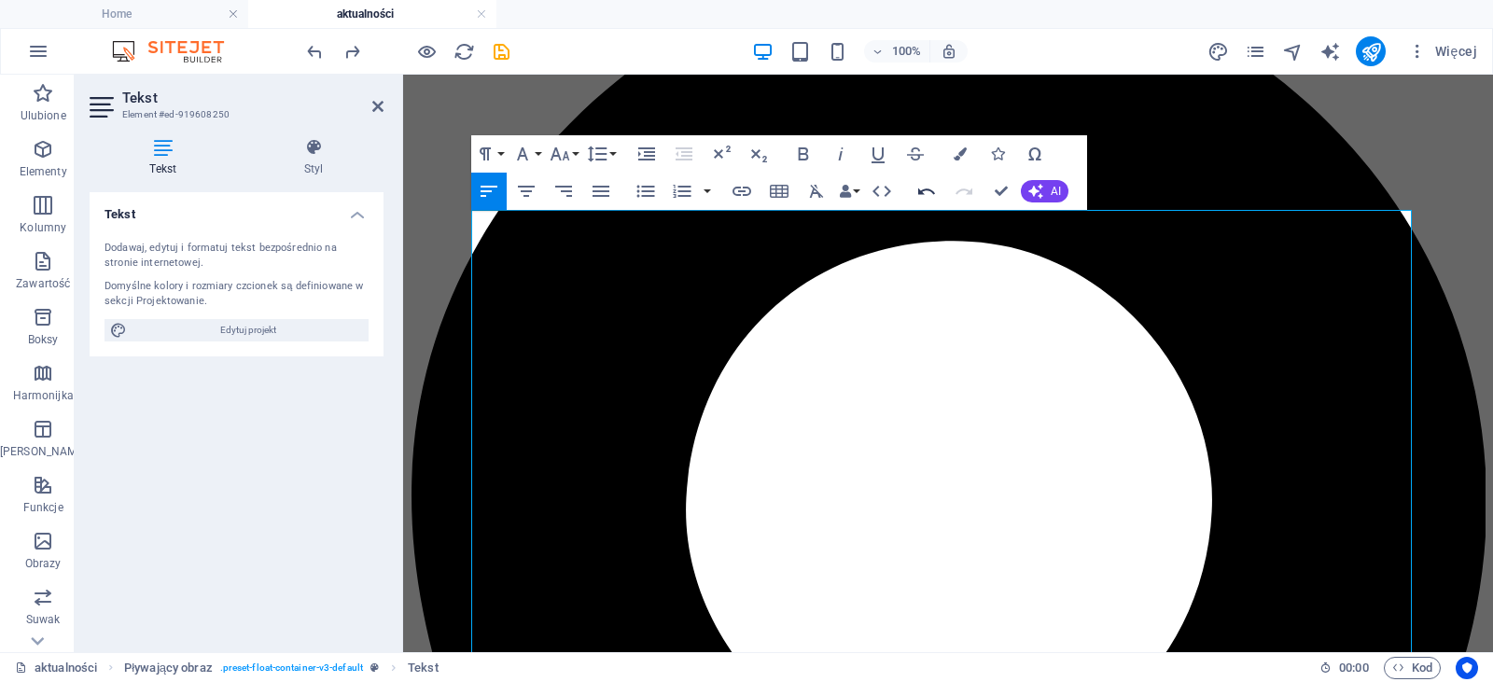
click at [930, 207] on button "Undo" at bounding box center [926, 191] width 35 height 37
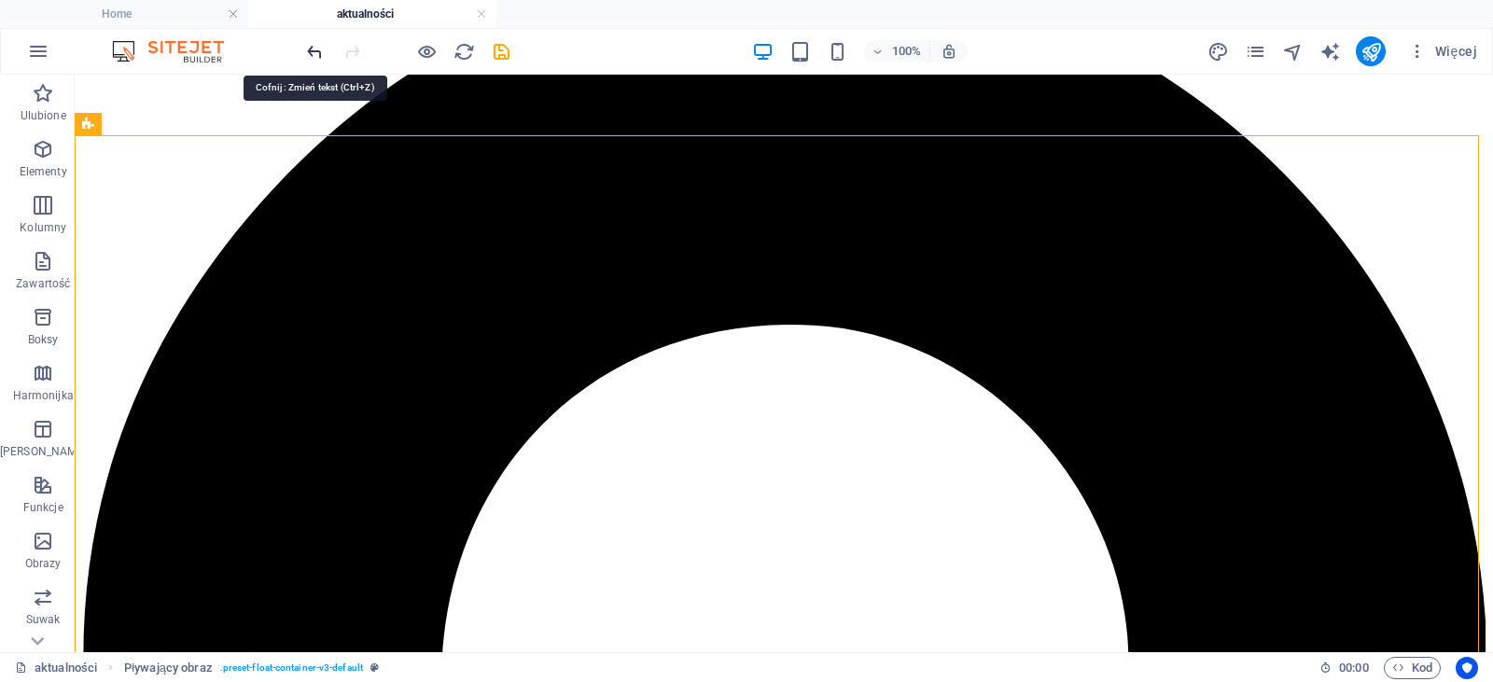
click at [312, 52] on icon "undo" at bounding box center [314, 51] width 21 height 21
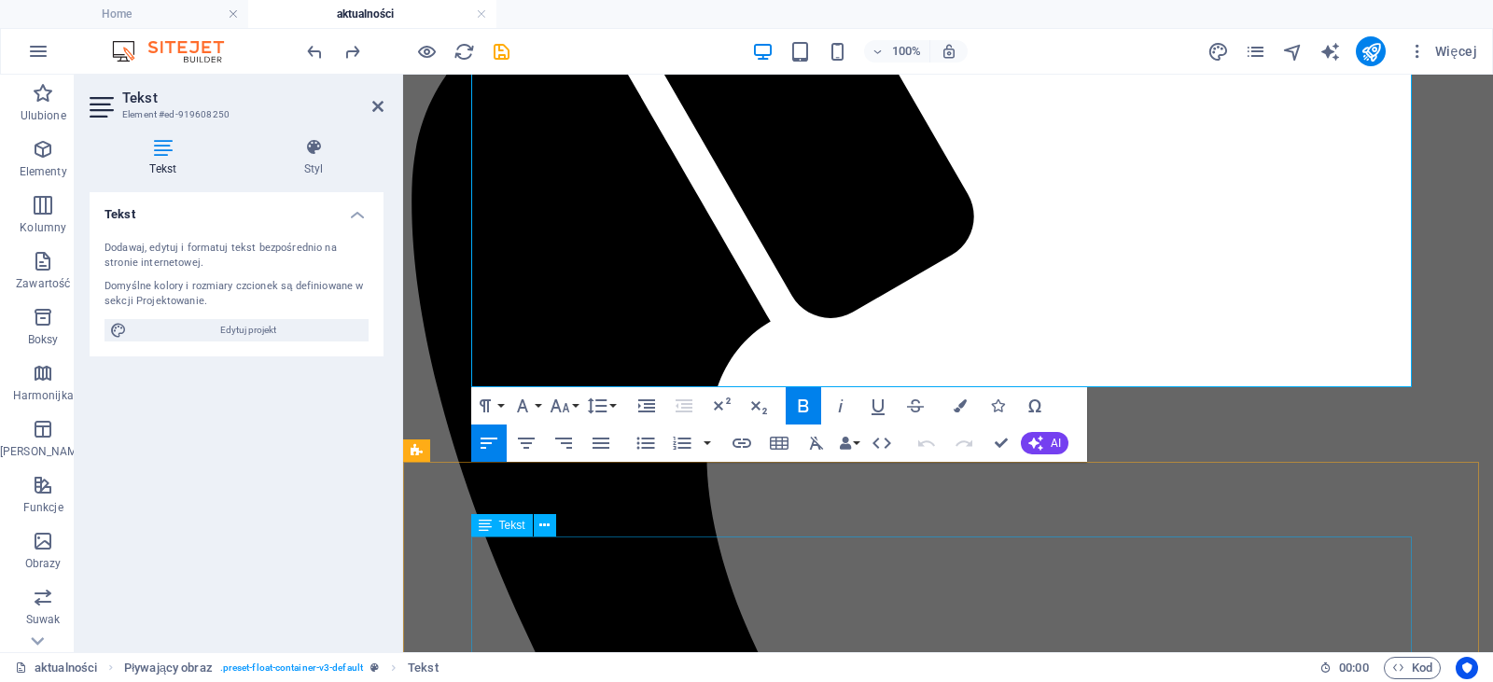
scroll to position [2094, 0]
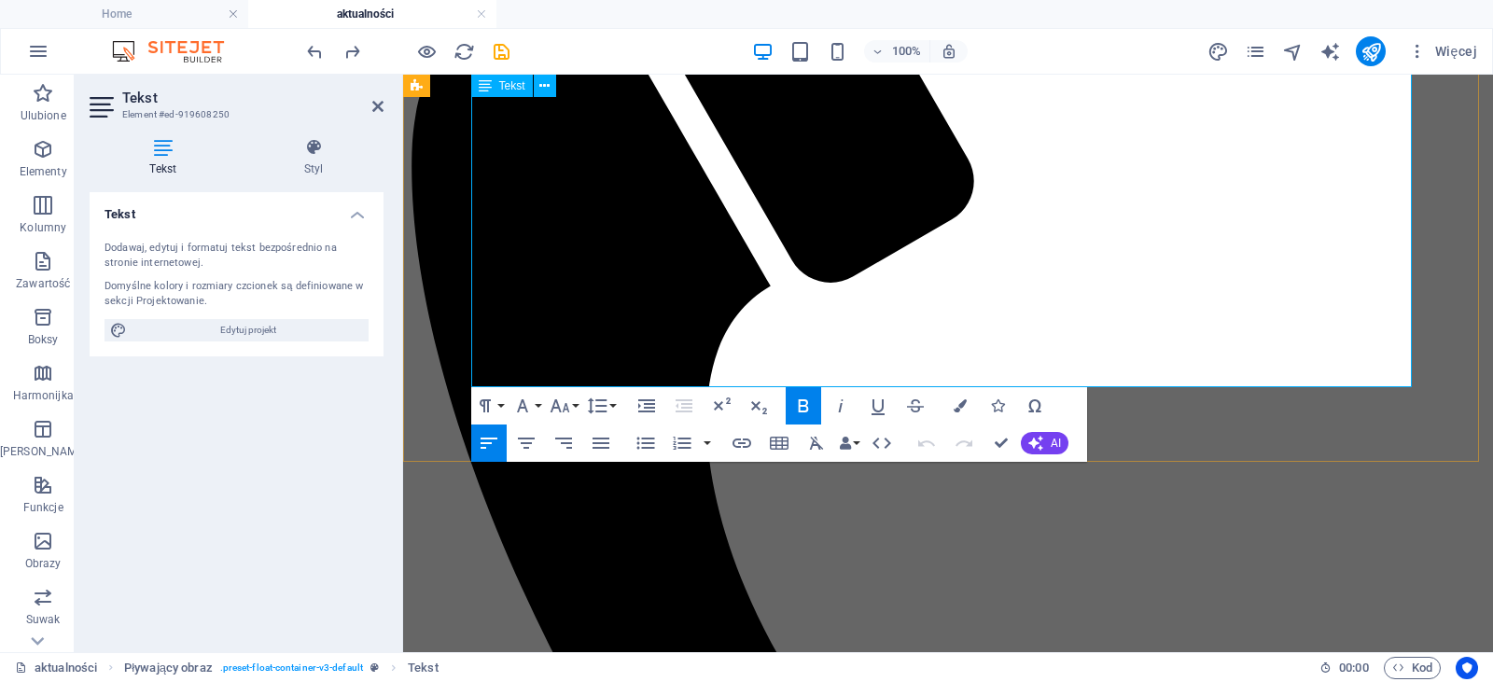
drag, startPoint x: 864, startPoint y: 223, endPoint x: 692, endPoint y: 350, distance: 214.3
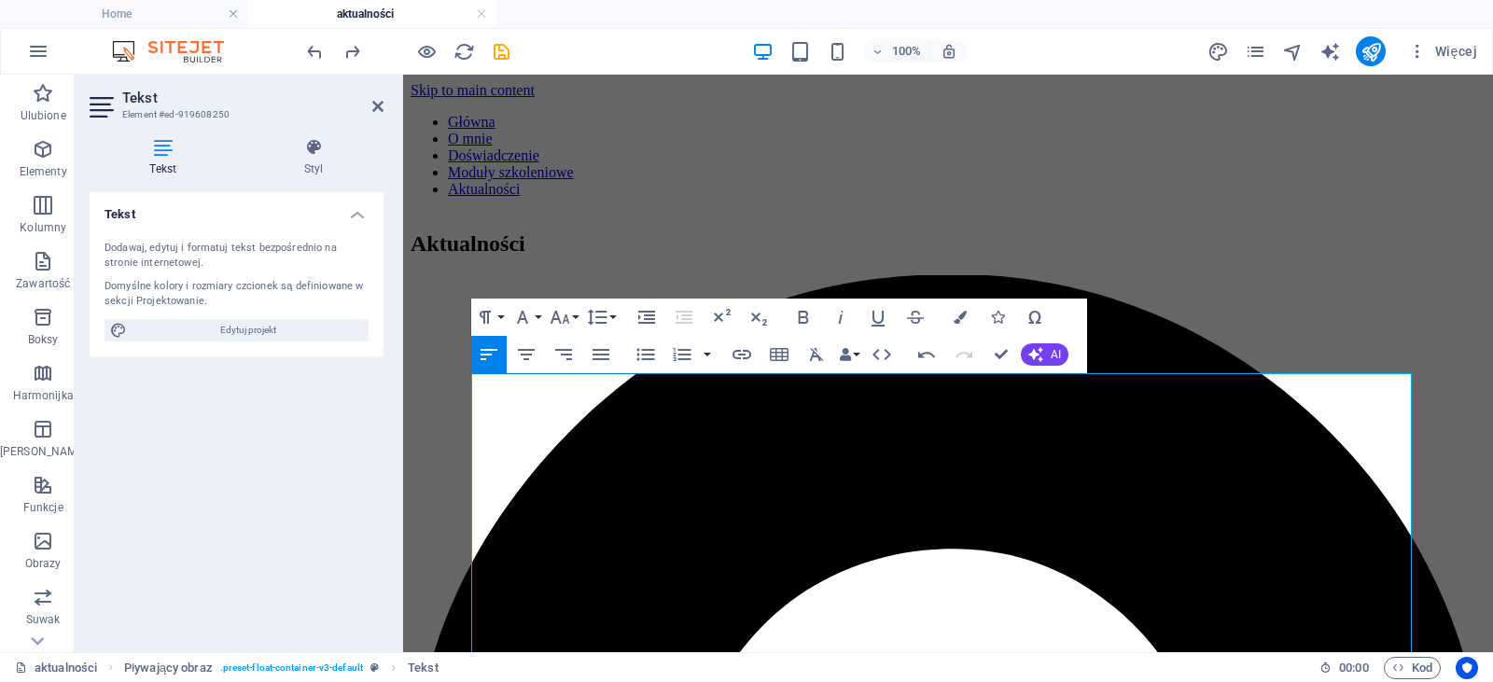
scroll to position [206, 0]
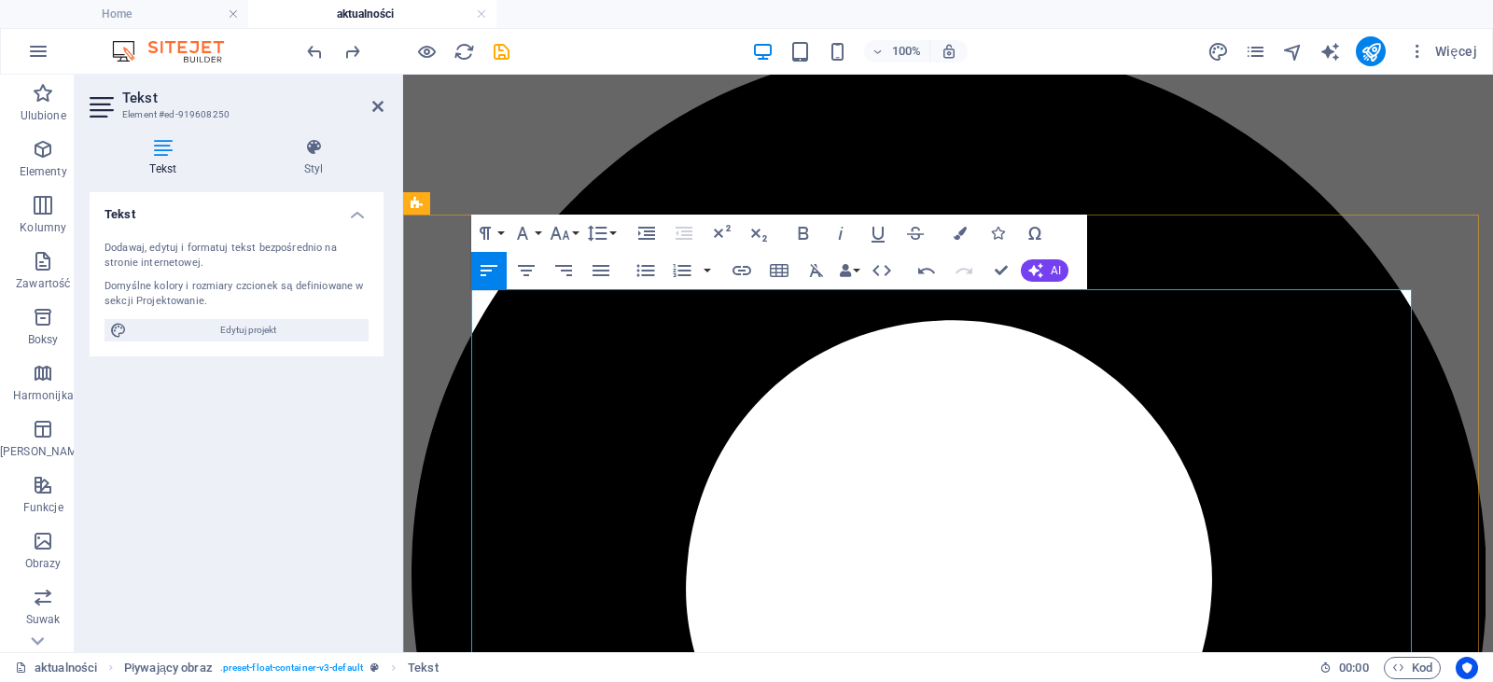
scroll to position [251, 0]
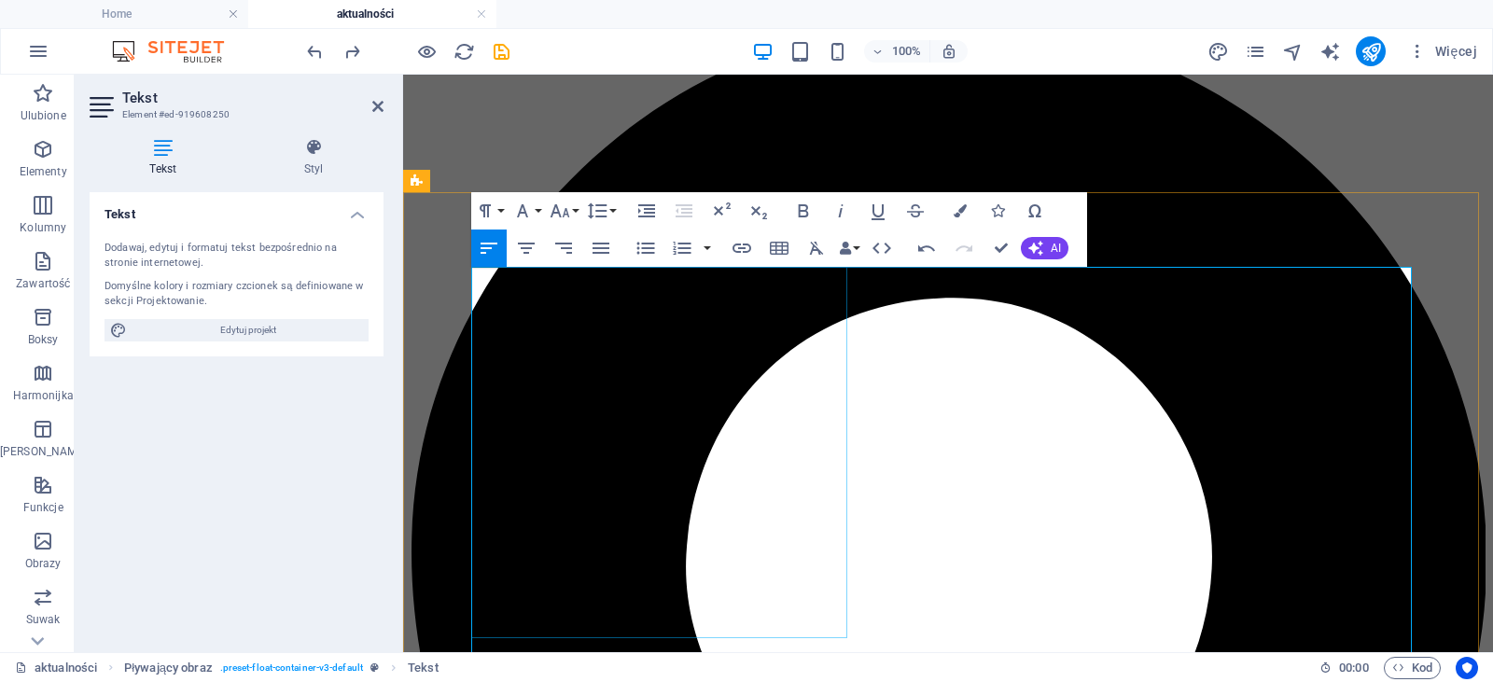
drag, startPoint x: 1345, startPoint y: 307, endPoint x: 836, endPoint y: 275, distance: 509.6
click at [558, 204] on icon "button" at bounding box center [560, 211] width 22 height 22
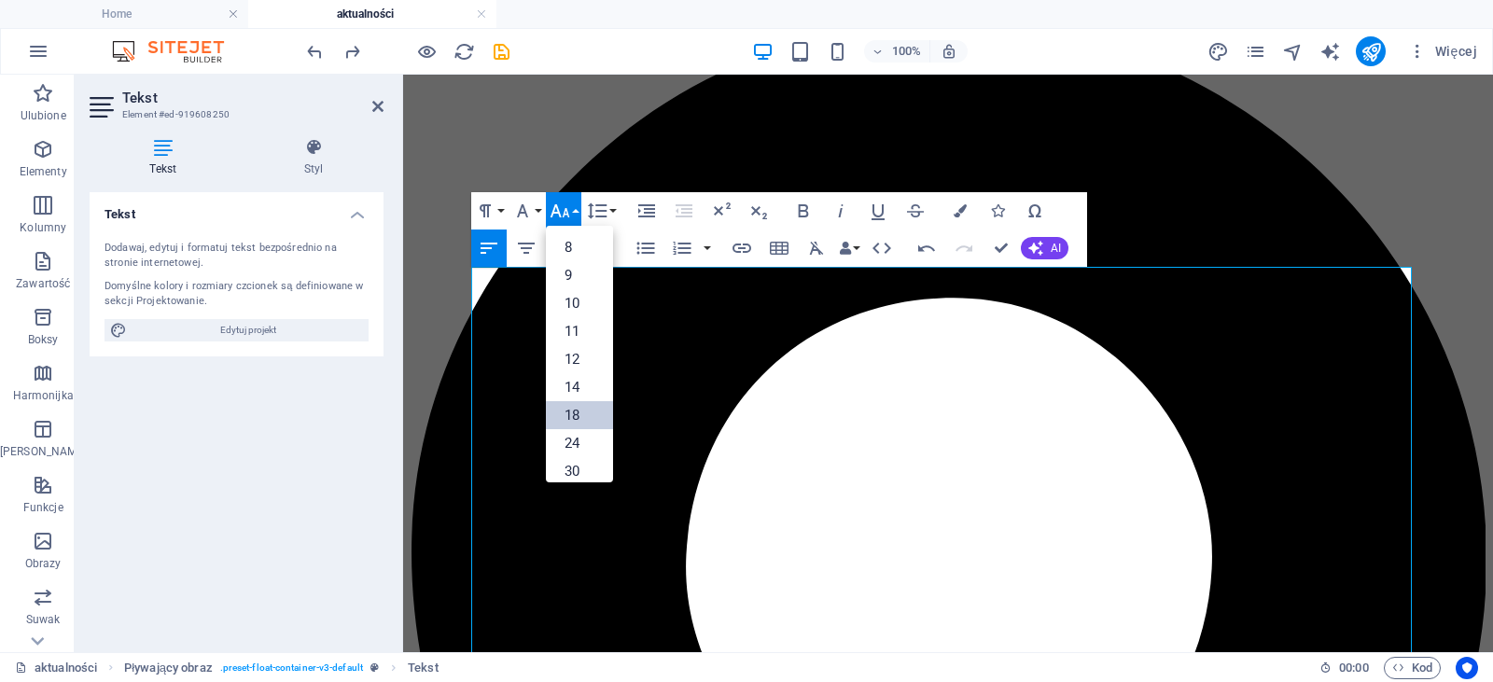
click at [576, 406] on link "18" at bounding box center [579, 415] width 67 height 28
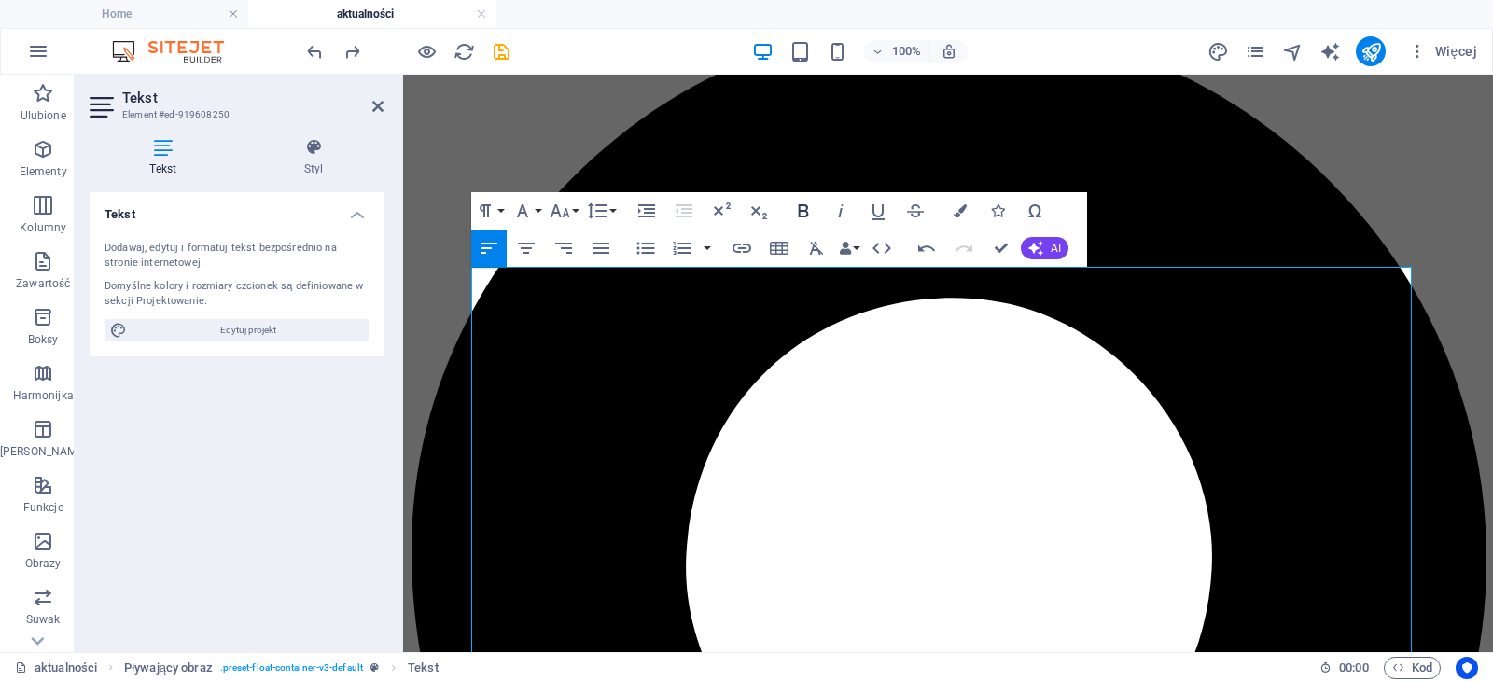
click at [808, 205] on icon "button" at bounding box center [803, 211] width 22 height 22
click at [601, 258] on icon "button" at bounding box center [601, 248] width 22 height 22
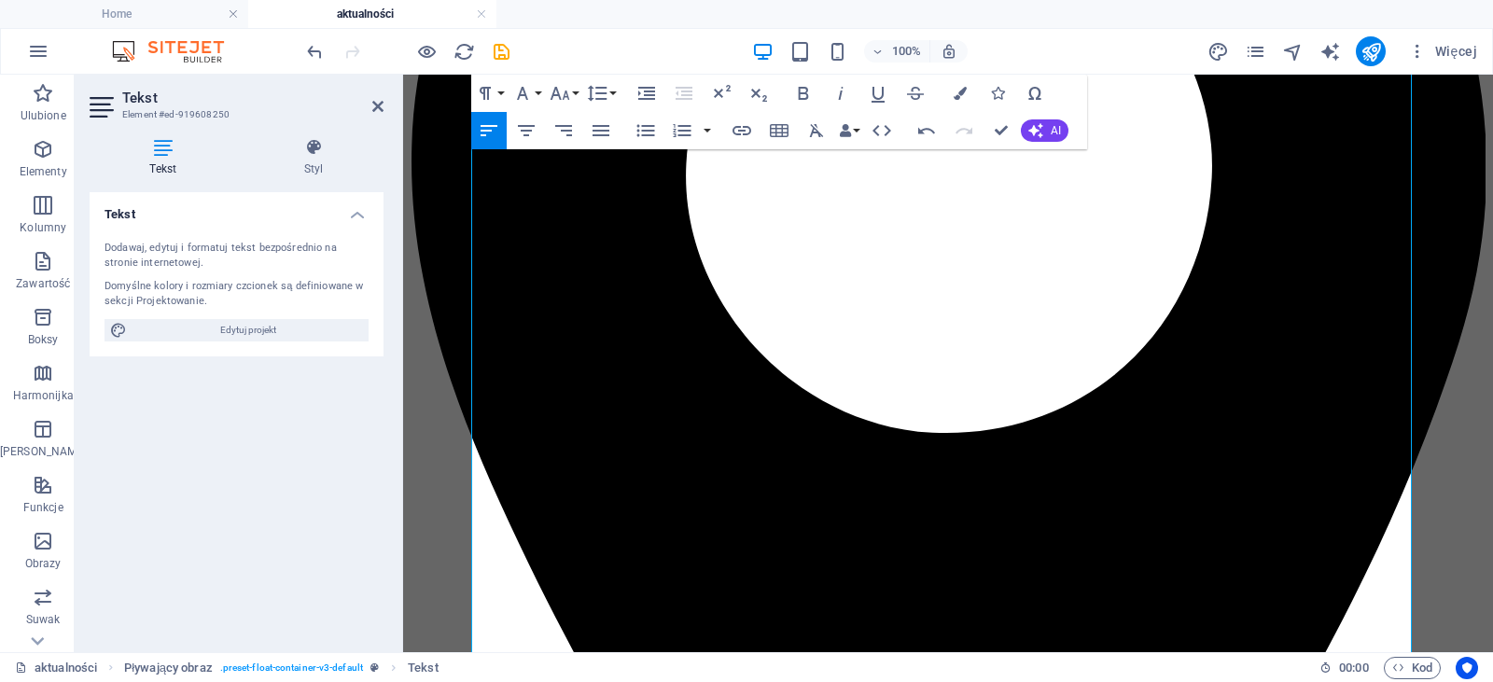
scroll to position [704, 0]
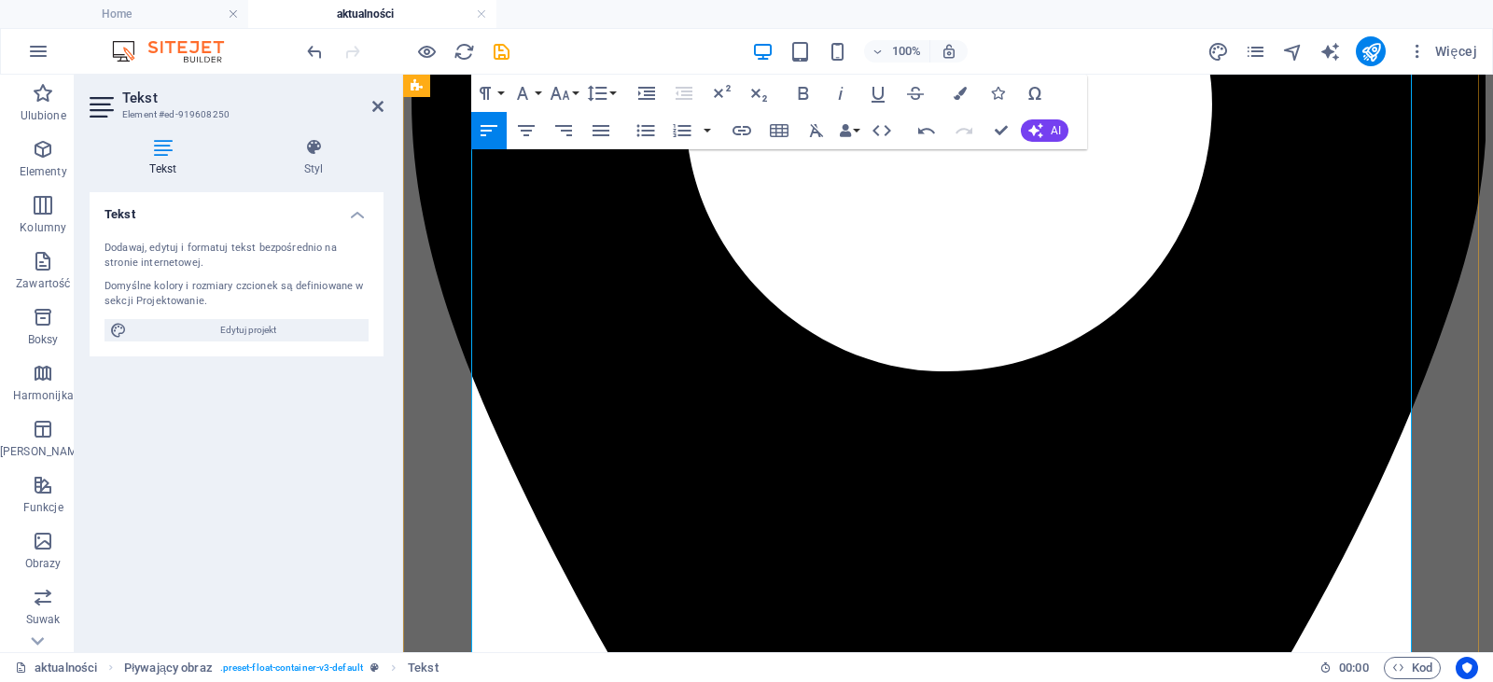
drag, startPoint x: 818, startPoint y: 307, endPoint x: 471, endPoint y: 305, distance: 346.3
drag, startPoint x: 649, startPoint y: 380, endPoint x: 474, endPoint y: 370, distance: 174.8
drag, startPoint x: 660, startPoint y: 442, endPoint x: 472, endPoint y: 440, distance: 187.6
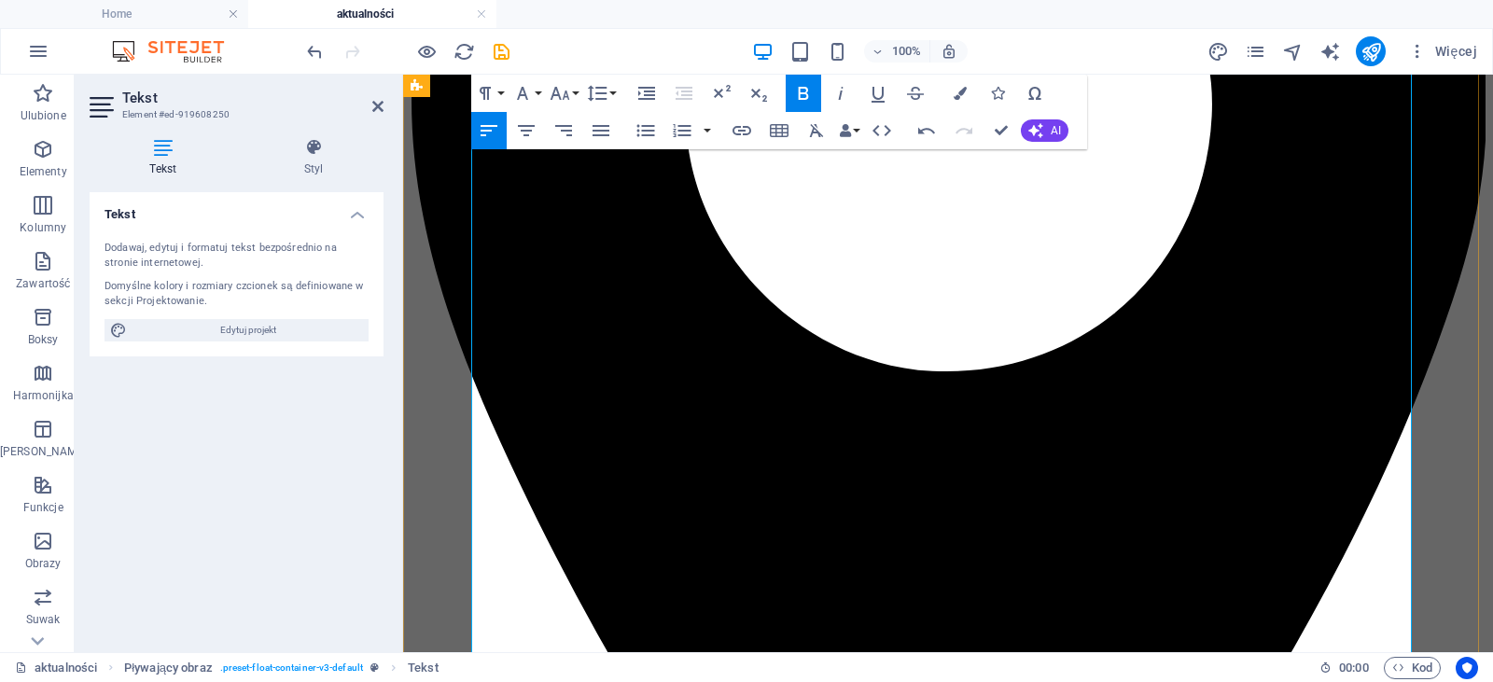
drag, startPoint x: 661, startPoint y: 373, endPoint x: 645, endPoint y: 373, distance: 15.9
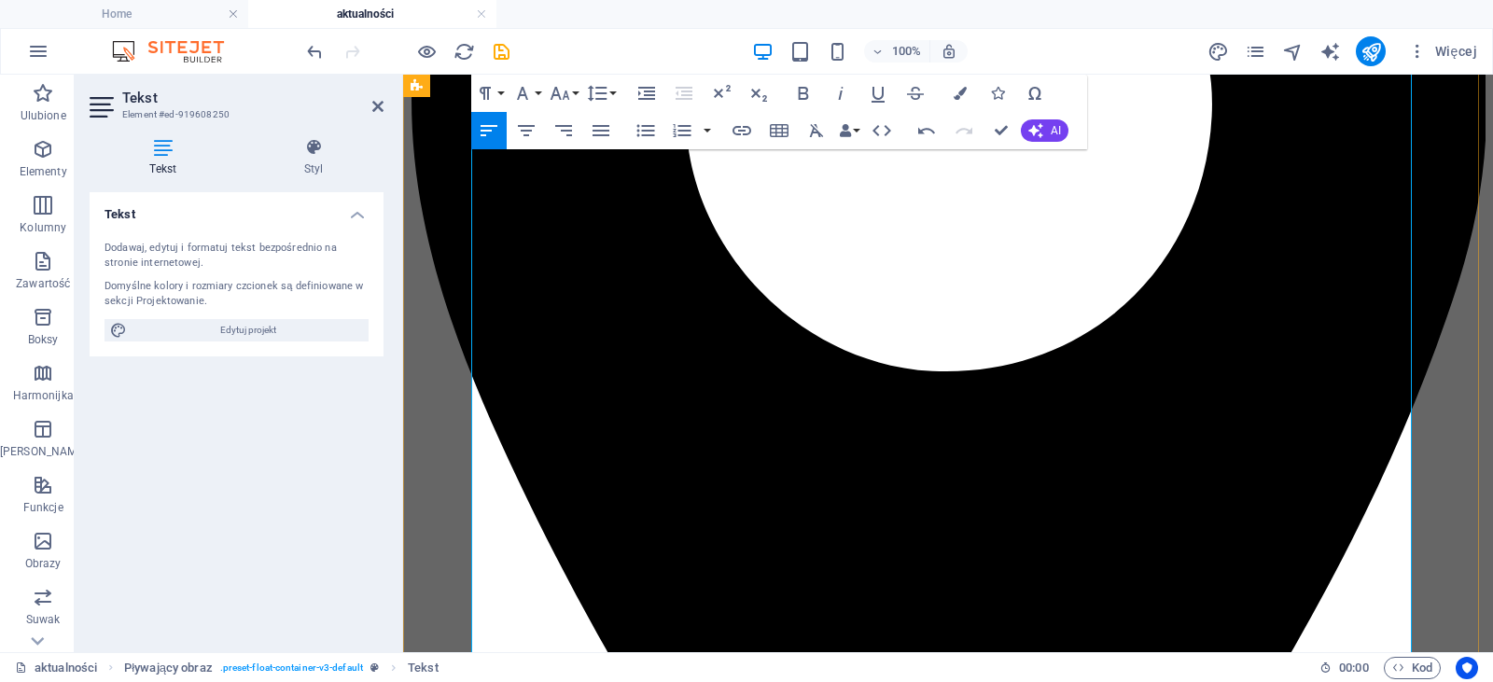
drag, startPoint x: 661, startPoint y: 377, endPoint x: 626, endPoint y: 372, distance: 34.8
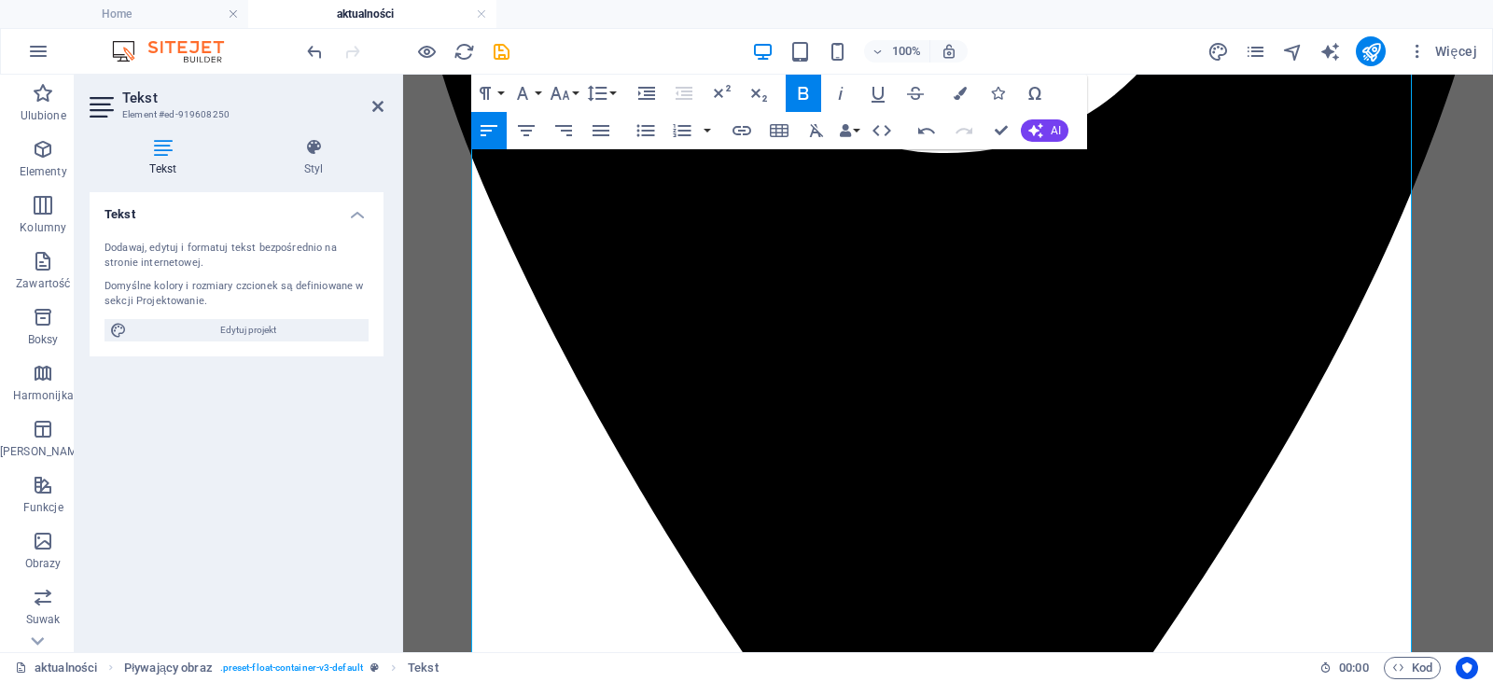
scroll to position [928, 0]
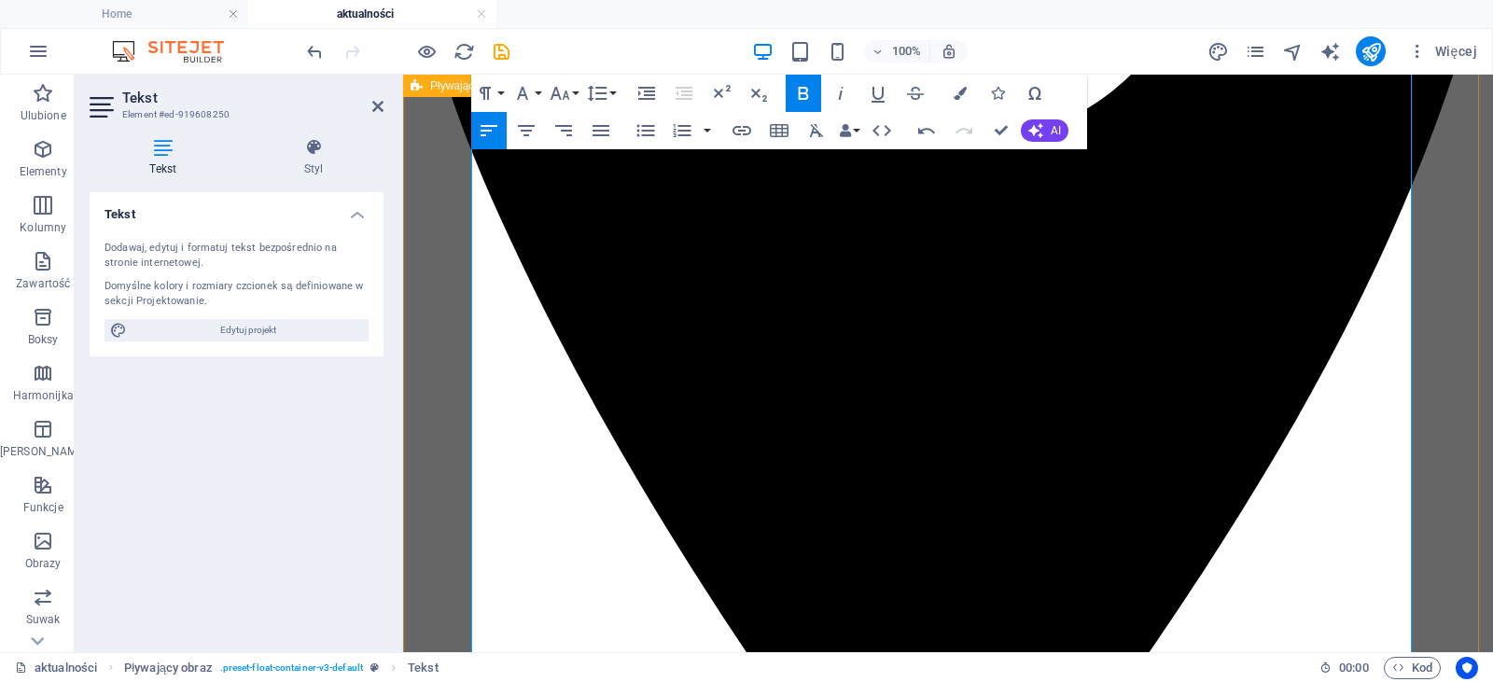
drag, startPoint x: 840, startPoint y: 457, endPoint x: 464, endPoint y: 458, distance: 376.1
drag, startPoint x: 962, startPoint y: 598, endPoint x: 457, endPoint y: 585, distance: 505.1
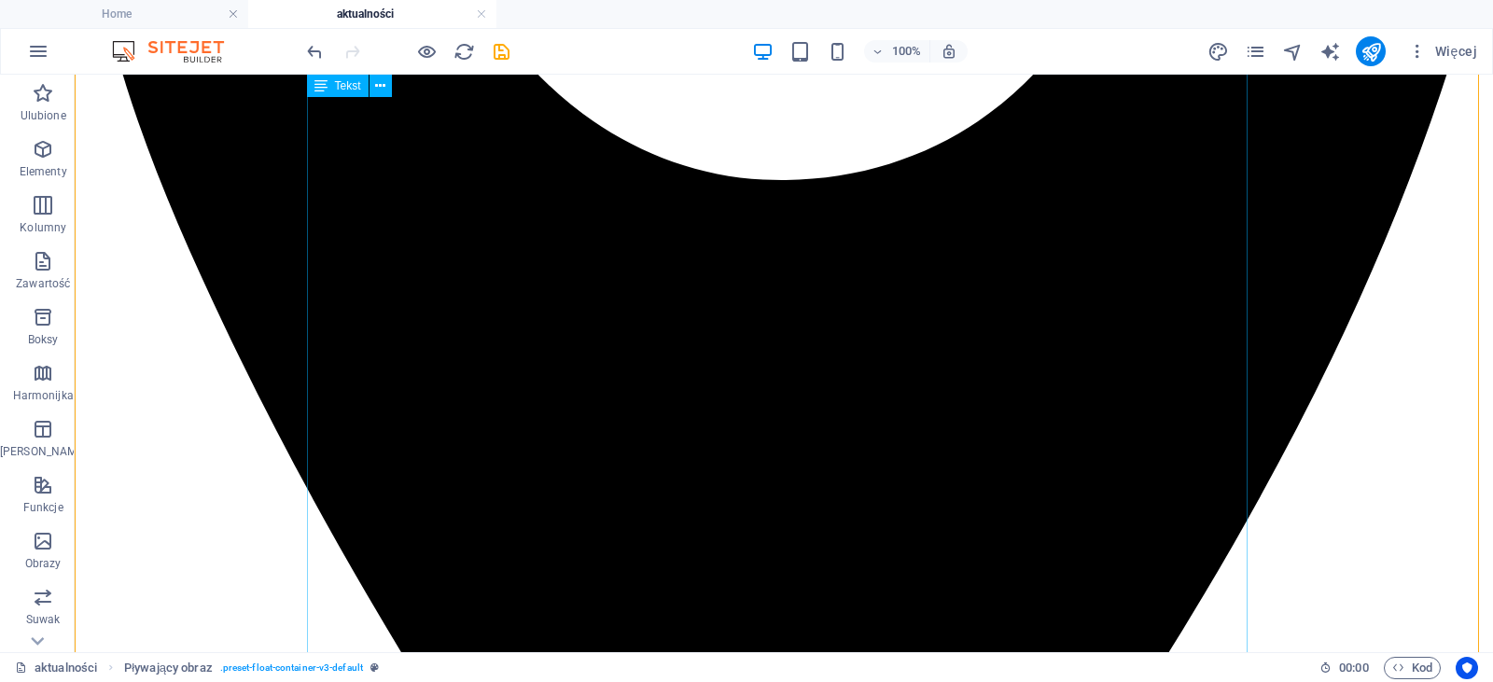
scroll to position [1189, 0]
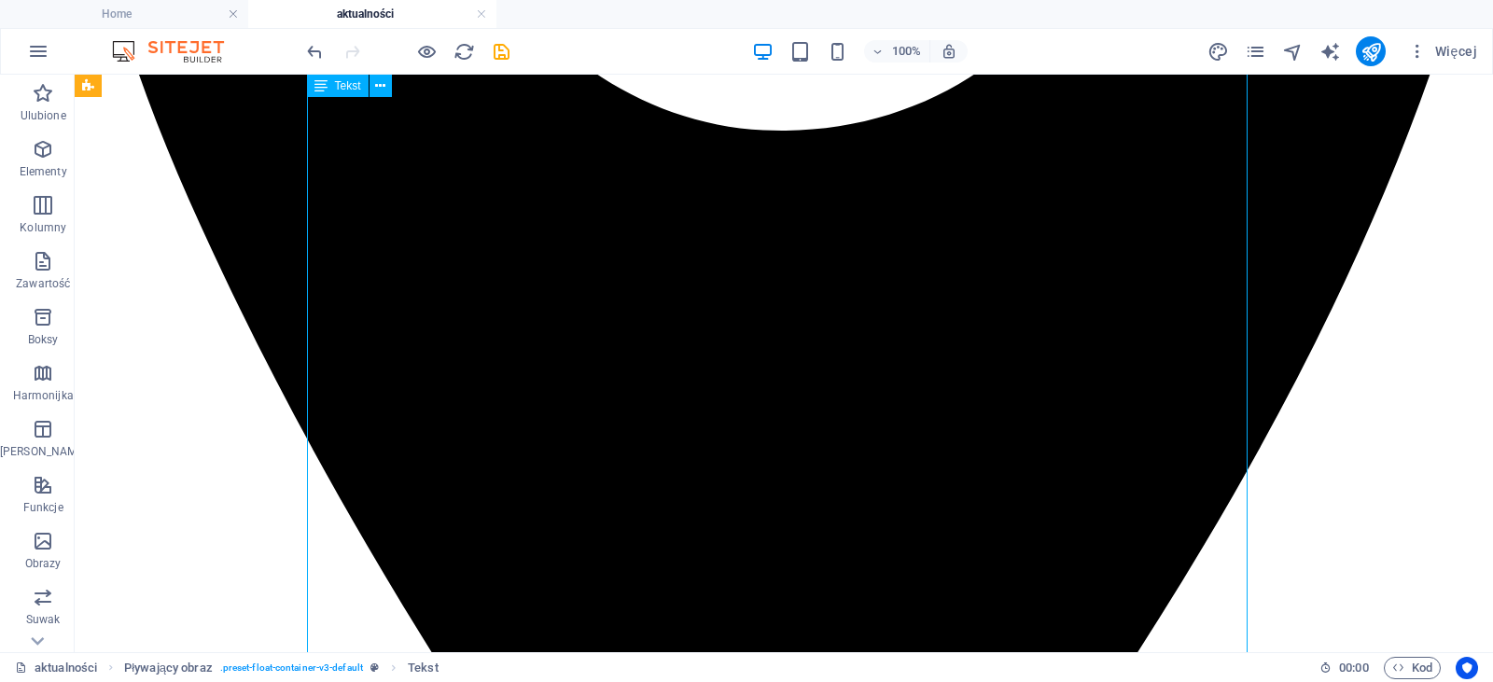
drag, startPoint x: 844, startPoint y: 466, endPoint x: 548, endPoint y: 463, distance: 295.9
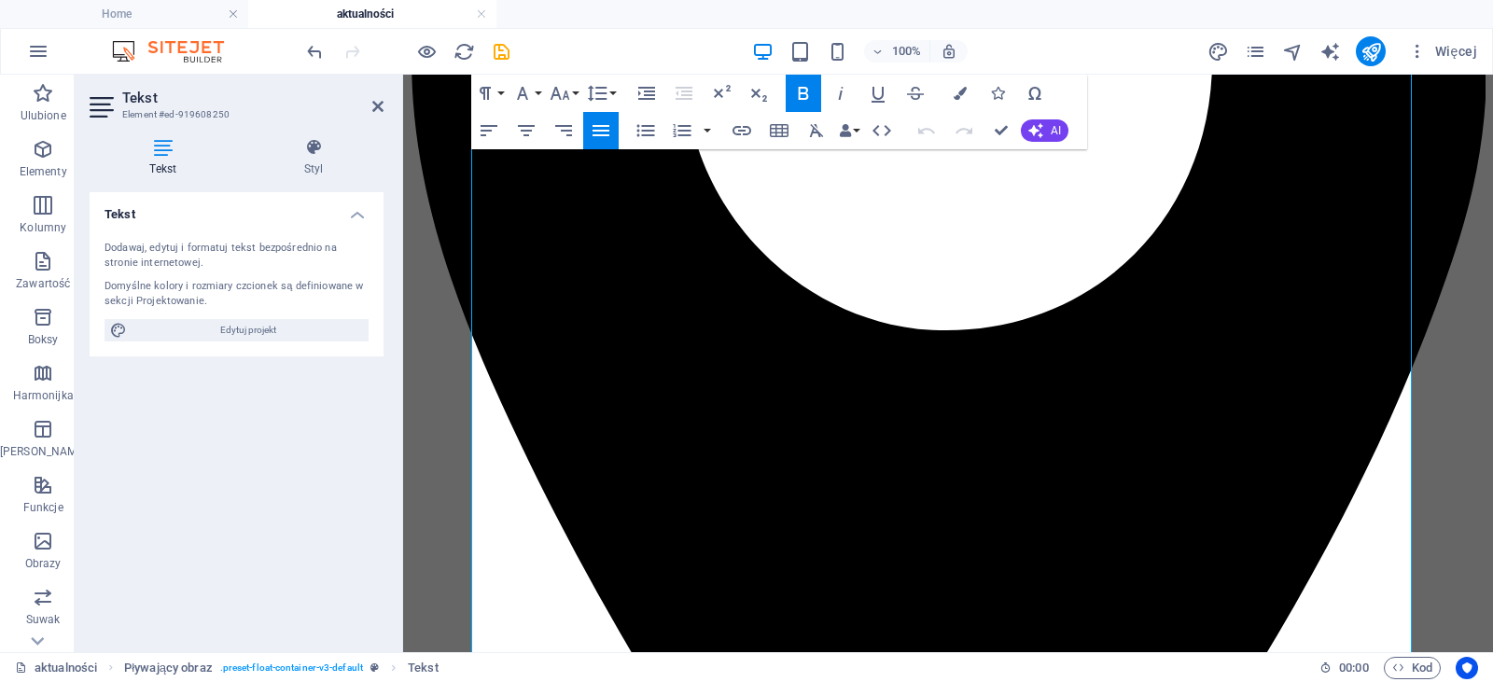
scroll to position [1118, 0]
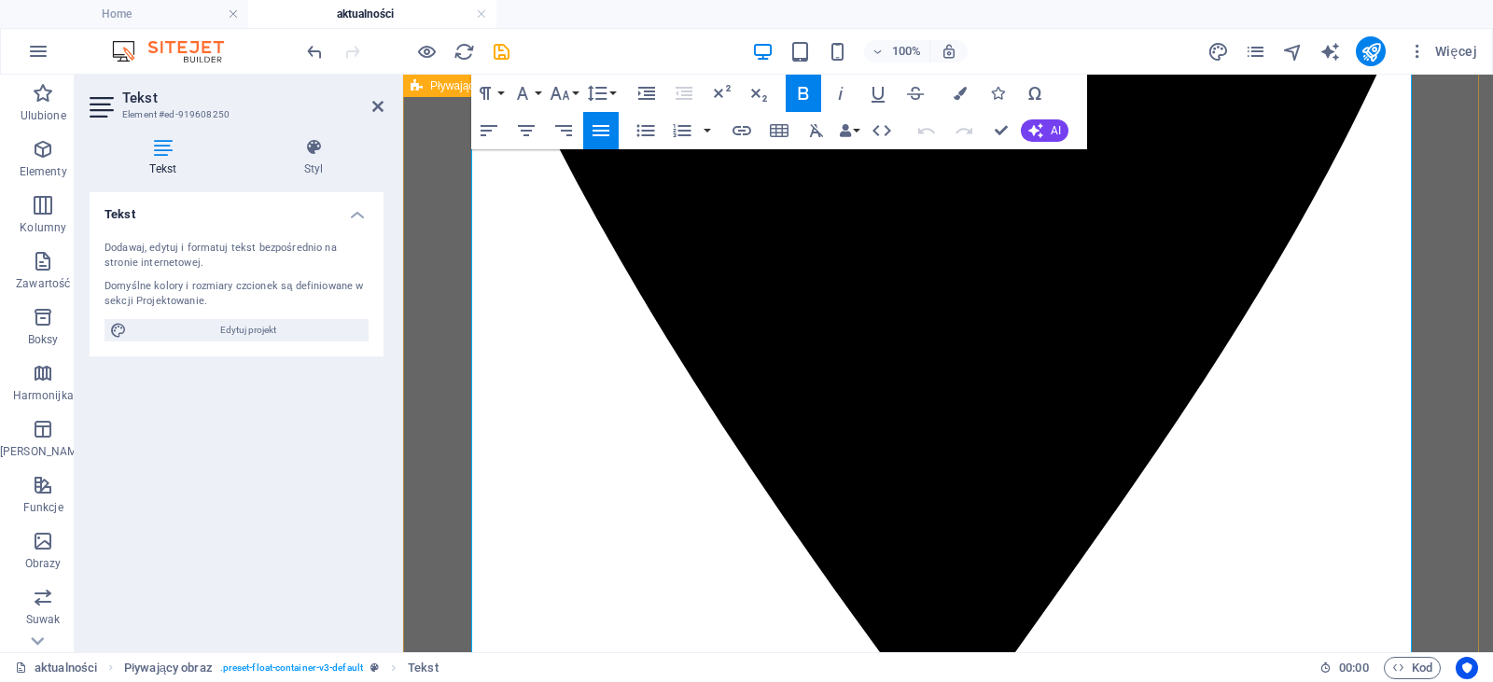
drag, startPoint x: 1022, startPoint y: 540, endPoint x: 447, endPoint y: 538, distance: 574.9
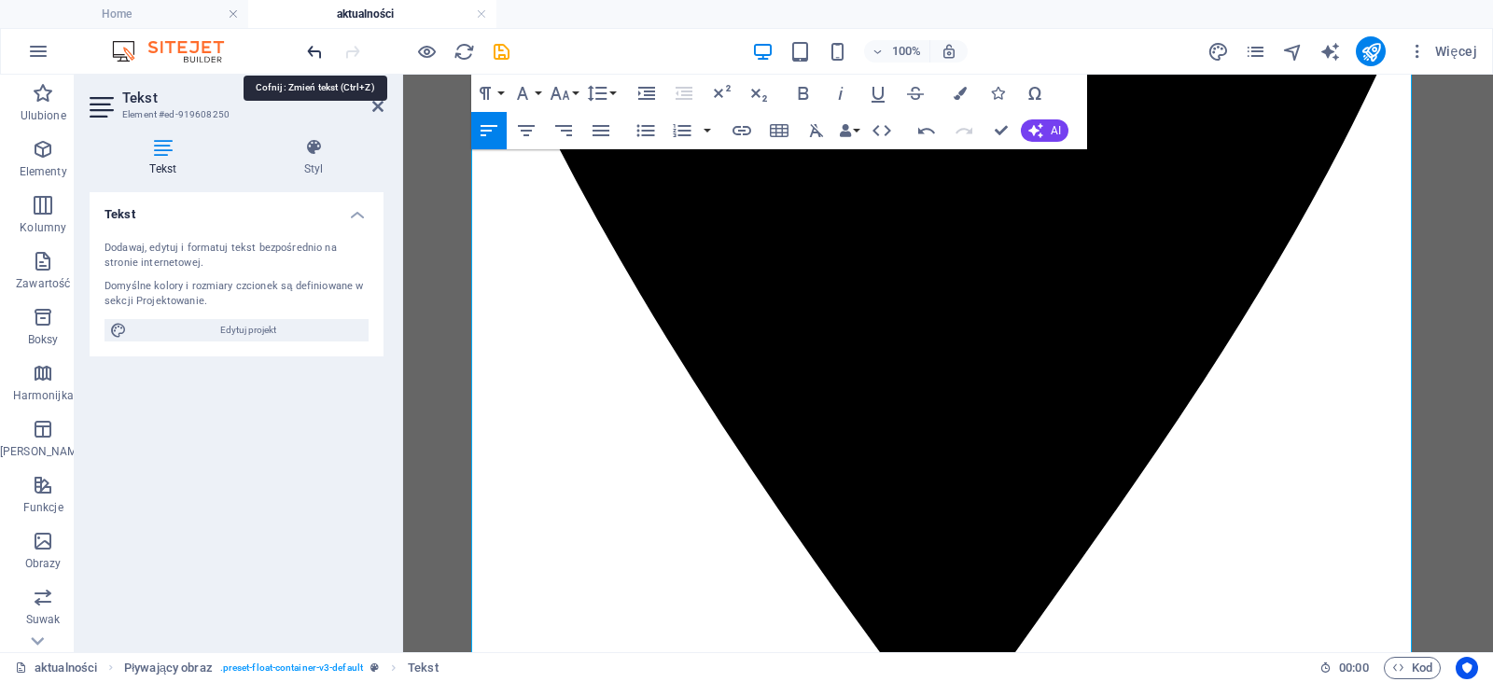
click at [310, 57] on icon "undo" at bounding box center [314, 51] width 21 height 21
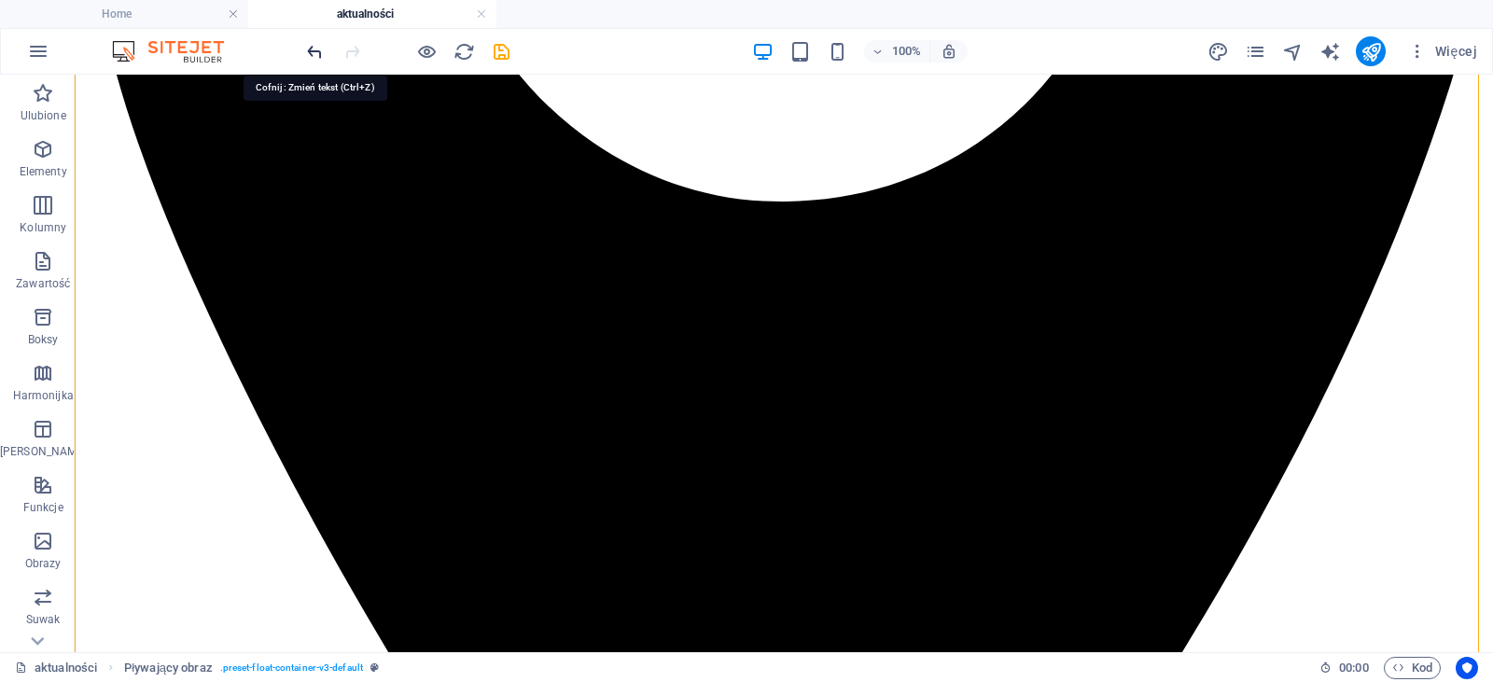
click at [318, 57] on icon "undo" at bounding box center [314, 51] width 21 height 21
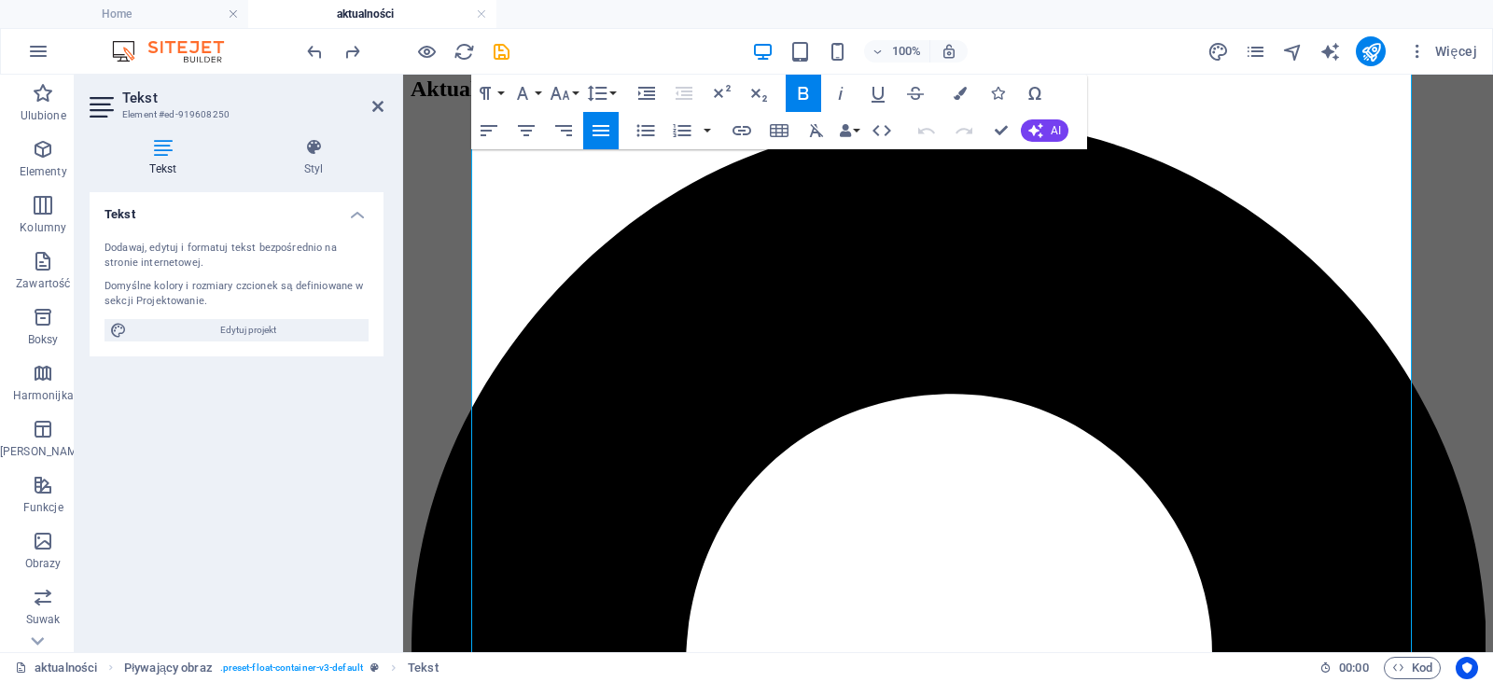
scroll to position [1159, 0]
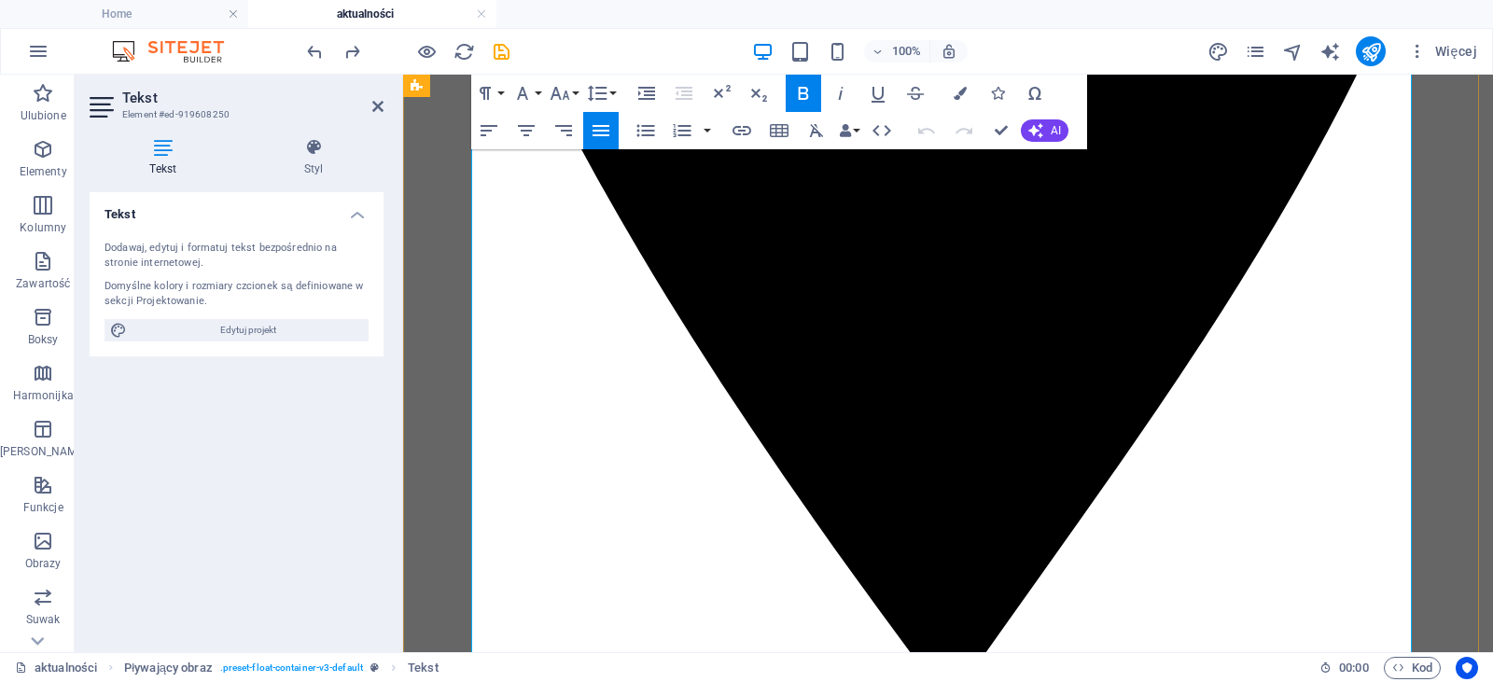
drag, startPoint x: 1023, startPoint y: 503, endPoint x: 472, endPoint y: 502, distance: 550.6
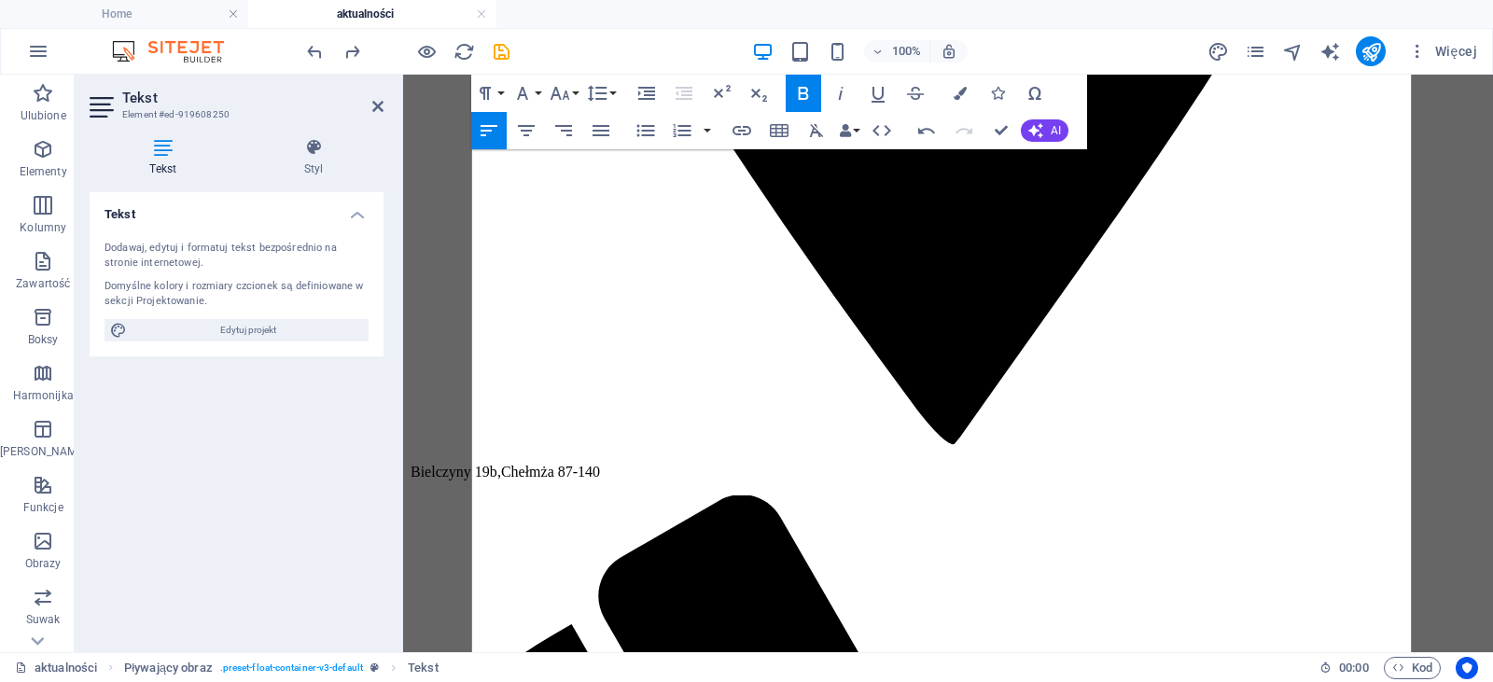
scroll to position [1420, 0]
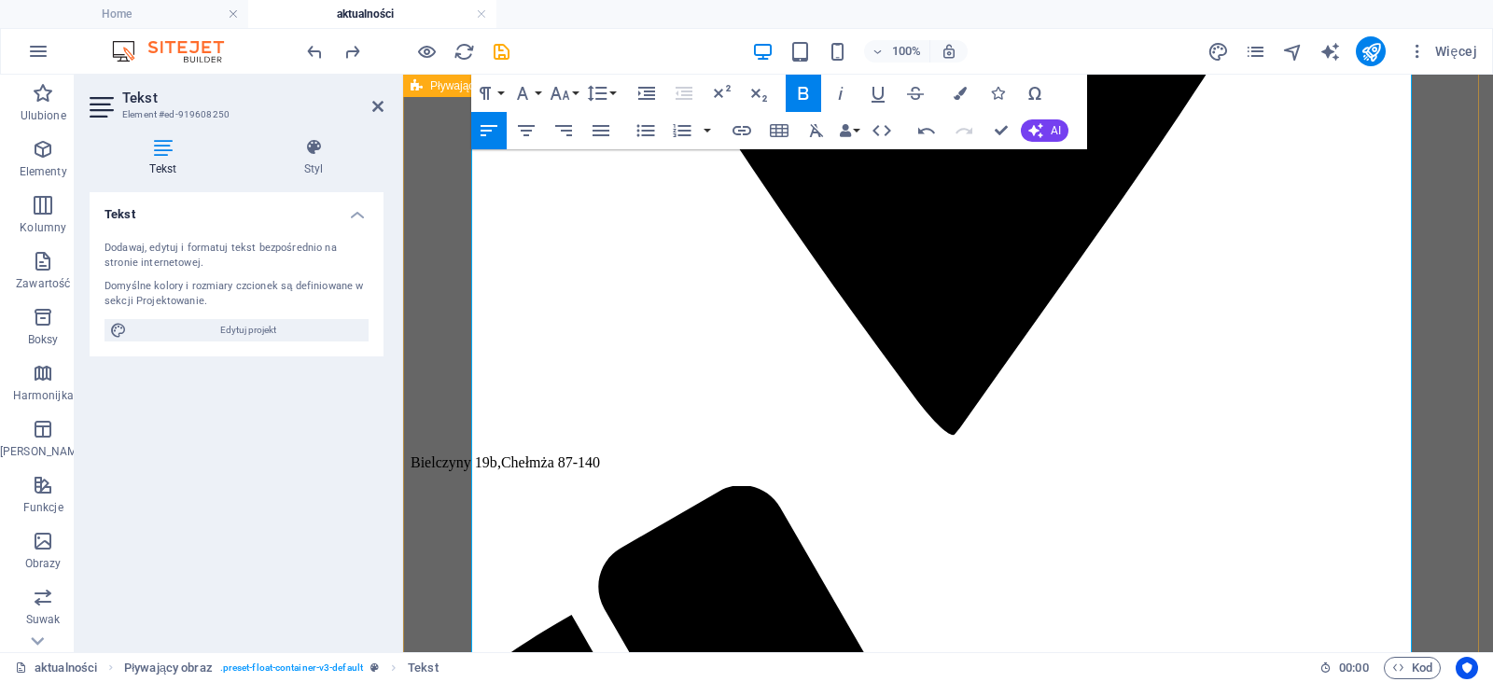
drag, startPoint x: 758, startPoint y: 357, endPoint x: 458, endPoint y: 356, distance: 299.6
drag, startPoint x: 913, startPoint y: 467, endPoint x: 474, endPoint y: 461, distance: 438.7
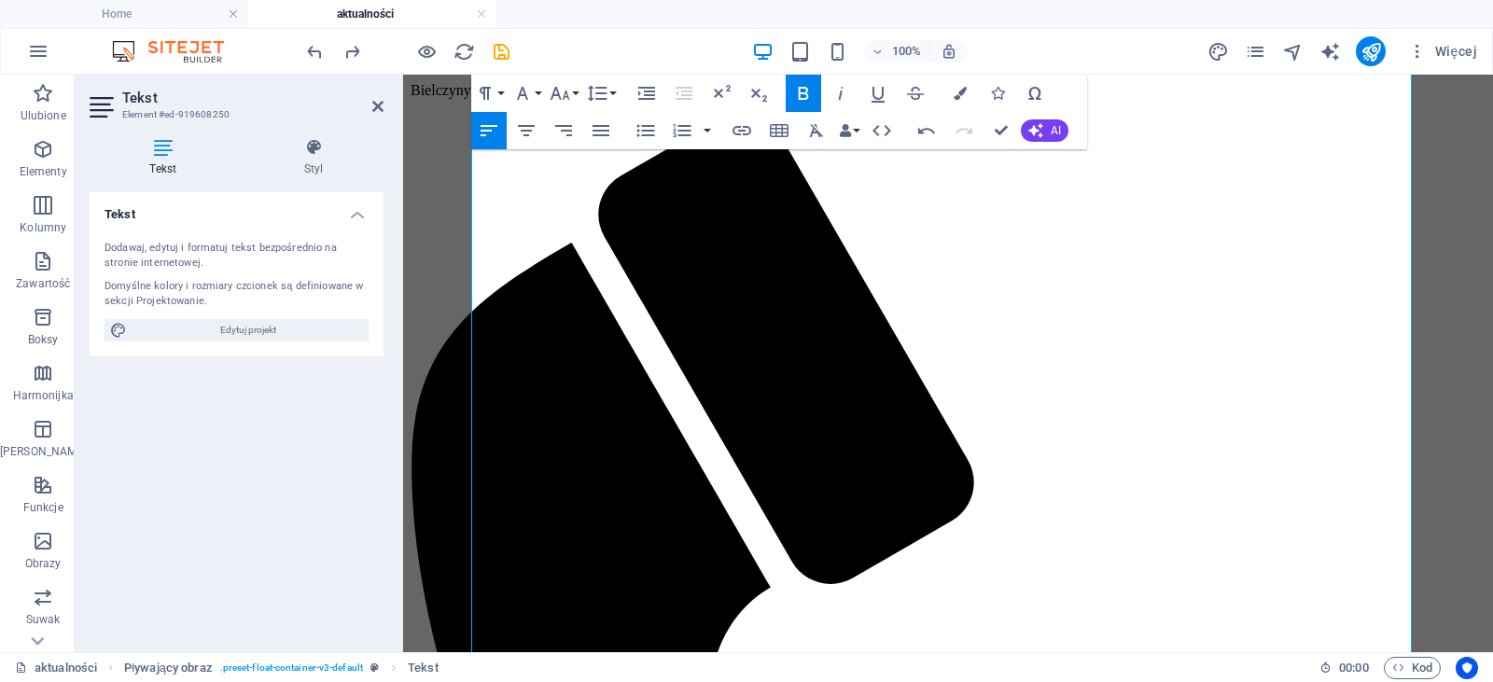
scroll to position [1794, 0]
drag, startPoint x: 1339, startPoint y: 598, endPoint x: 451, endPoint y: 312, distance: 933.5
click at [643, 101] on icon "button" at bounding box center [647, 93] width 22 height 22
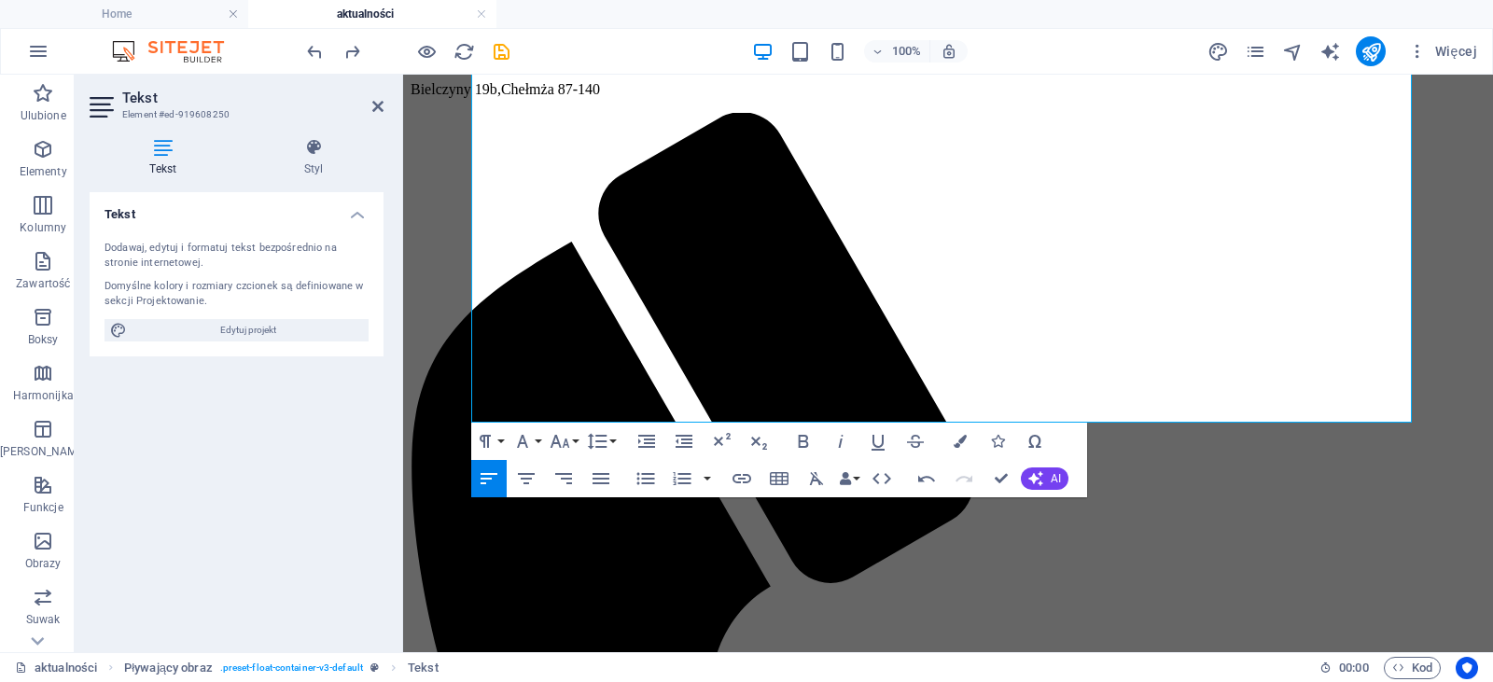
scroll to position [2299, 0]
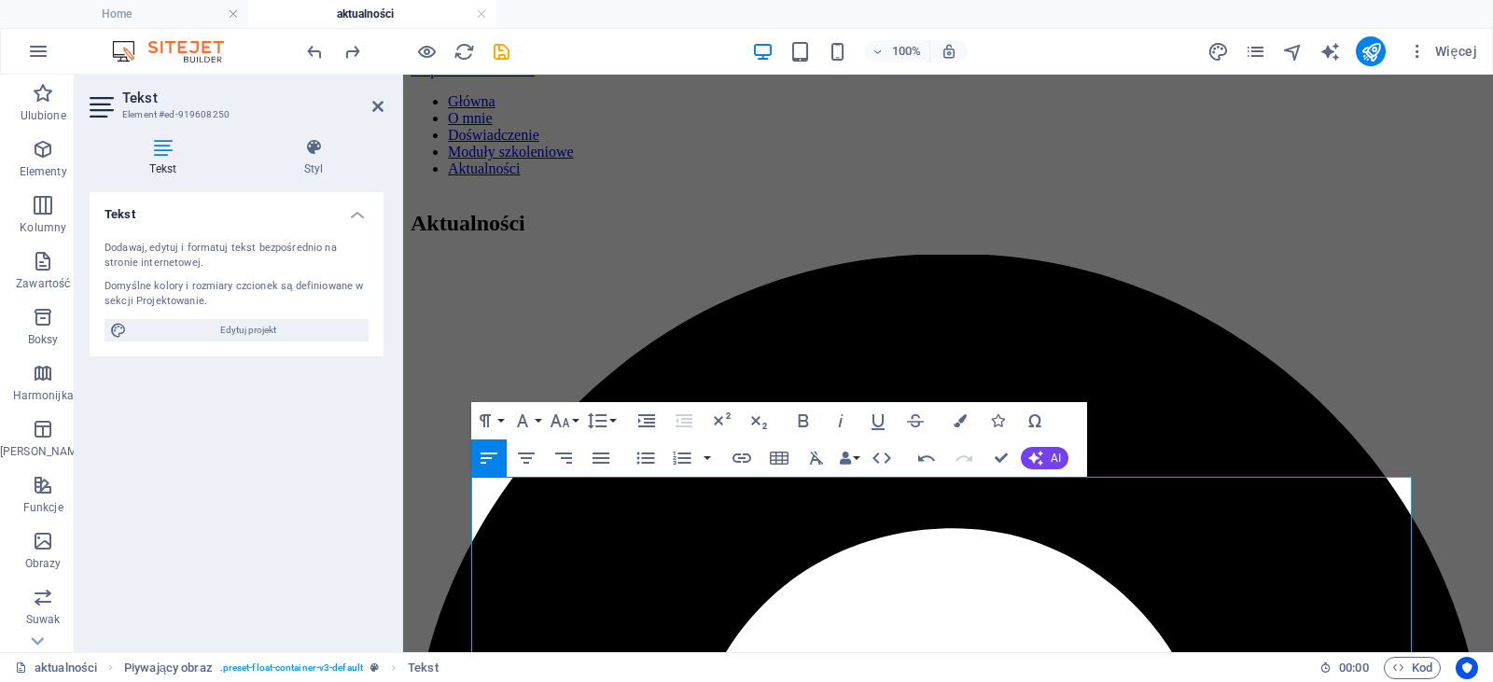
scroll to position [63, 0]
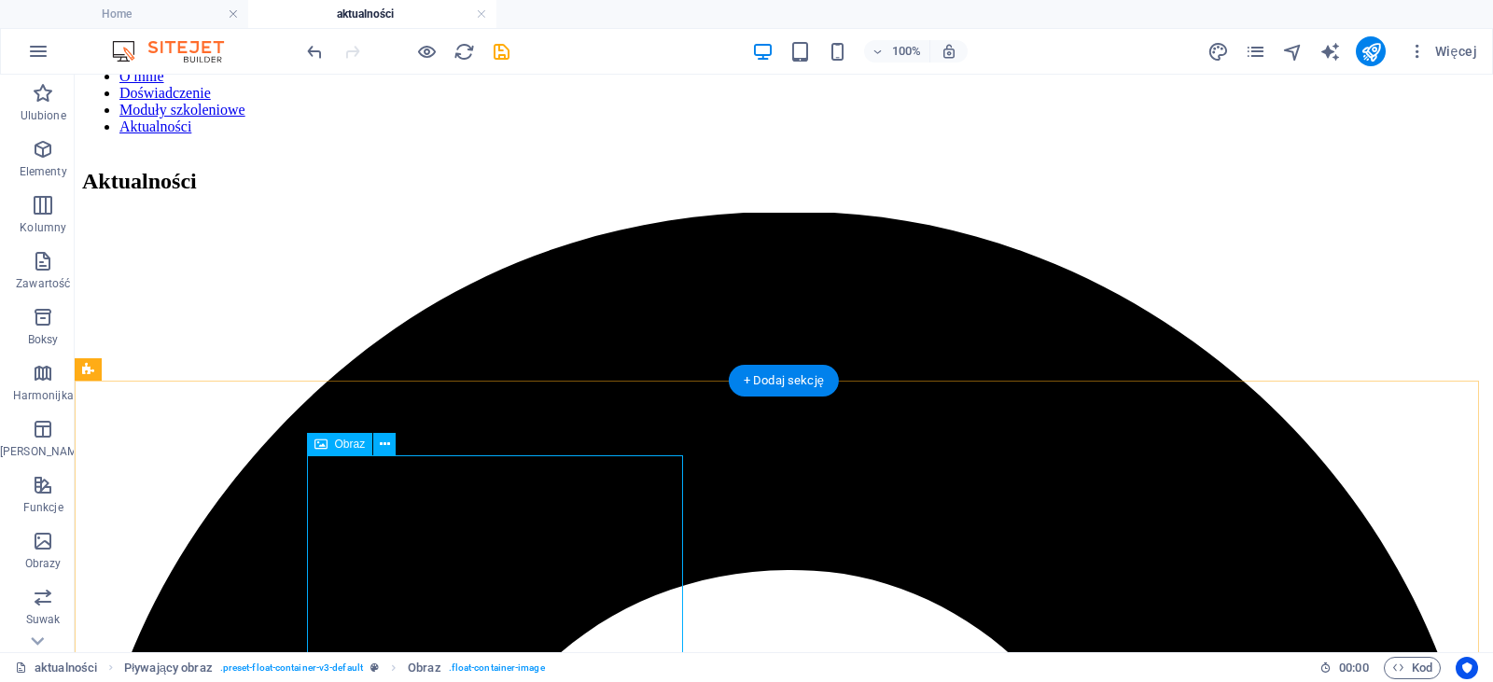
select select "px"
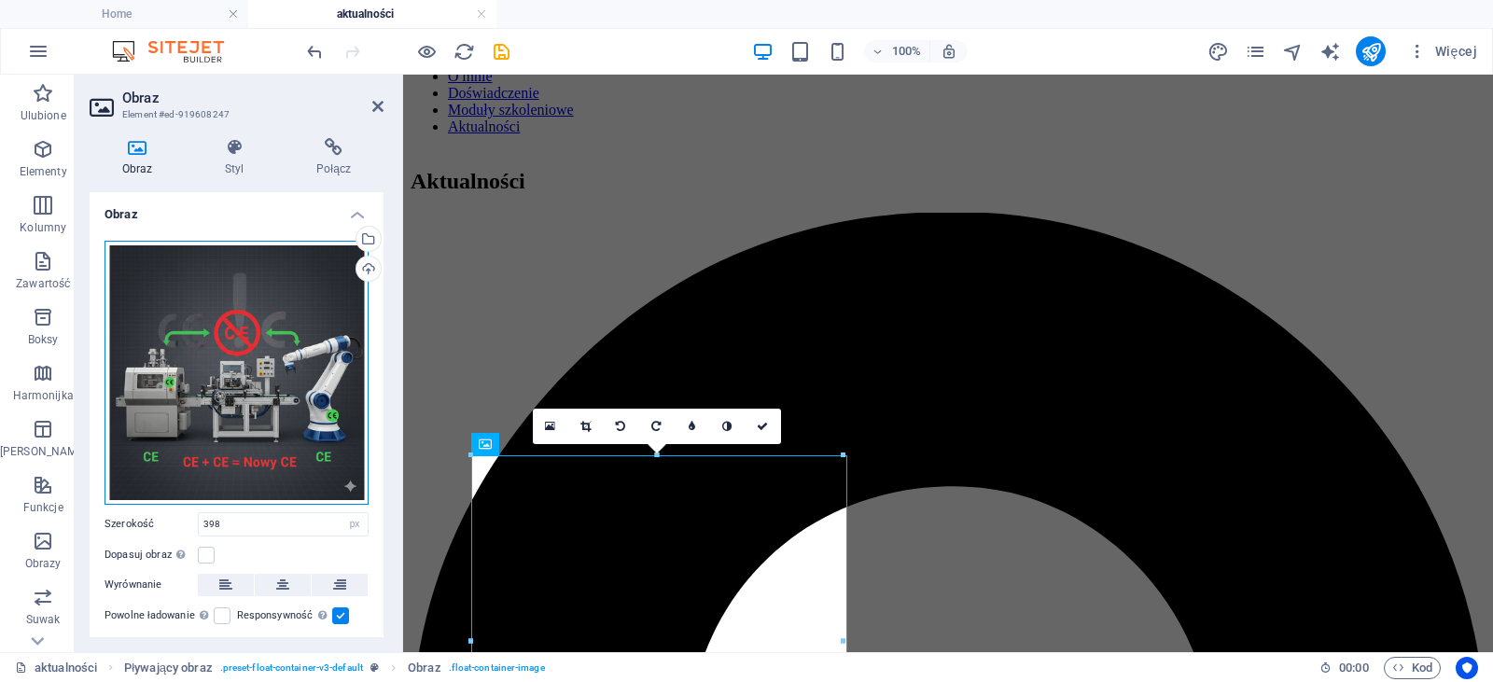
click at [252, 344] on div "Przeciągnij pliki tutaj, kliknij, aby wybrać pliki lub wybierz pliki z Plików l…" at bounding box center [237, 373] width 264 height 264
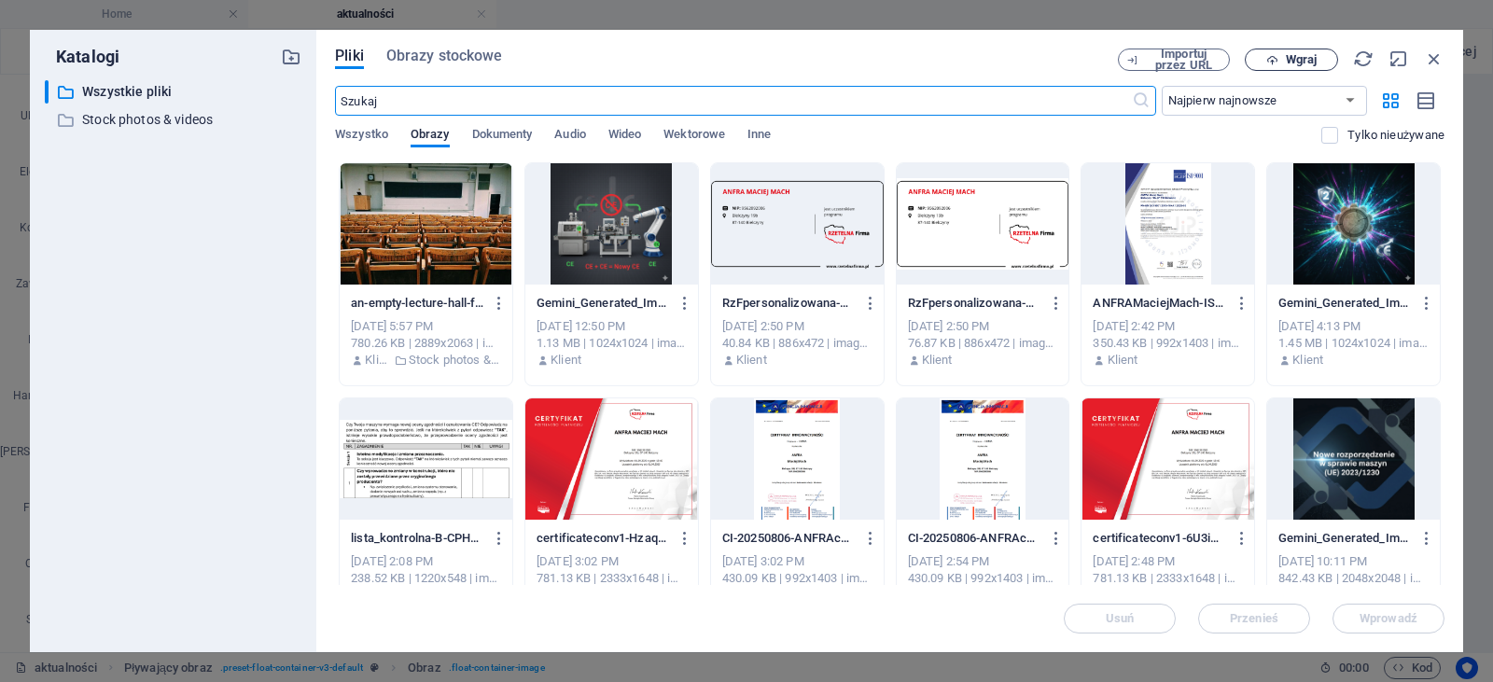
click at [1269, 64] on icon "button" at bounding box center [1272, 60] width 12 height 12
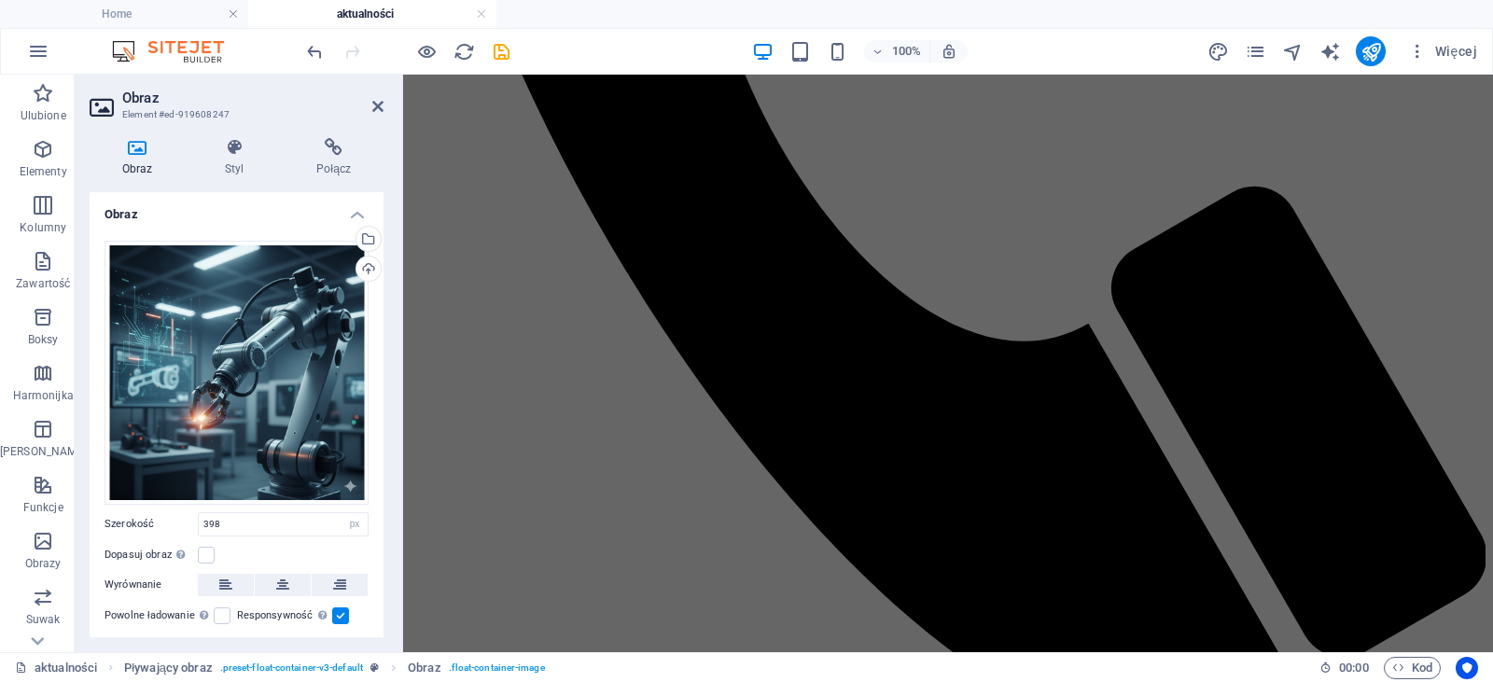
scroll to position [2194, 0]
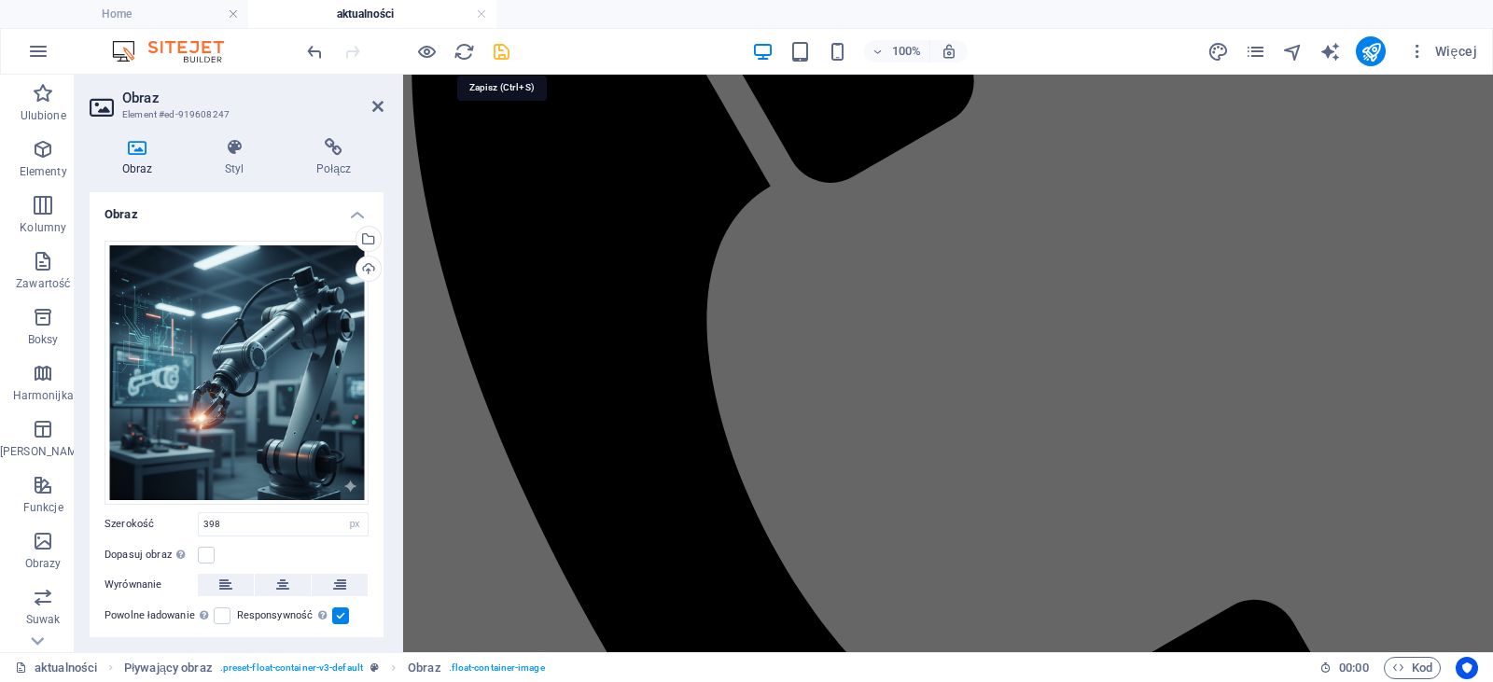
click at [503, 50] on icon "save" at bounding box center [501, 51] width 21 height 21
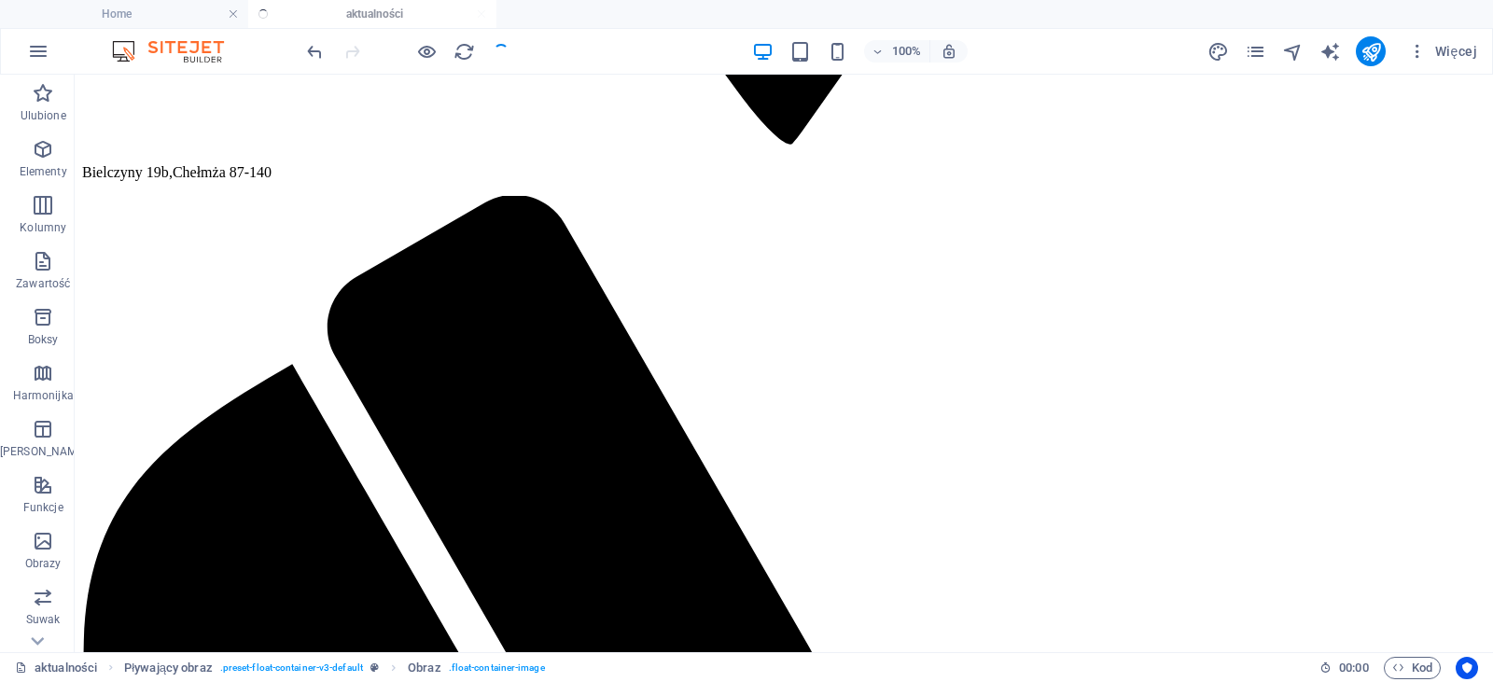
scroll to position [341, 0]
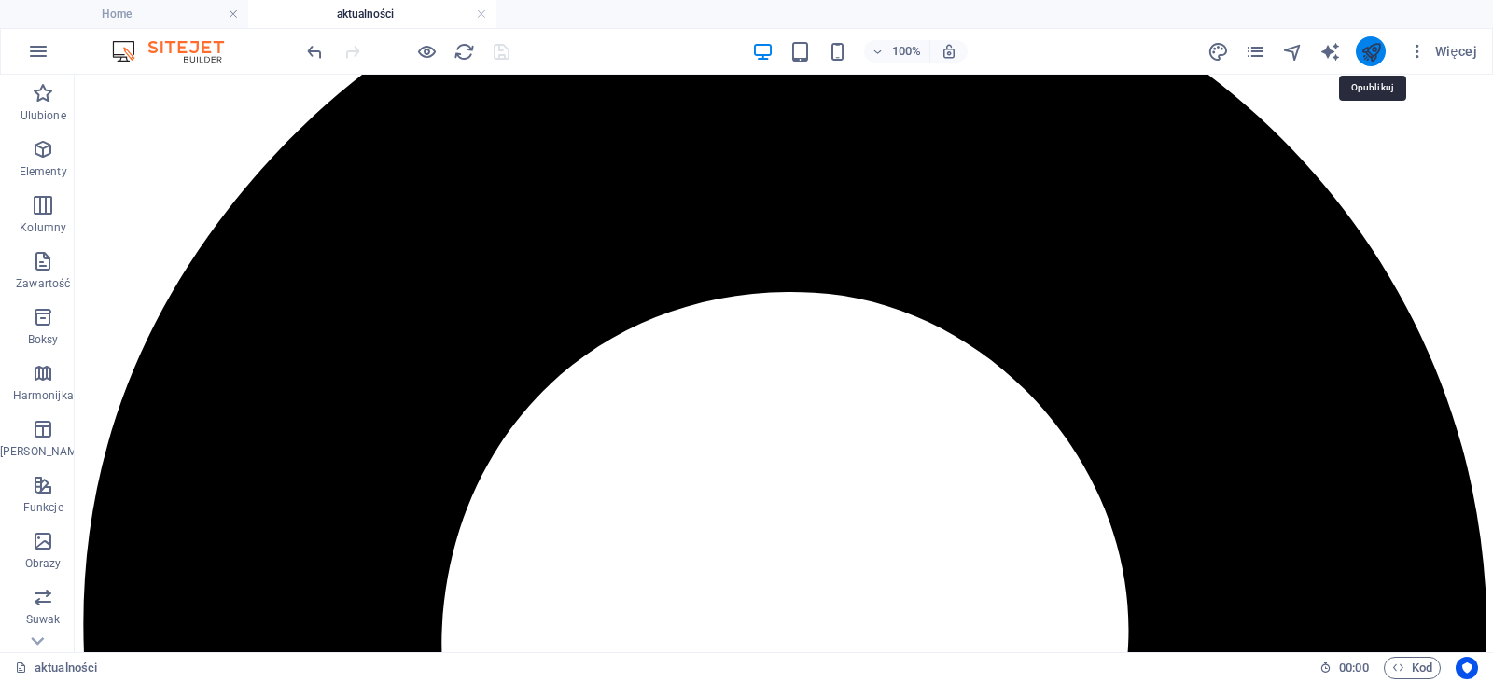
click at [1378, 50] on icon "publish" at bounding box center [1371, 51] width 21 height 21
